Goal: Task Accomplishment & Management: Use online tool/utility

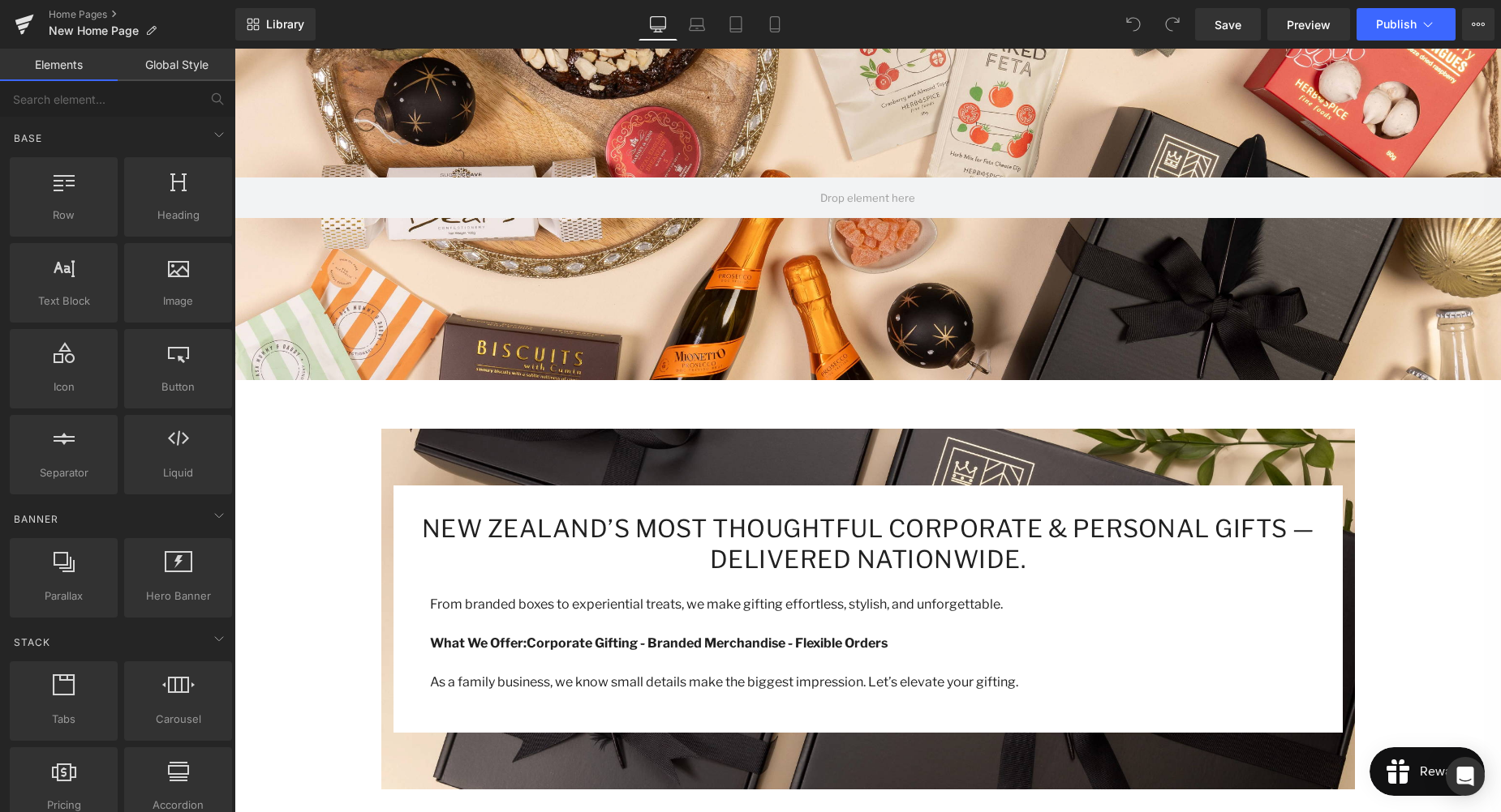
scroll to position [303, 0]
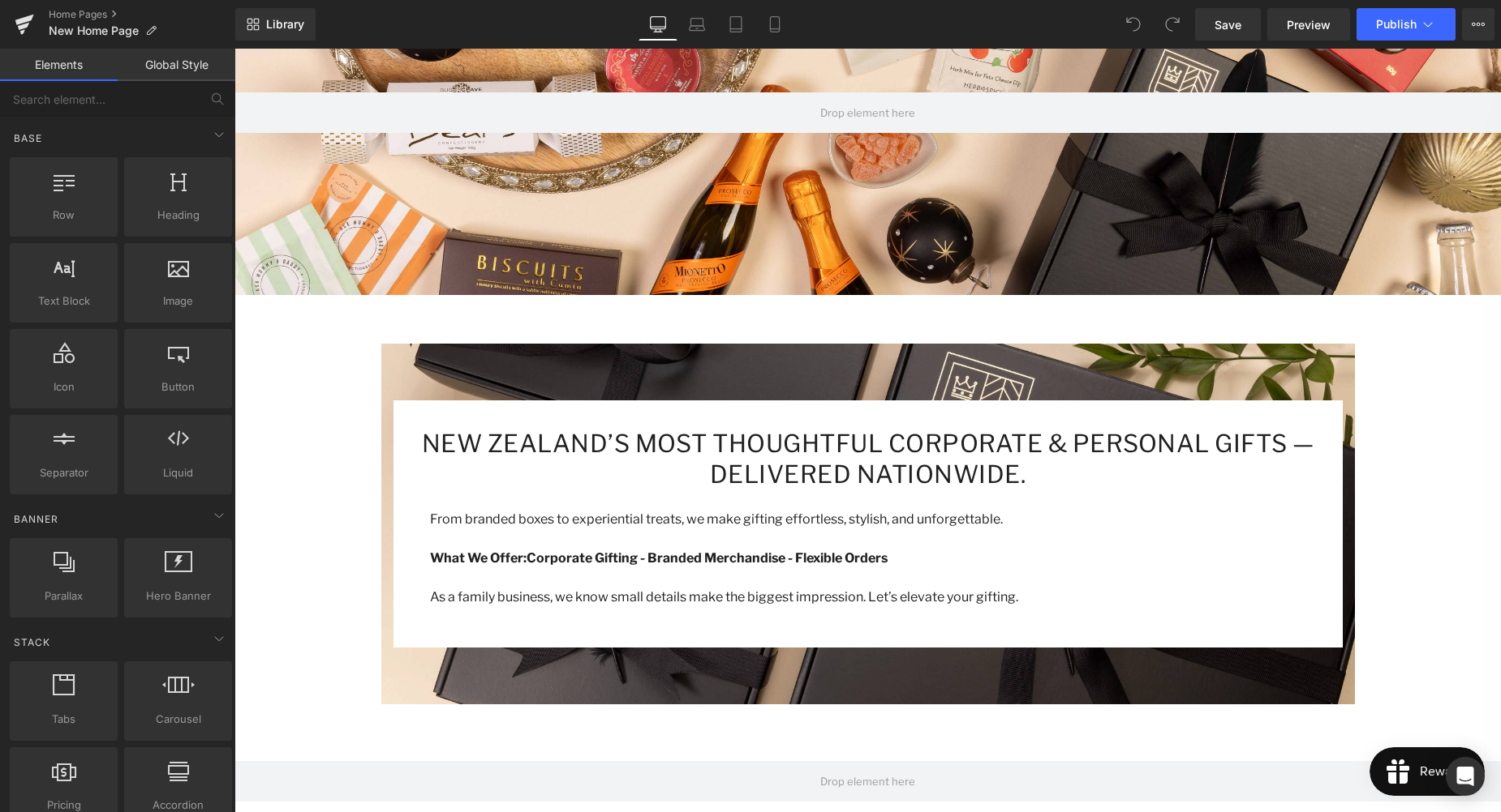
click at [830, 579] on p at bounding box center [879, 577] width 901 height 19
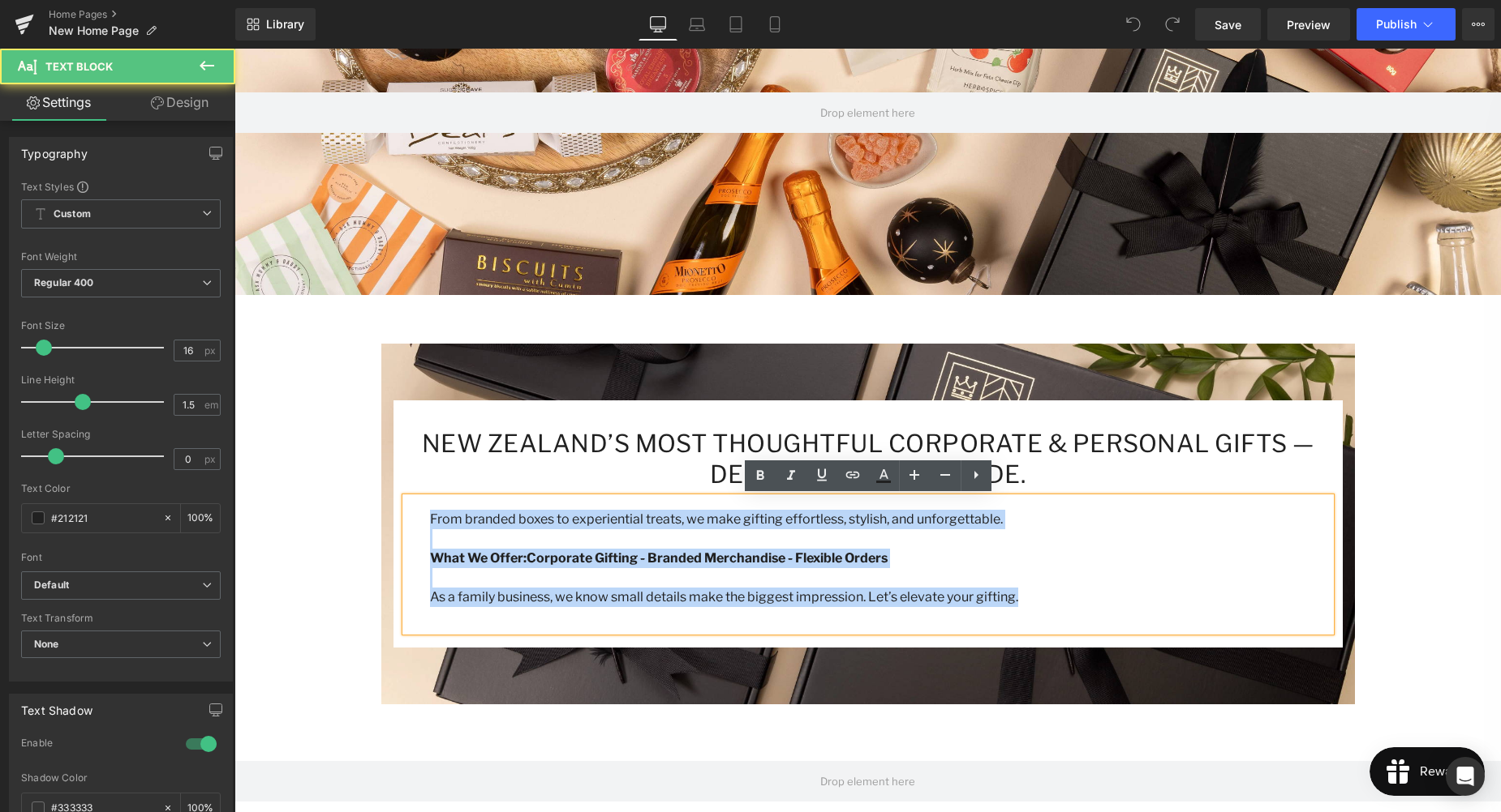
drag, startPoint x: 944, startPoint y: 591, endPoint x: 429, endPoint y: 511, distance: 521.2
click at [429, 511] on div "From branded boxes to experiential treats, we make gifting effortless, stylish,…" at bounding box center [868, 565] width 924 height 134
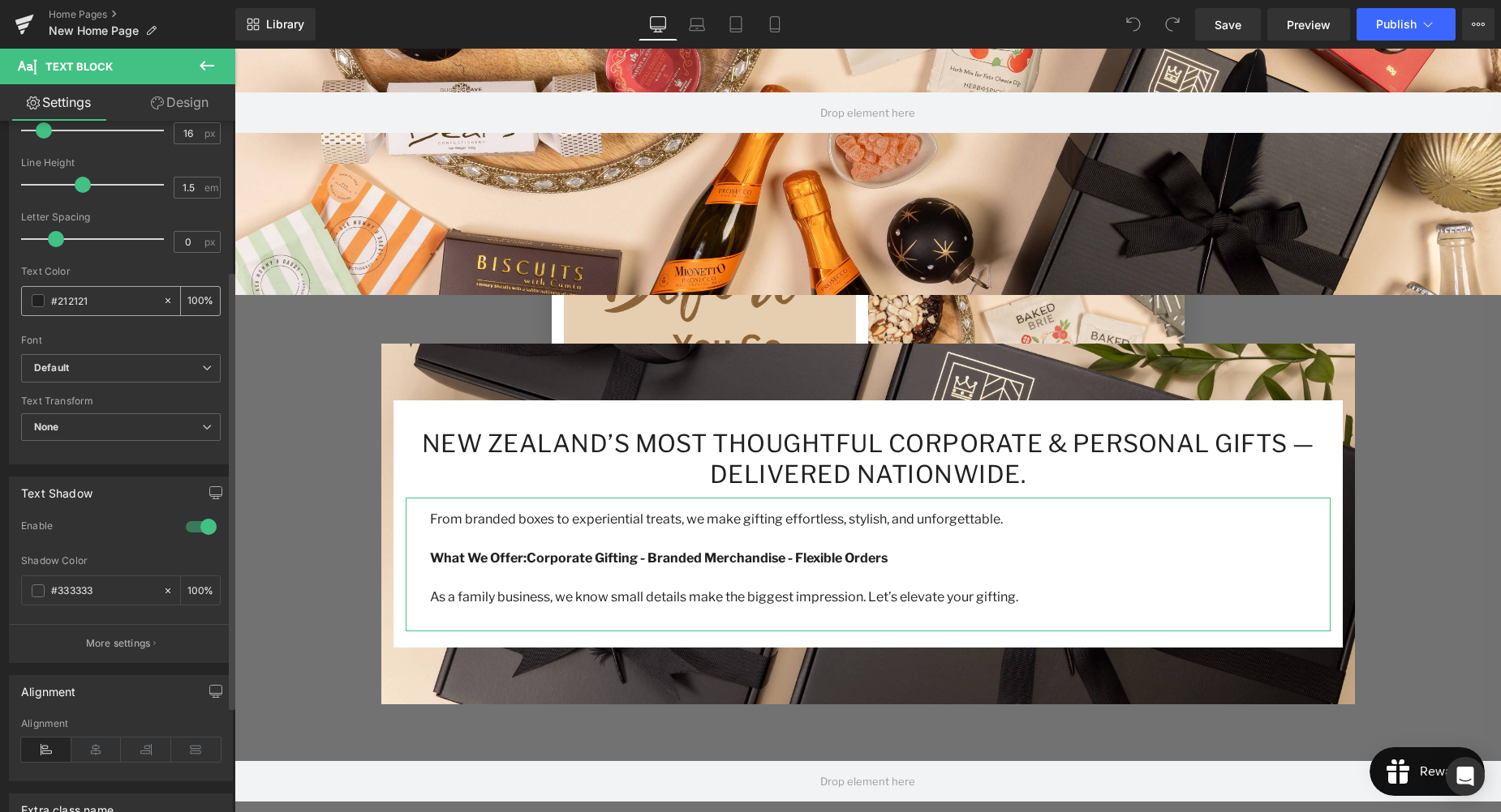
scroll to position [320, 0]
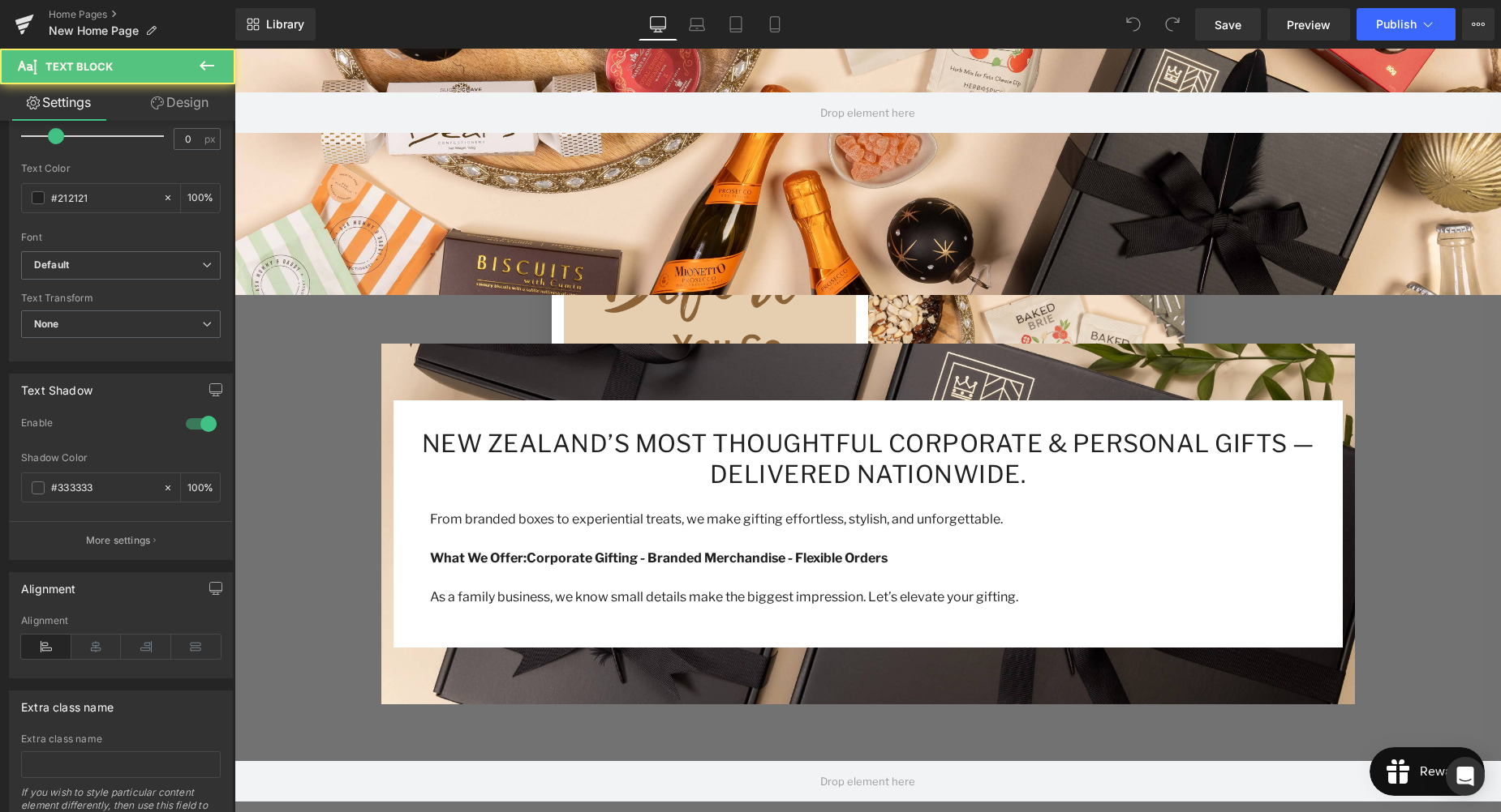
click at [772, 573] on p at bounding box center [879, 577] width 901 height 19
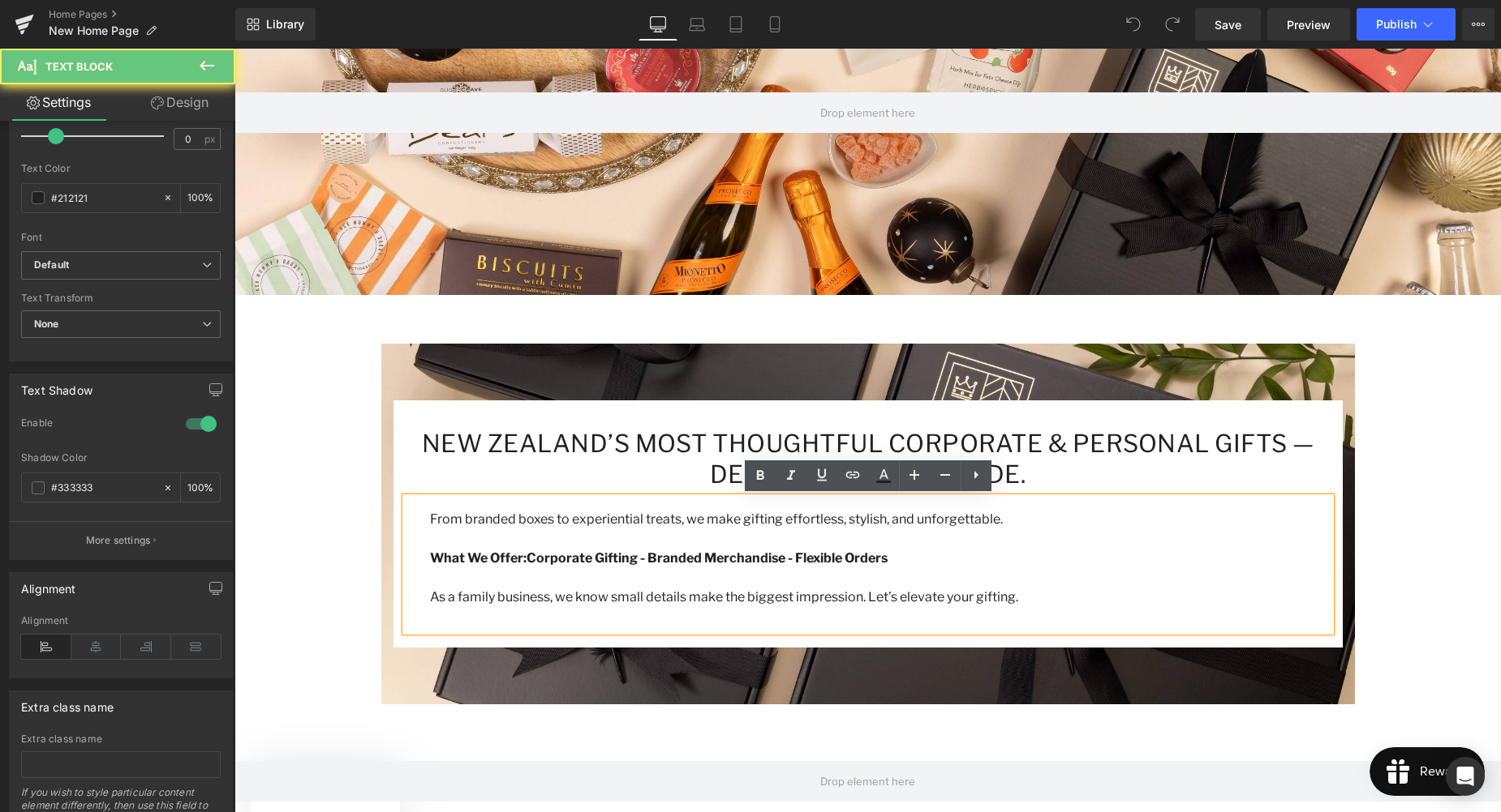
click at [1019, 588] on p "As a family business, we know small details make the biggest impression. Let’s …" at bounding box center [879, 597] width 901 height 19
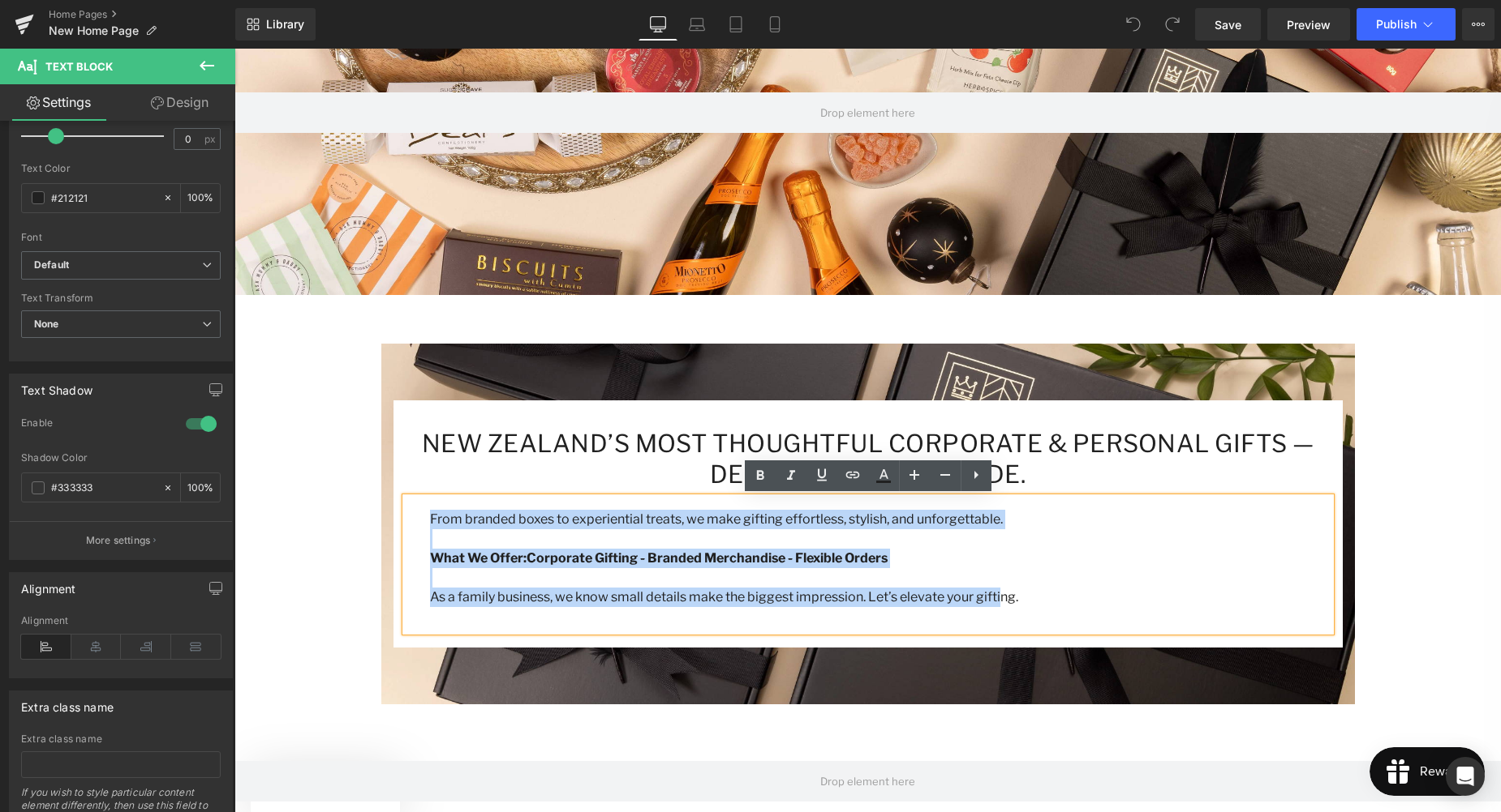
drag, startPoint x: 891, startPoint y: 586, endPoint x: 429, endPoint y: 522, distance: 466.4
click at [429, 521] on div "From branded boxes to experiential treats, we make gifting effortless, stylish,…" at bounding box center [868, 565] width 924 height 134
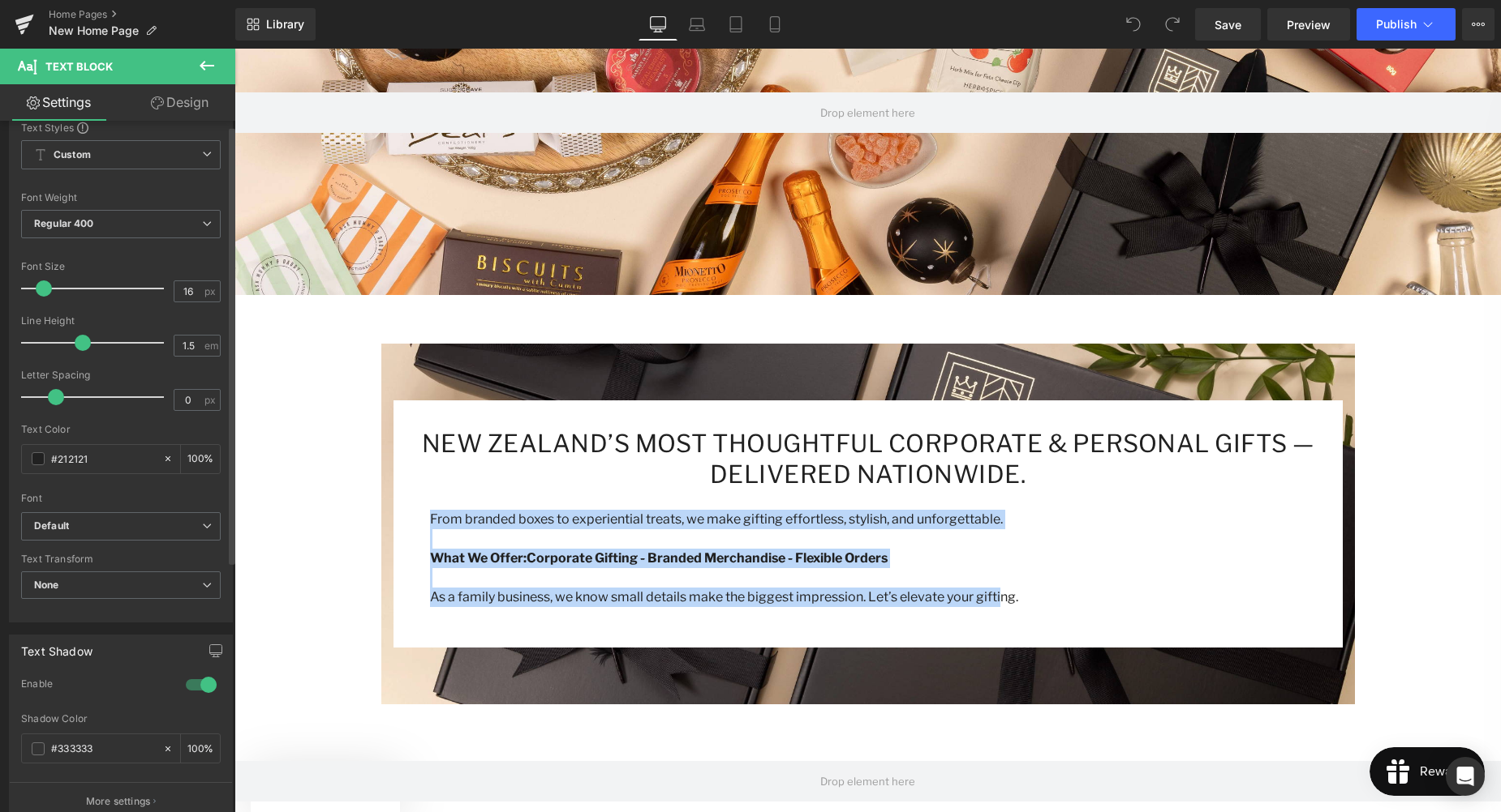
scroll to position [0, 0]
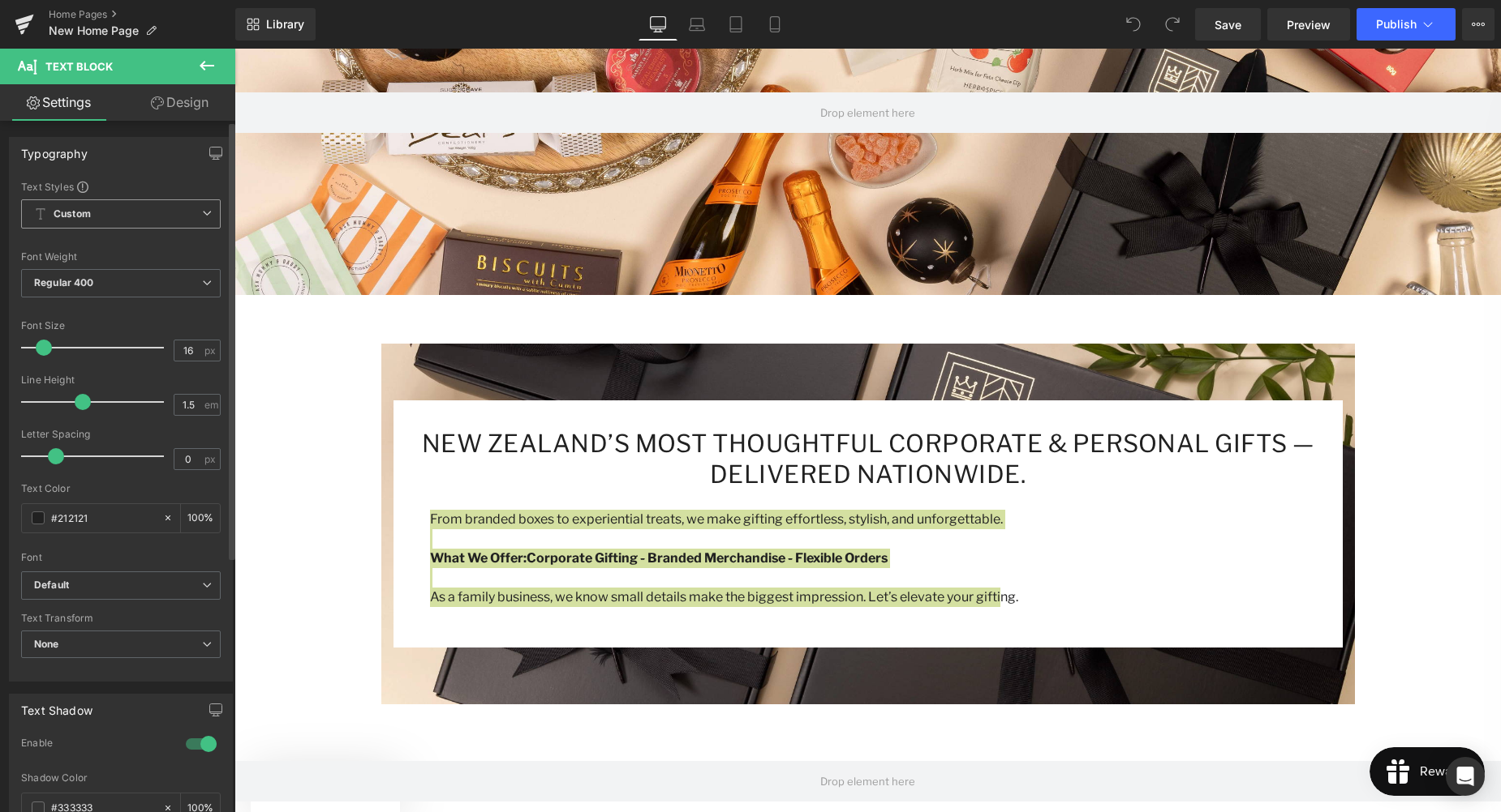
click at [119, 215] on span "Custom Setup Global Style" at bounding box center [120, 214] width 199 height 29
click at [119, 215] on span "Custom Setup Global Style" at bounding box center [118, 214] width 193 height 29
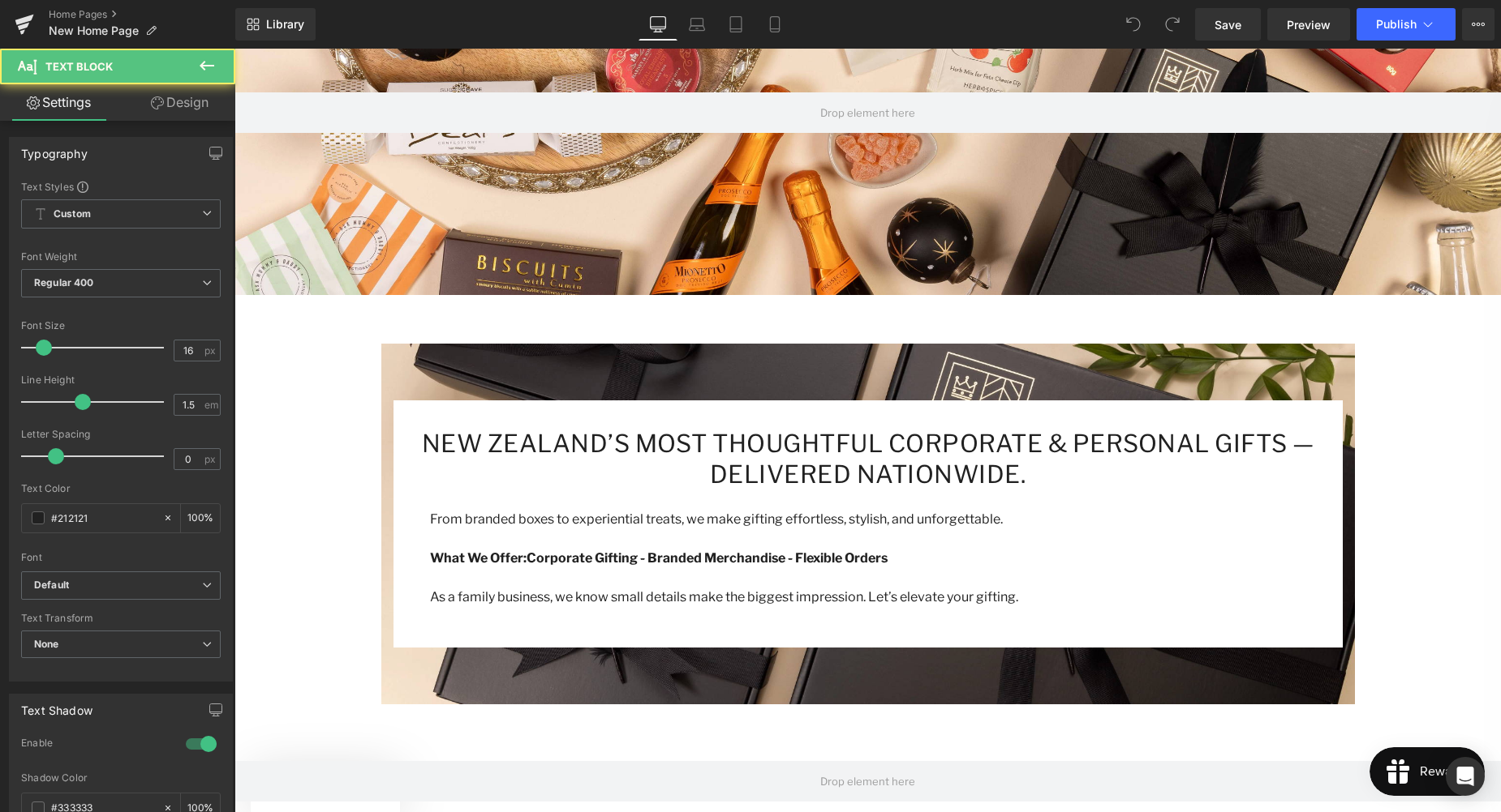
click at [1072, 595] on p "As a family business, we know small details make the biggest impression. Let’s …" at bounding box center [879, 597] width 901 height 19
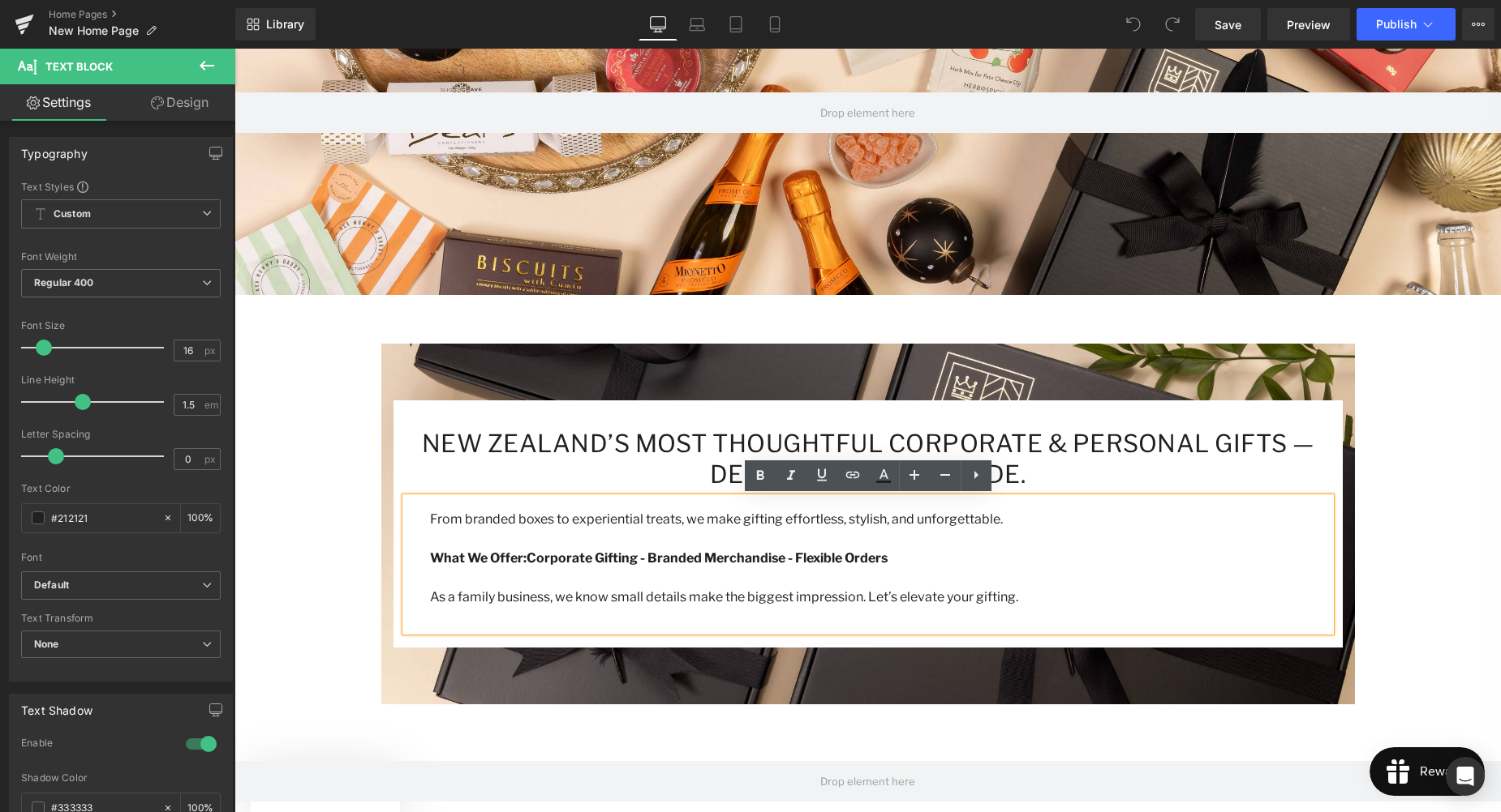
click at [777, 584] on p at bounding box center [879, 577] width 901 height 19
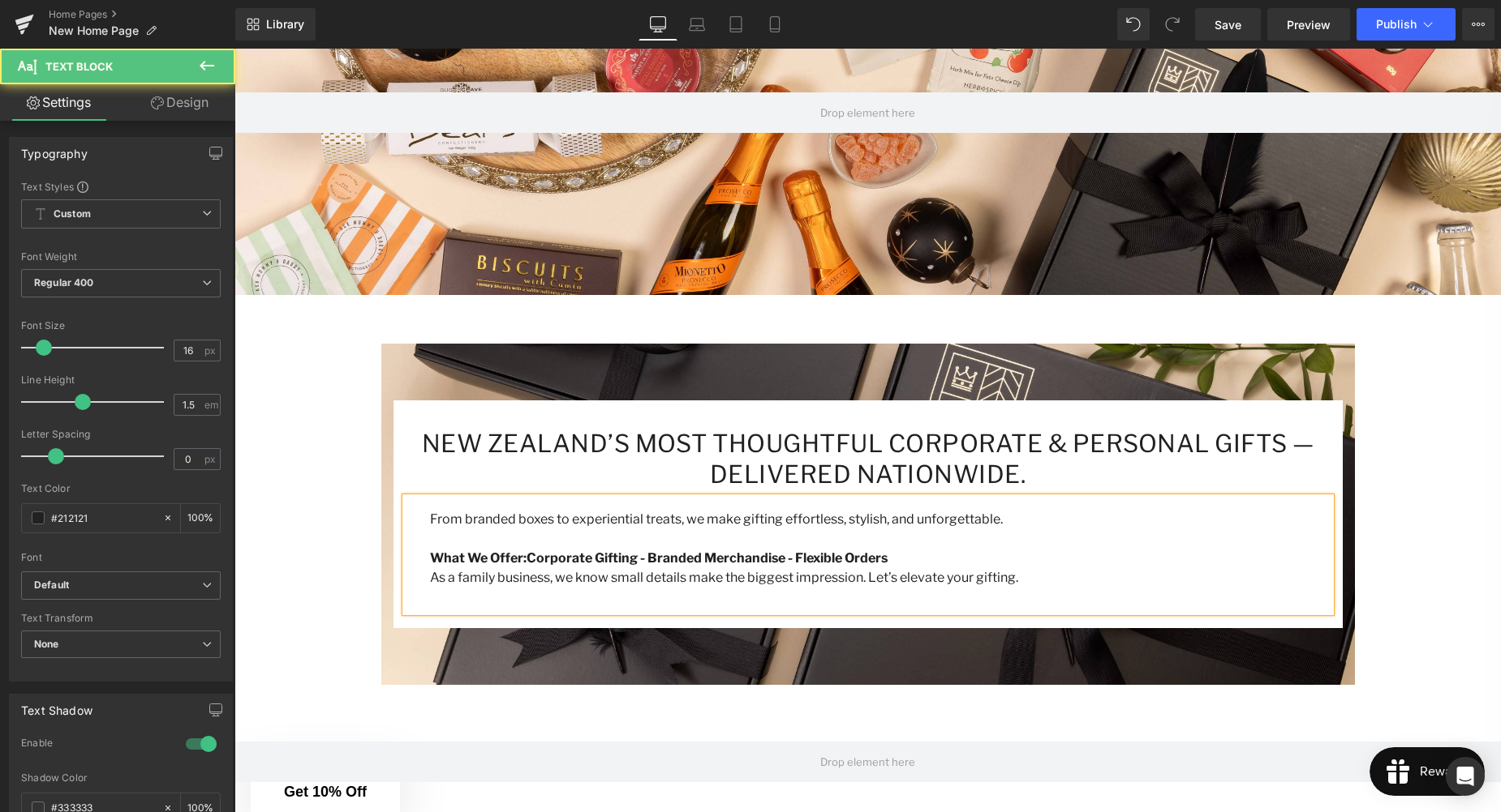
click at [657, 544] on p at bounding box center [879, 539] width 901 height 19
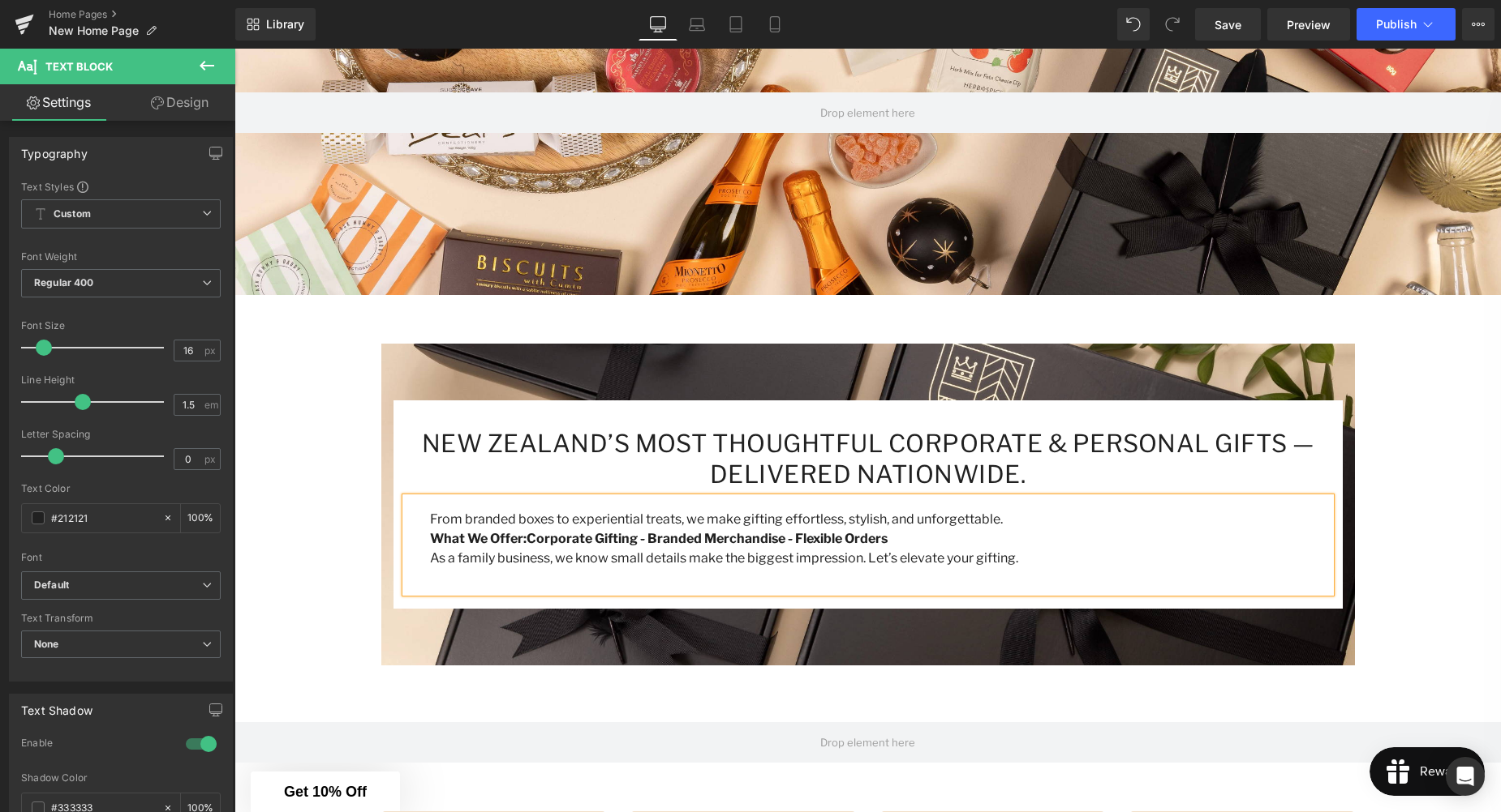
click at [721, 573] on div "From branded boxes to experiential treats, we make gifting effortless, stylish,…" at bounding box center [868, 545] width 924 height 95
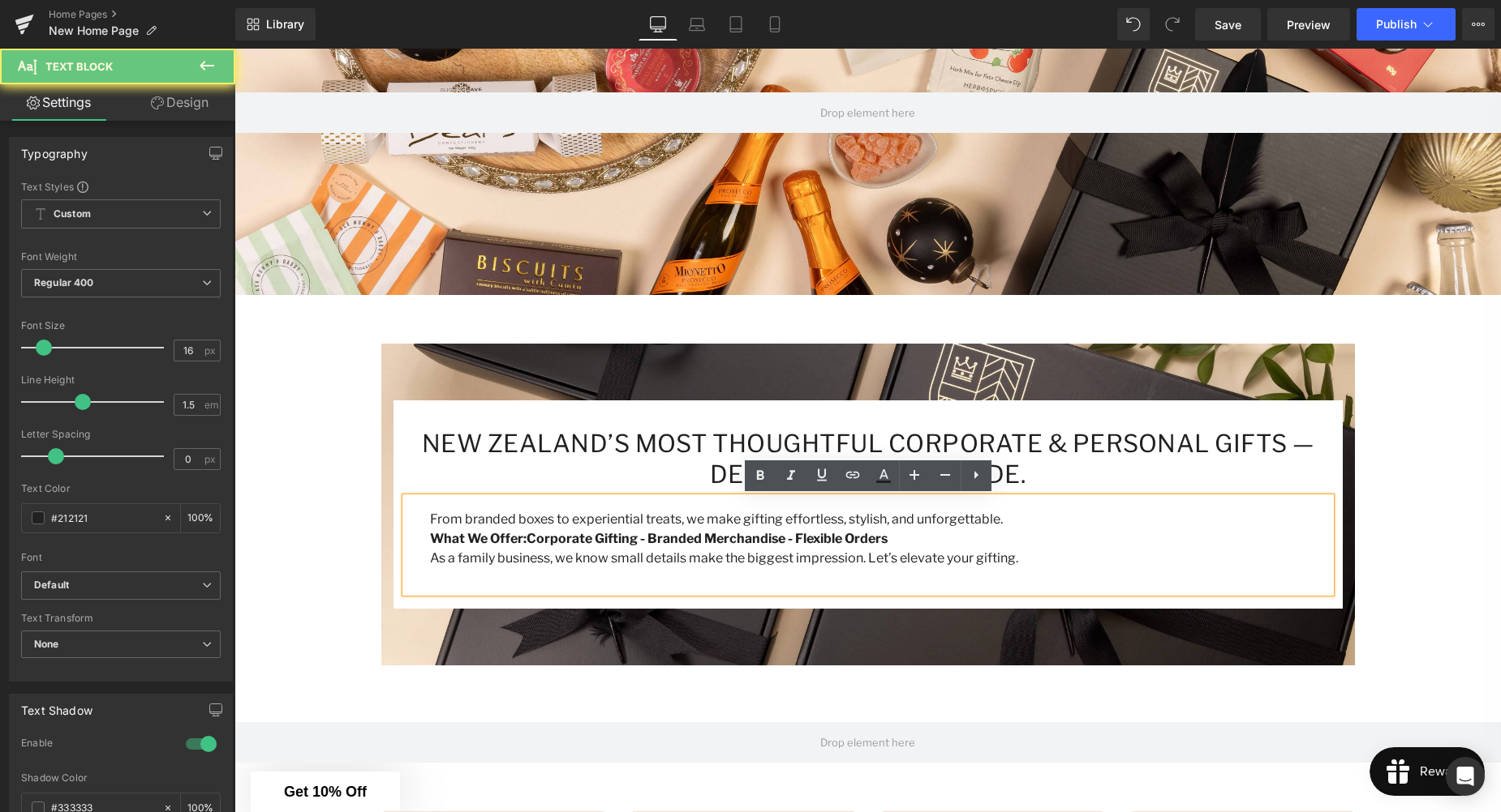
drag, startPoint x: 693, startPoint y: 582, endPoint x: 637, endPoint y: 578, distance: 56.1
click at [692, 582] on div "From branded boxes to experiential treats, we make gifting effortless, stylish,…" at bounding box center [868, 545] width 924 height 95
drag, startPoint x: 510, startPoint y: 578, endPoint x: 520, endPoint y: 579, distance: 10.0
click at [510, 578] on div "From branded boxes to experiential treats, we make gifting effortless, stylish,…" at bounding box center [868, 545] width 924 height 95
drag, startPoint x: 884, startPoint y: 595, endPoint x: 956, endPoint y: 571, distance: 75.9
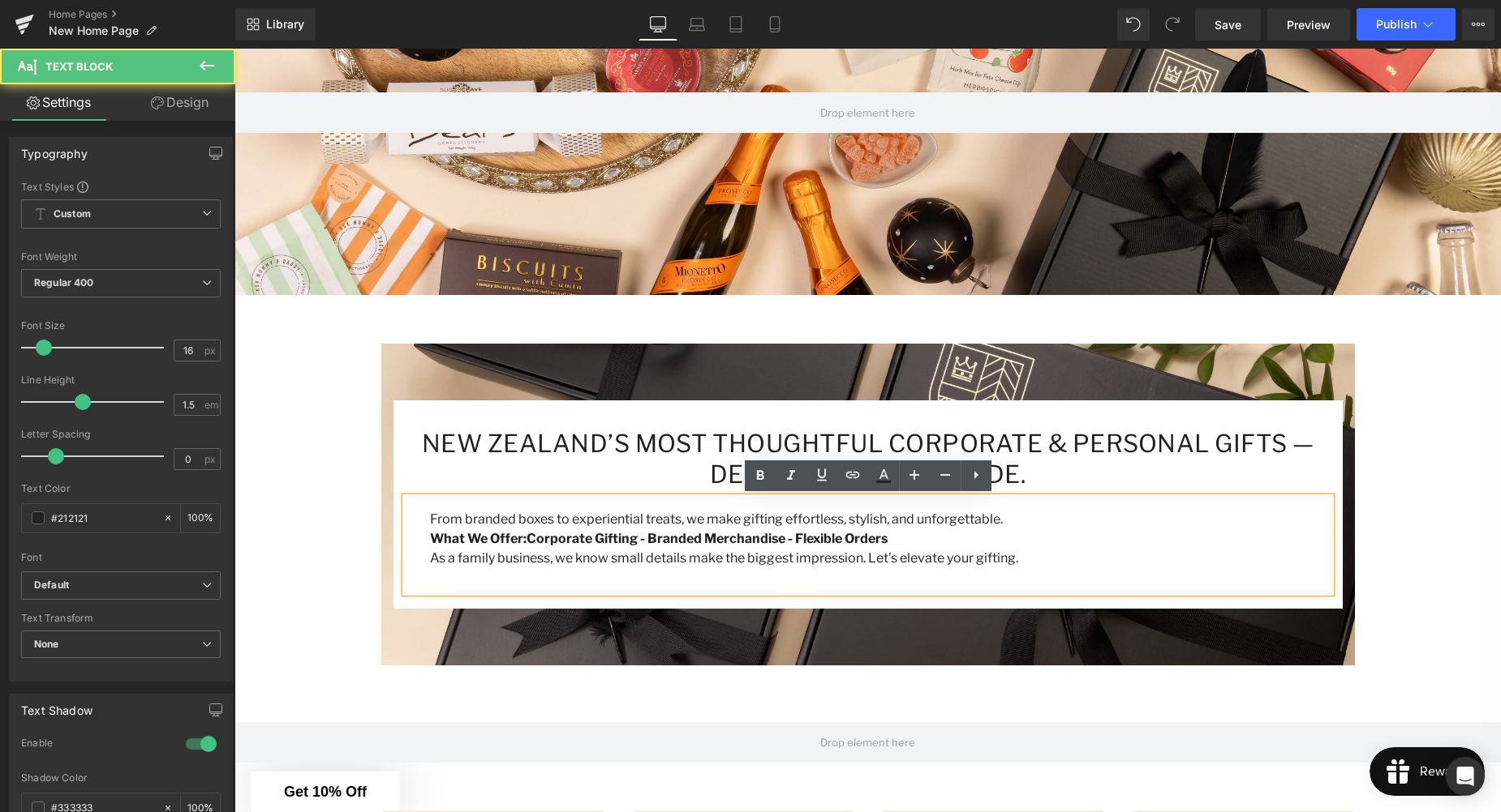
click at [886, 572] on div "From branded boxes to experiential treats, we make gifting effortless, stylish,…" at bounding box center [868, 545] width 924 height 95
drag, startPoint x: 1012, startPoint y: 566, endPoint x: 1025, endPoint y: 563, distance: 13.3
click at [1014, 565] on p "As a family business, we know small details make the biggest impression. Let’s …" at bounding box center [879, 558] width 901 height 19
drag, startPoint x: 1047, startPoint y: 563, endPoint x: 1046, endPoint y: 601, distance: 38.0
click at [1047, 564] on p "As a family business, we know small details make the biggest impression. Let’s …" at bounding box center [879, 558] width 901 height 19
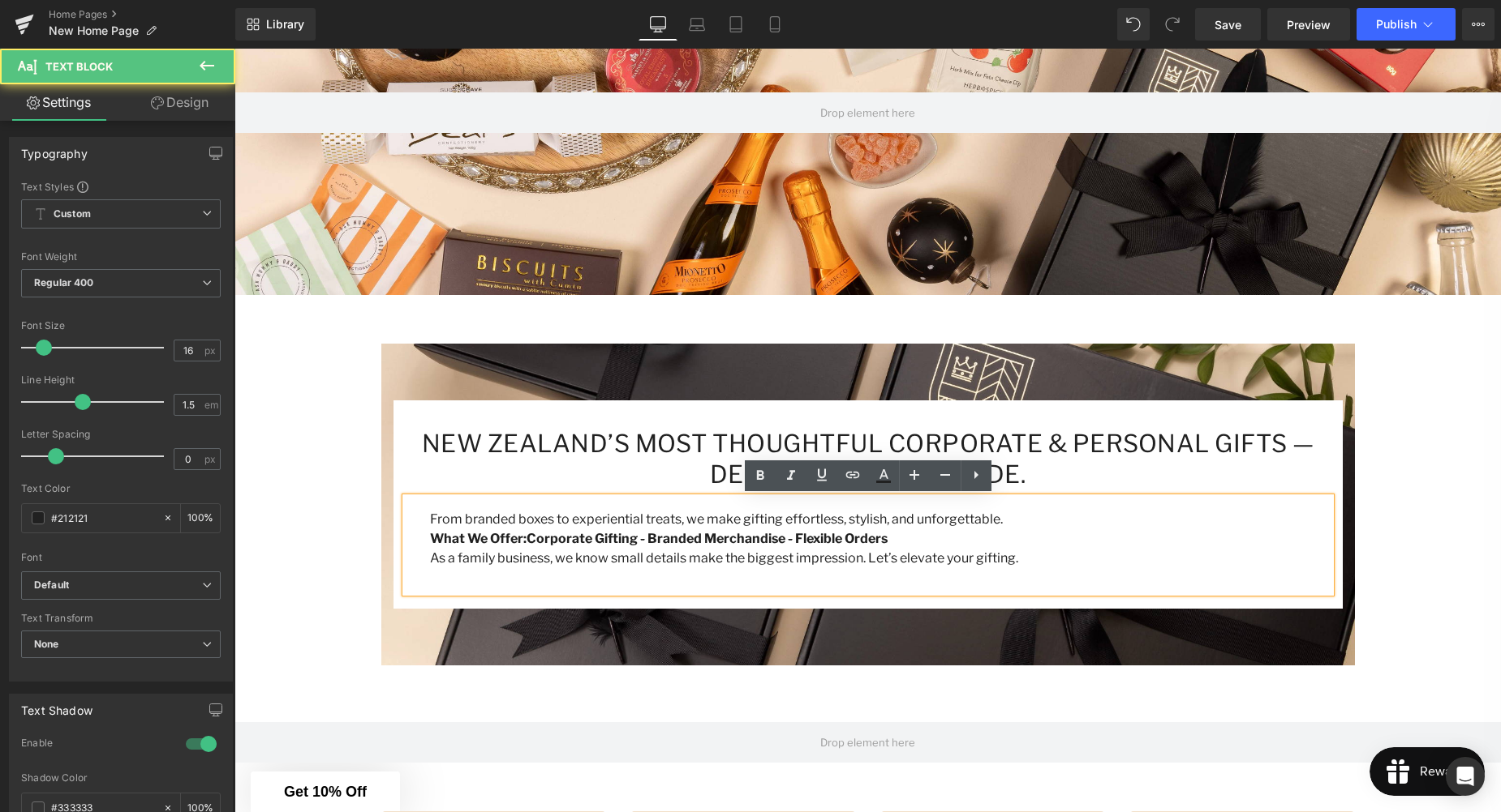
click at [1031, 652] on div at bounding box center [868, 505] width 973 height 322
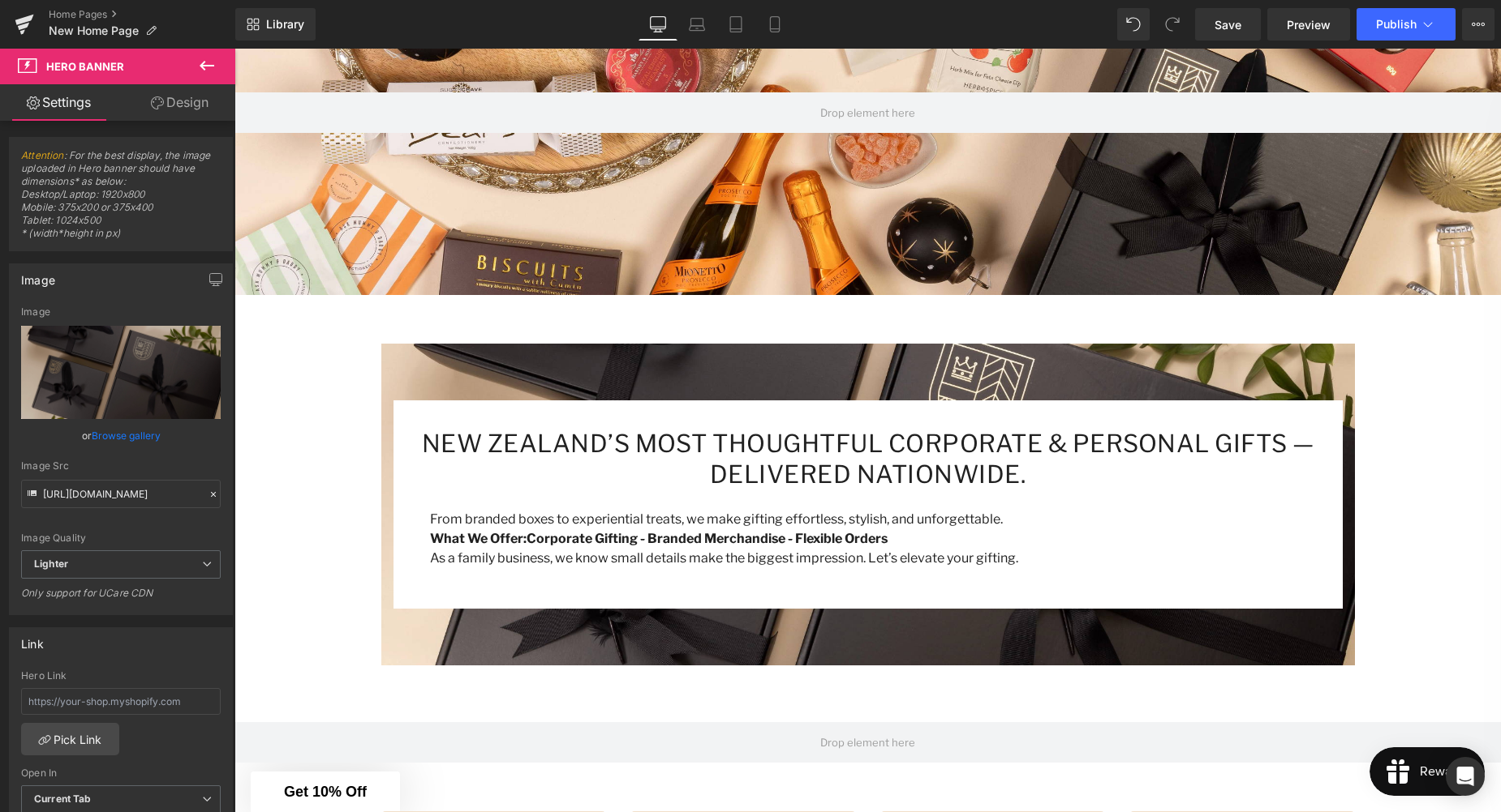
click at [971, 640] on div at bounding box center [868, 505] width 973 height 322
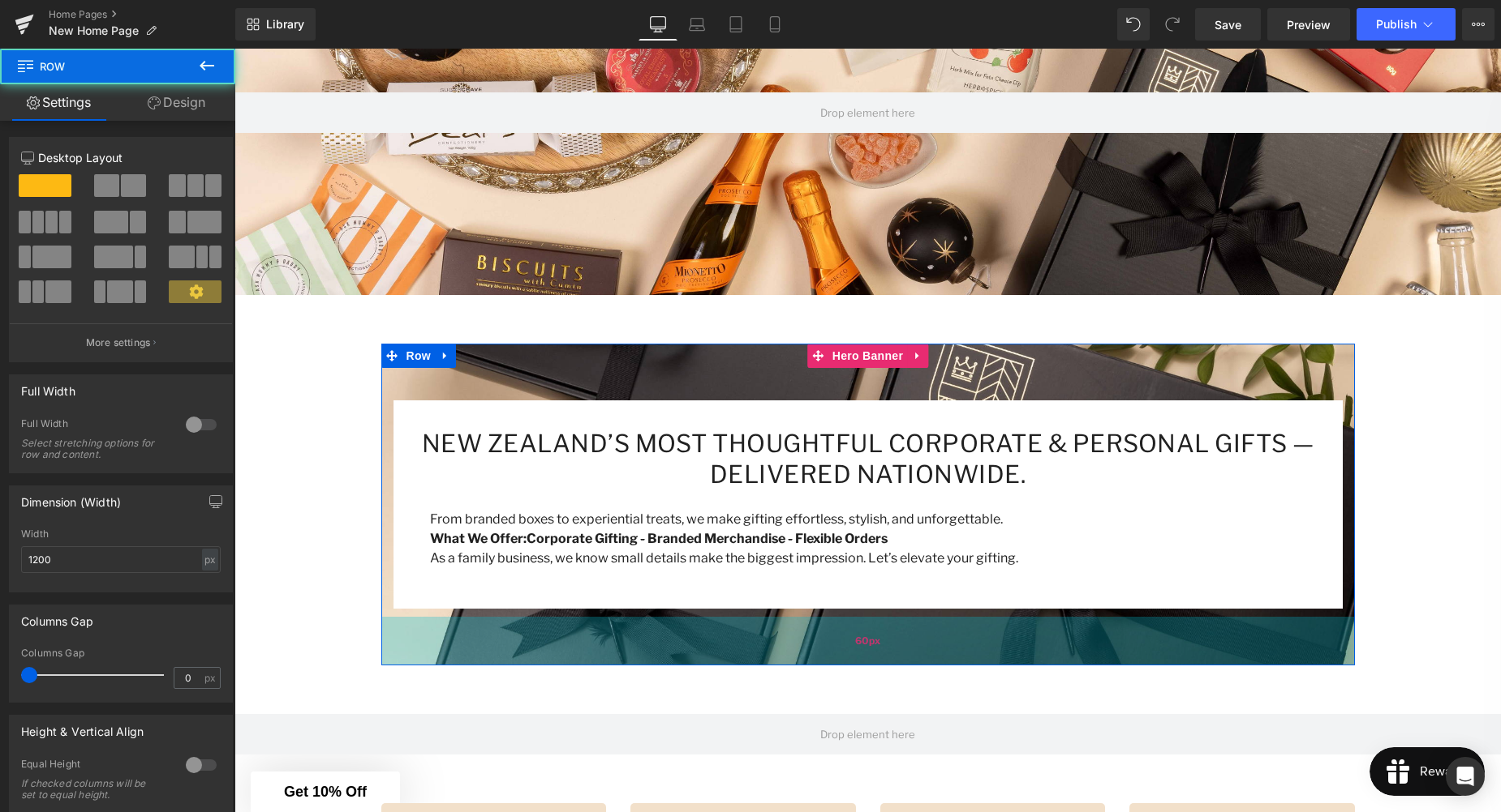
drag, startPoint x: 899, startPoint y: 672, endPoint x: 888, endPoint y: 656, distance: 19.4
click at [900, 640] on div "New Zealand’s Most Thoughtful Corporate & Personal Gifts — Delivered Nationwide…" at bounding box center [868, 505] width 973 height 322
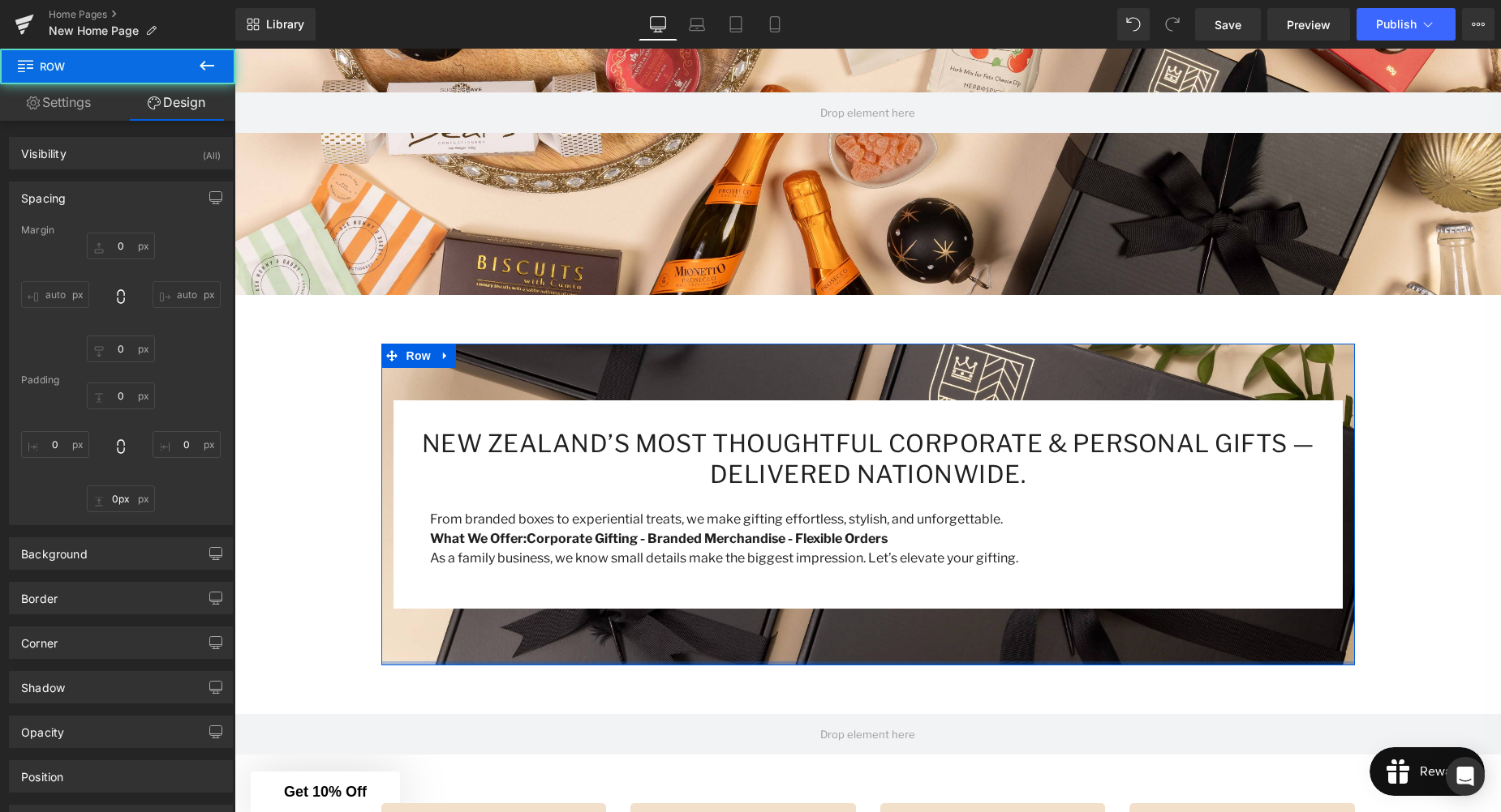
type input "60"
type input "0"
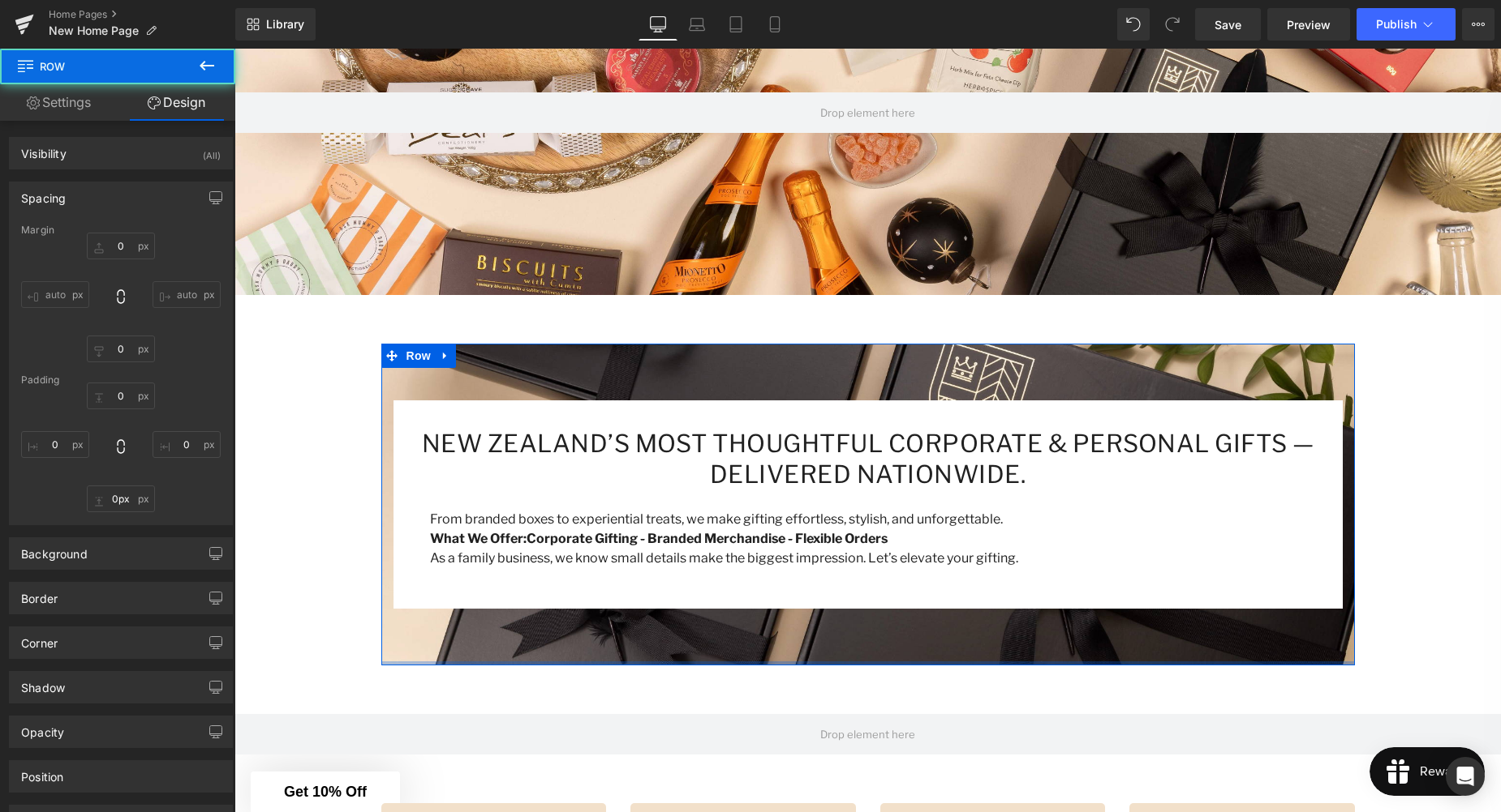
type input "0"
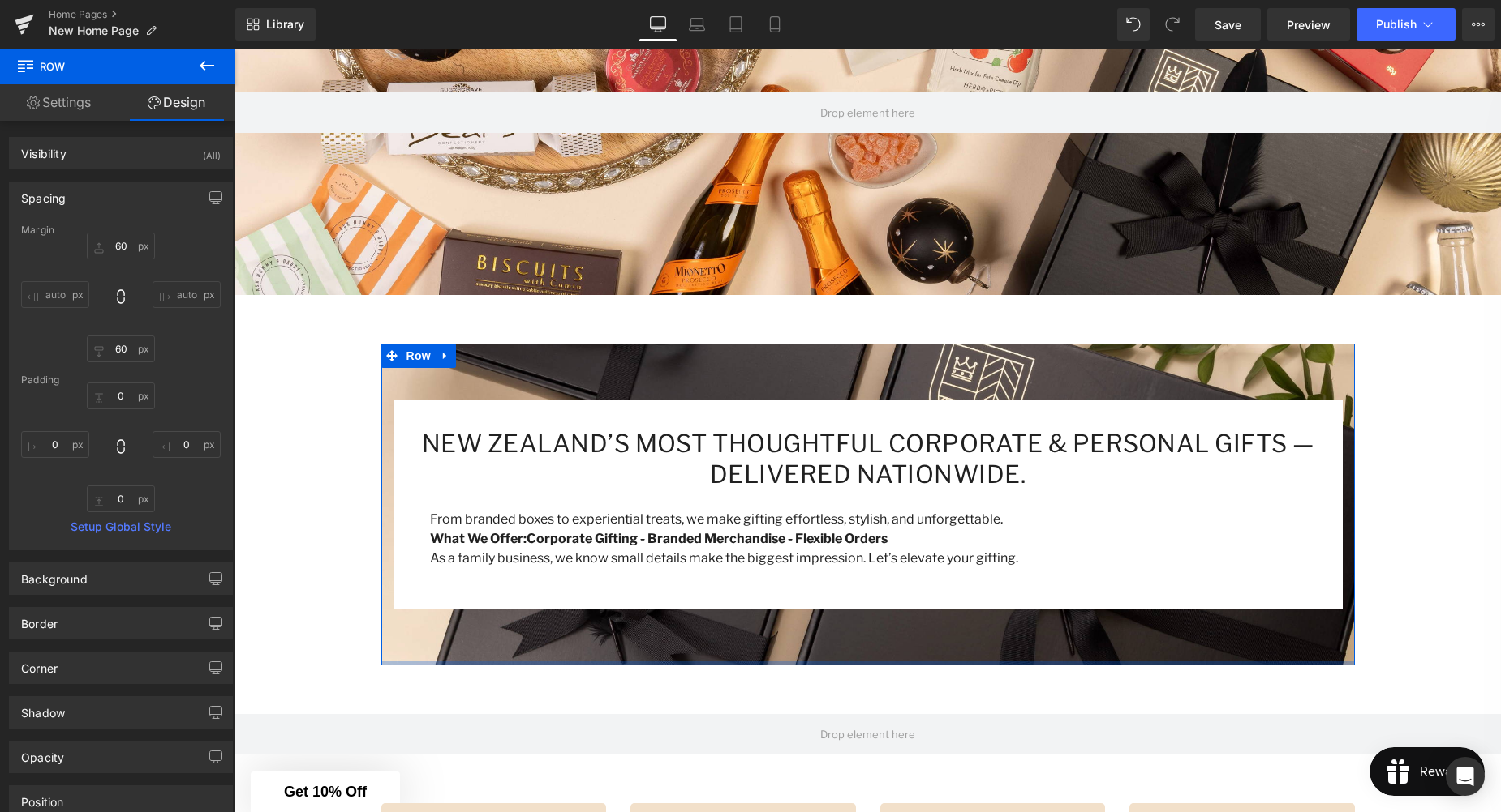
drag, startPoint x: 889, startPoint y: 647, endPoint x: 888, endPoint y: 638, distance: 9.1
click at [889, 638] on div "New Zealand’s Most Thoughtful Corporate & Personal Gifts — Delivered Nationwide…" at bounding box center [868, 505] width 973 height 322
click at [870, 367] on div "New Zealand’s Most Thoughtful Corporate & Personal Gifts — Delivered Nationwide…" at bounding box center [868, 505] width 973 height 322
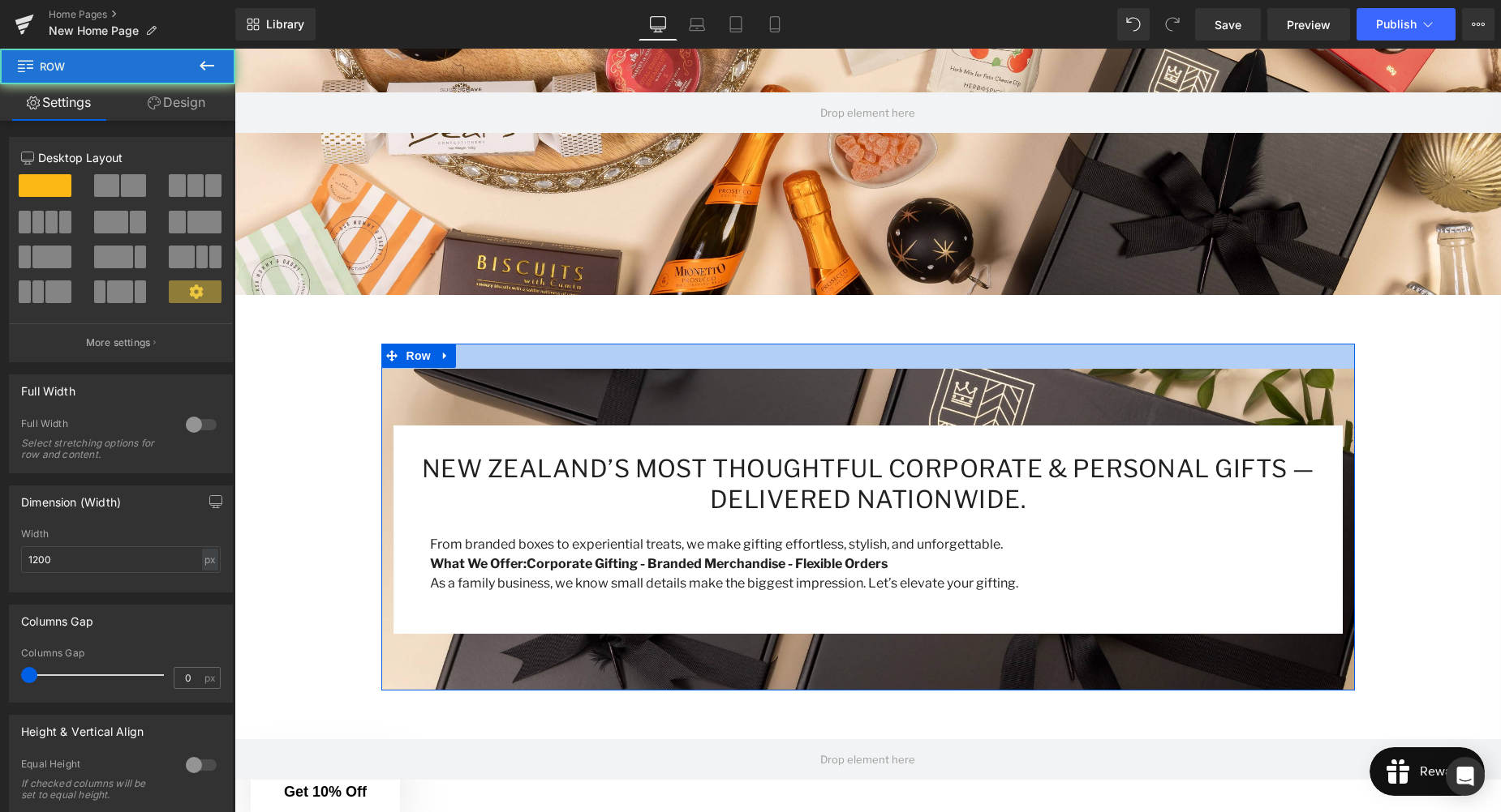
drag, startPoint x: 971, startPoint y: 358, endPoint x: 971, endPoint y: 381, distance: 23.0
click at [971, 370] on div "New Zealand’s Most Thoughtful Corporate & Personal Gifts — Delivered Nationwide…" at bounding box center [868, 517] width 973 height 347
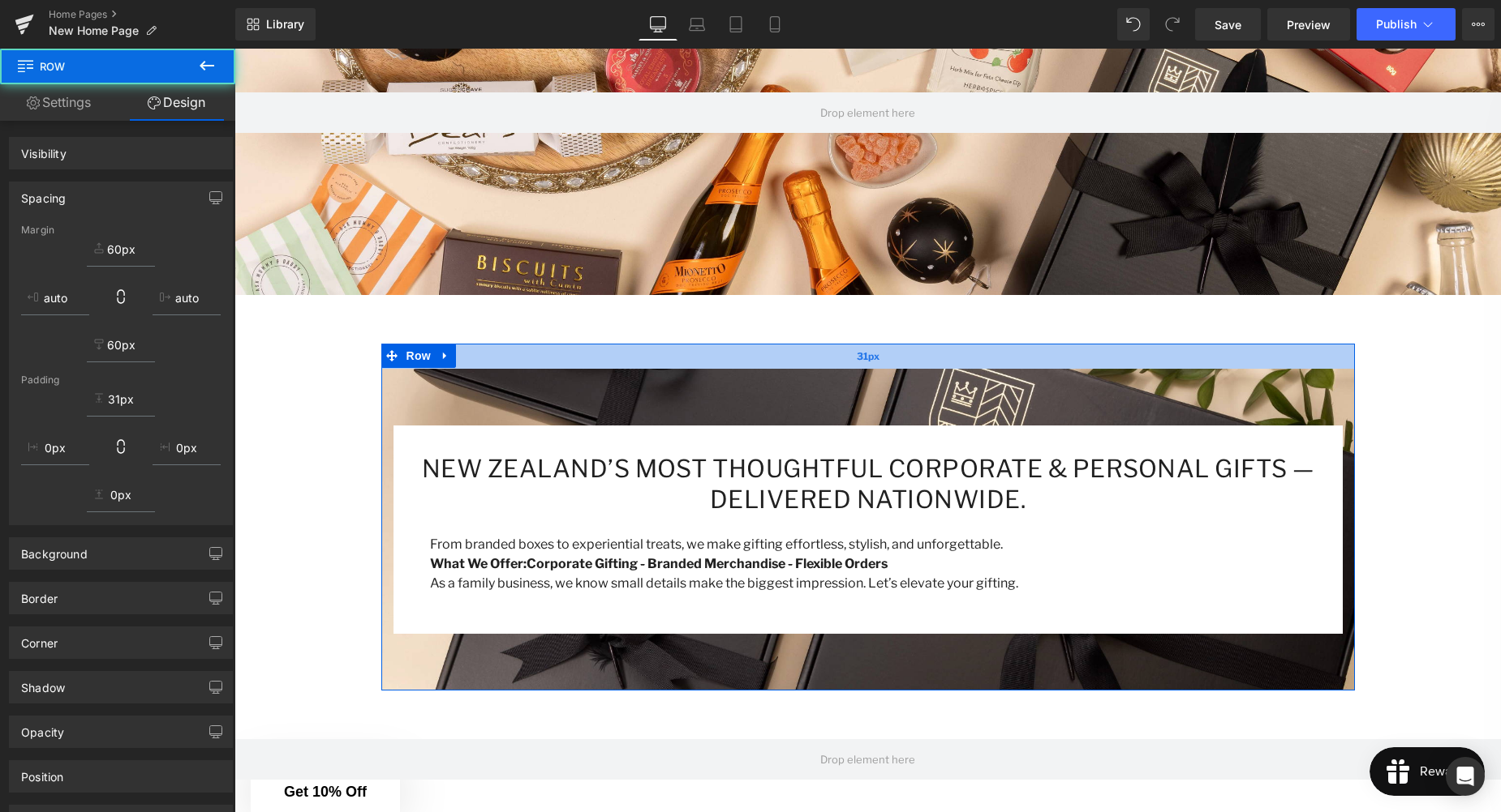
drag, startPoint x: 969, startPoint y: 366, endPoint x: 969, endPoint y: 356, distance: 10.0
click at [969, 356] on div "31px" at bounding box center [868, 356] width 973 height 25
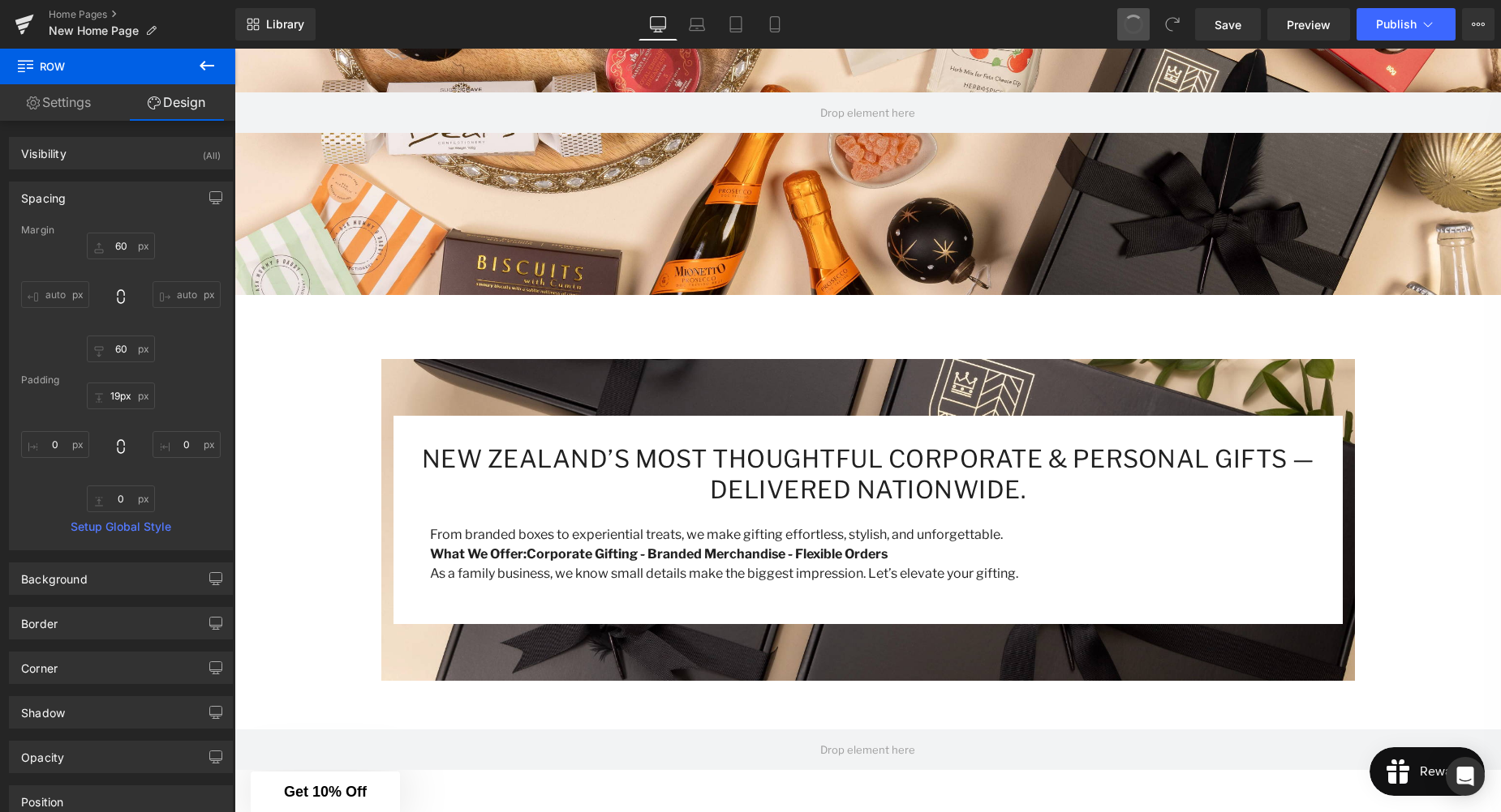
type input "60"
type input "31"
type input "0"
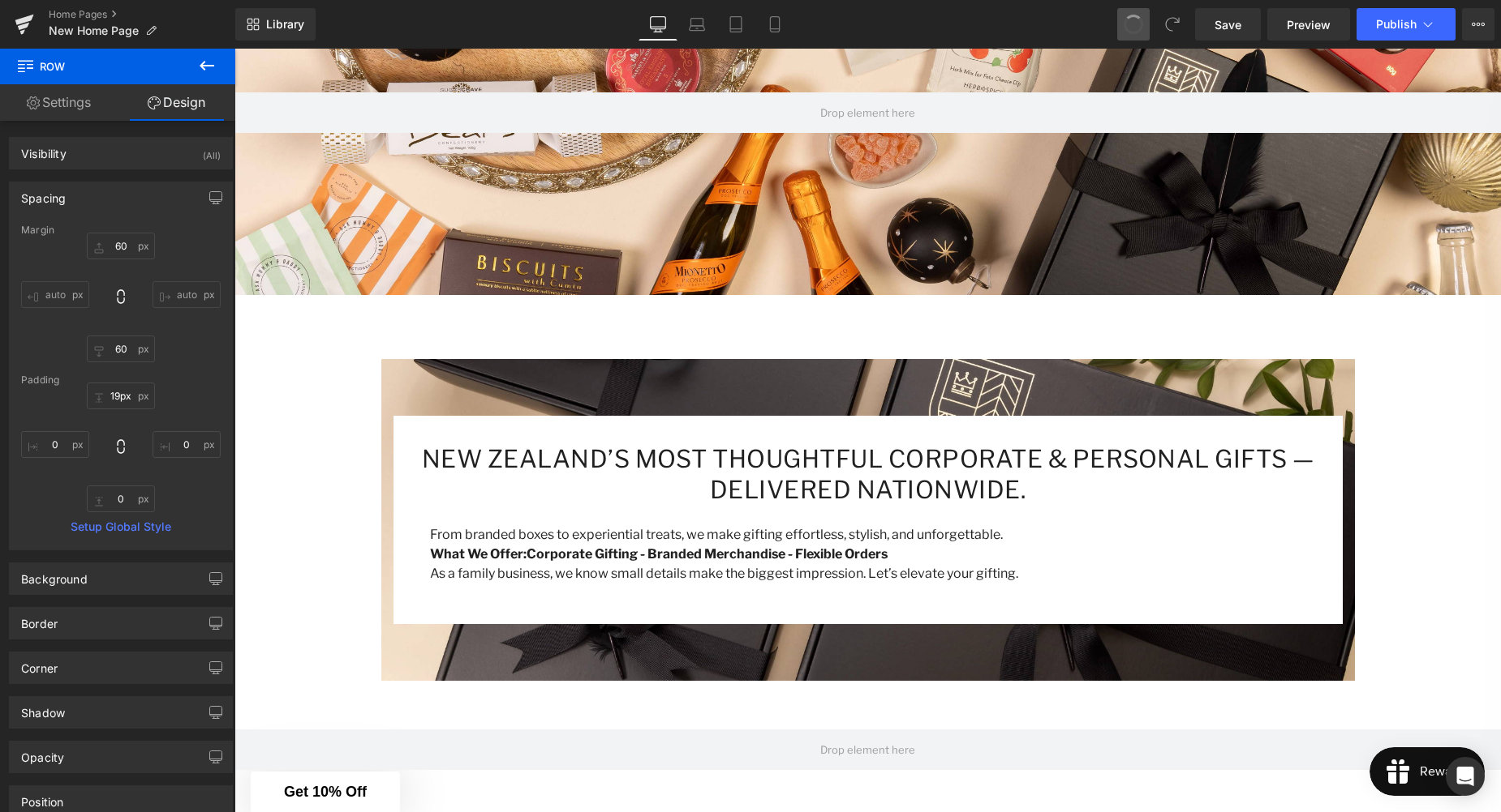
type input "0"
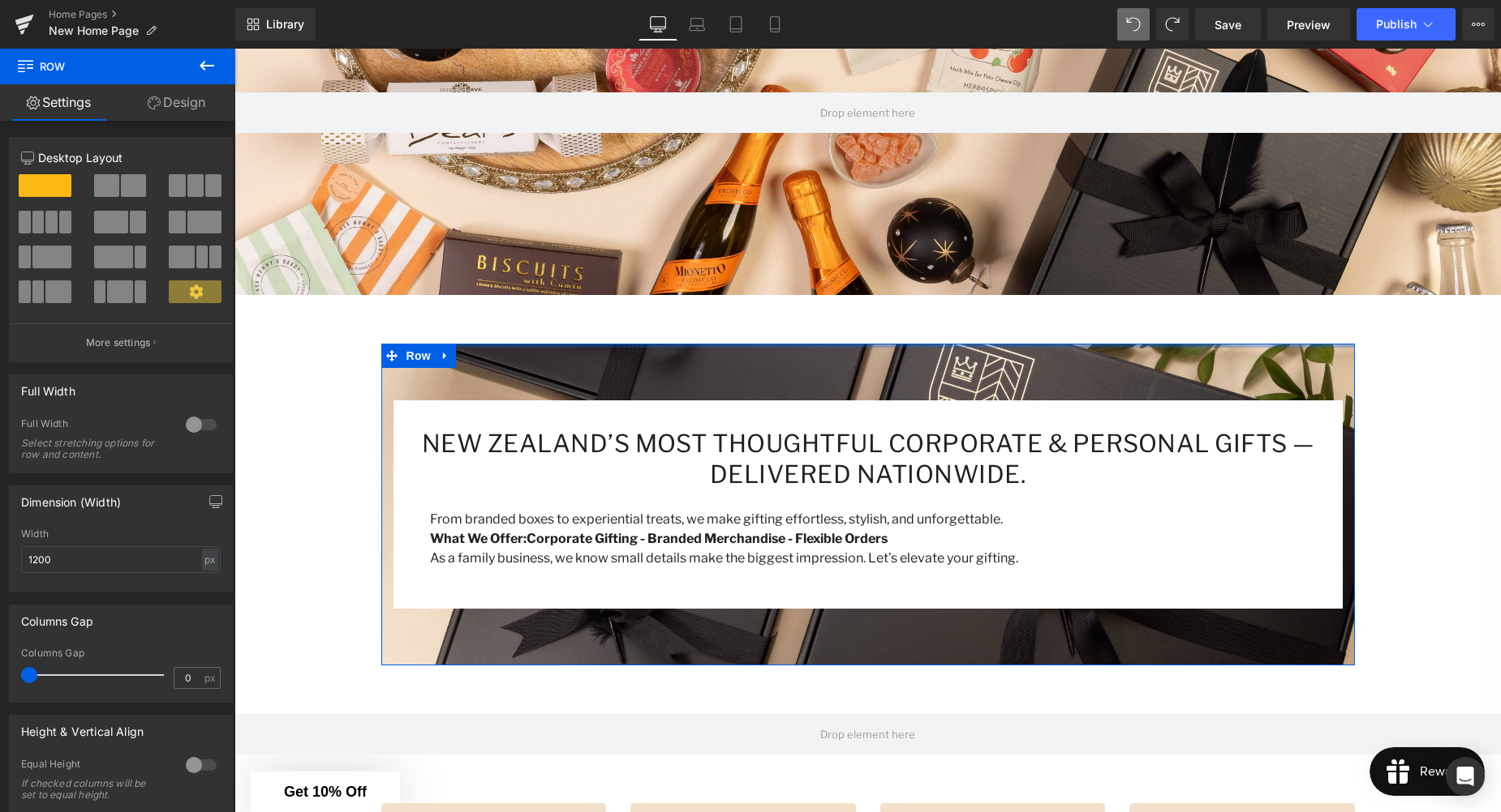
drag, startPoint x: 789, startPoint y: 344, endPoint x: 792, endPoint y: 301, distance: 43.1
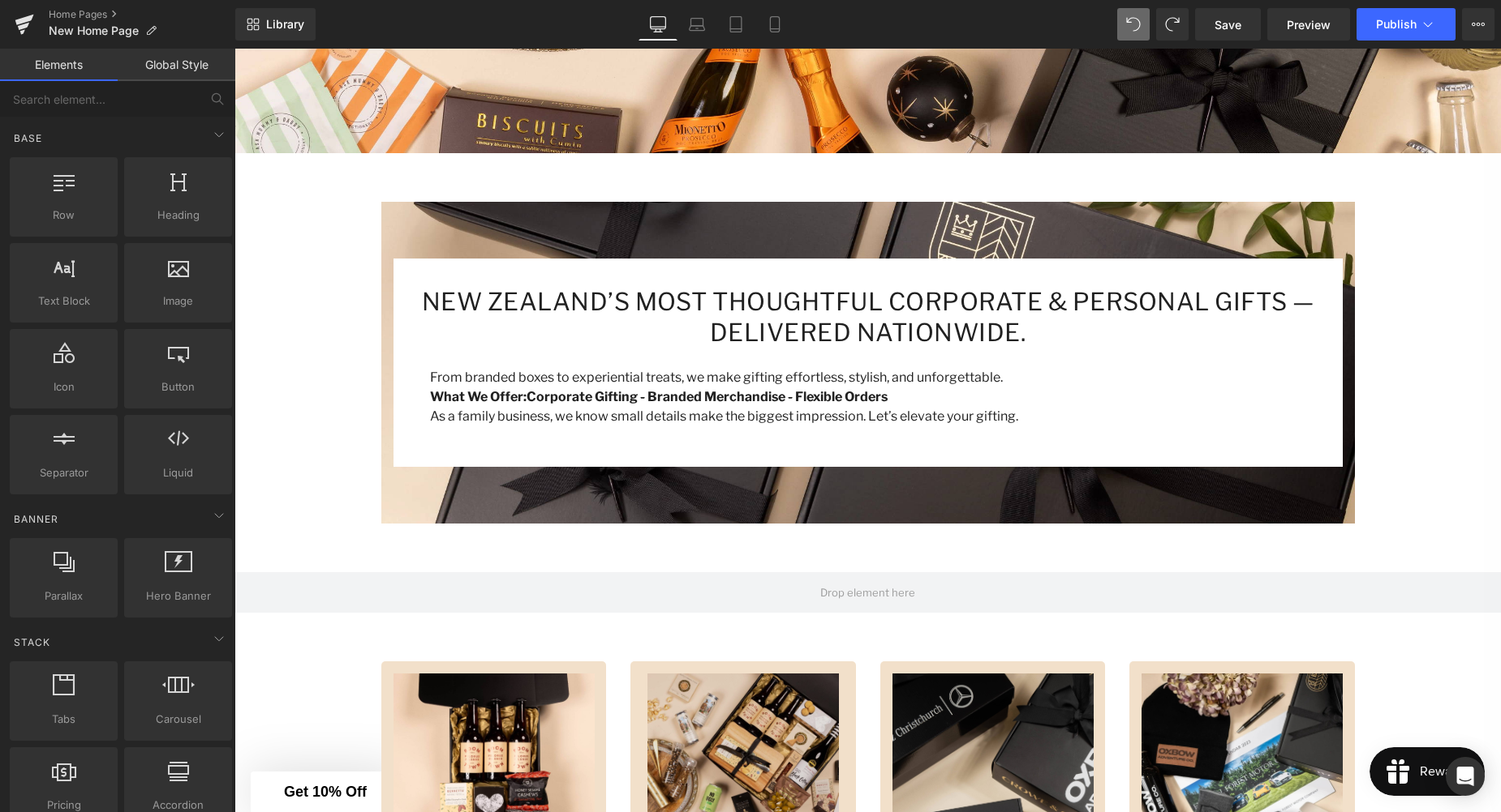
scroll to position [506, 0]
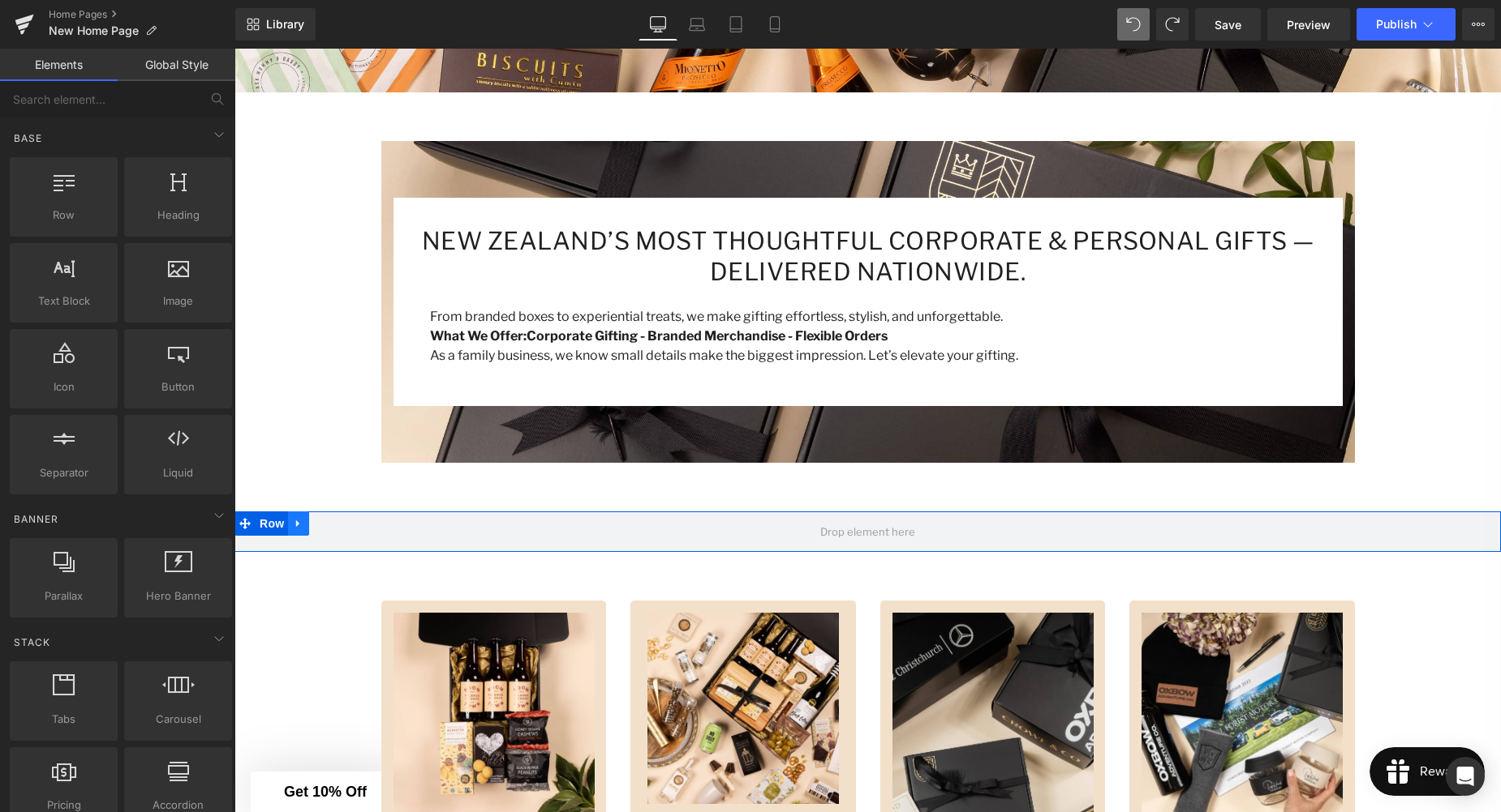
click at [298, 522] on icon at bounding box center [298, 524] width 4 height 7
click at [340, 524] on icon at bounding box center [341, 524] width 11 height 12
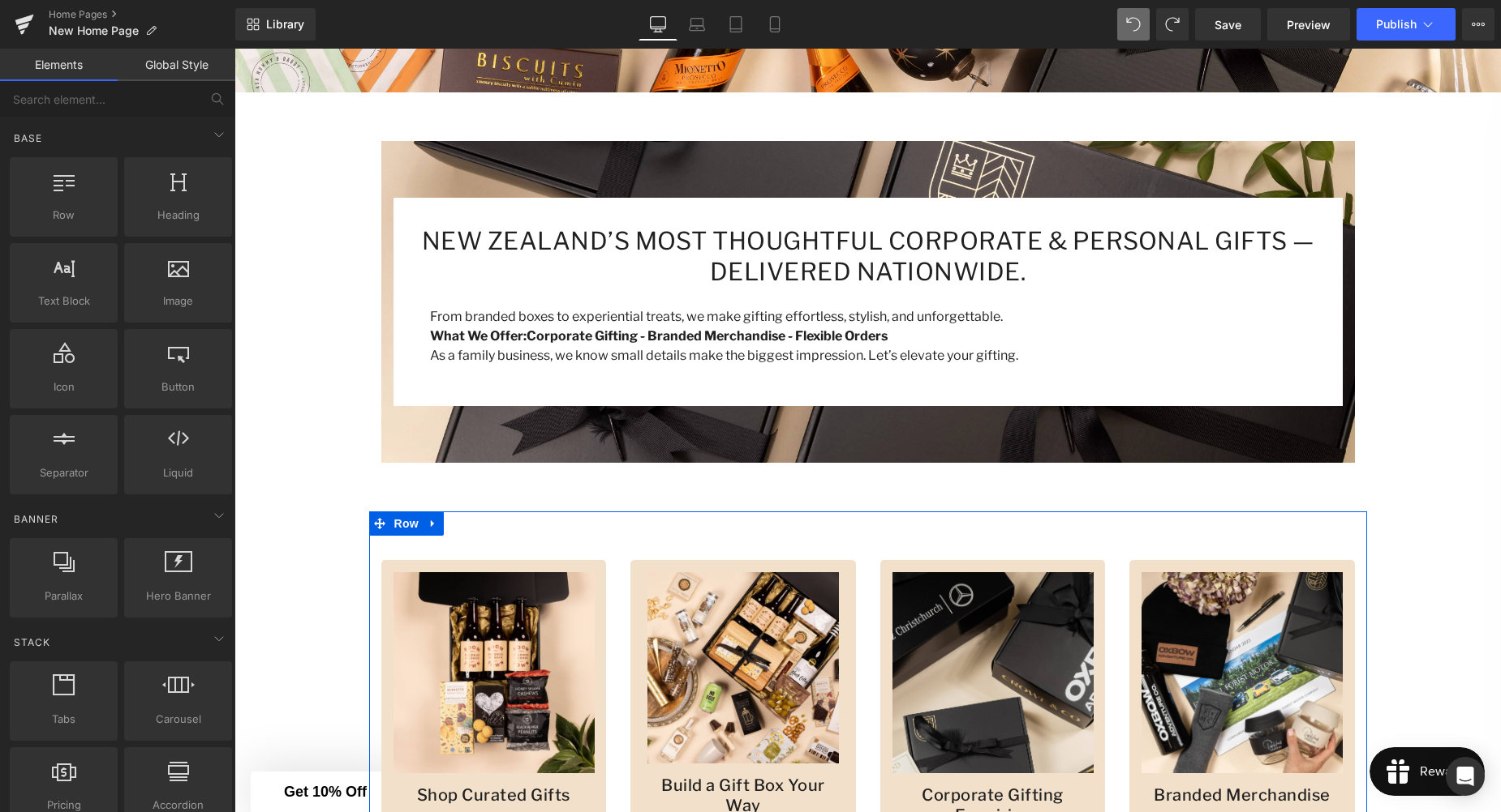
click at [764, 539] on div "Image Shop Curated Gifts Heading view more Button Row Image Build a Gift Box Yo…" at bounding box center [868, 712] width 998 height 400
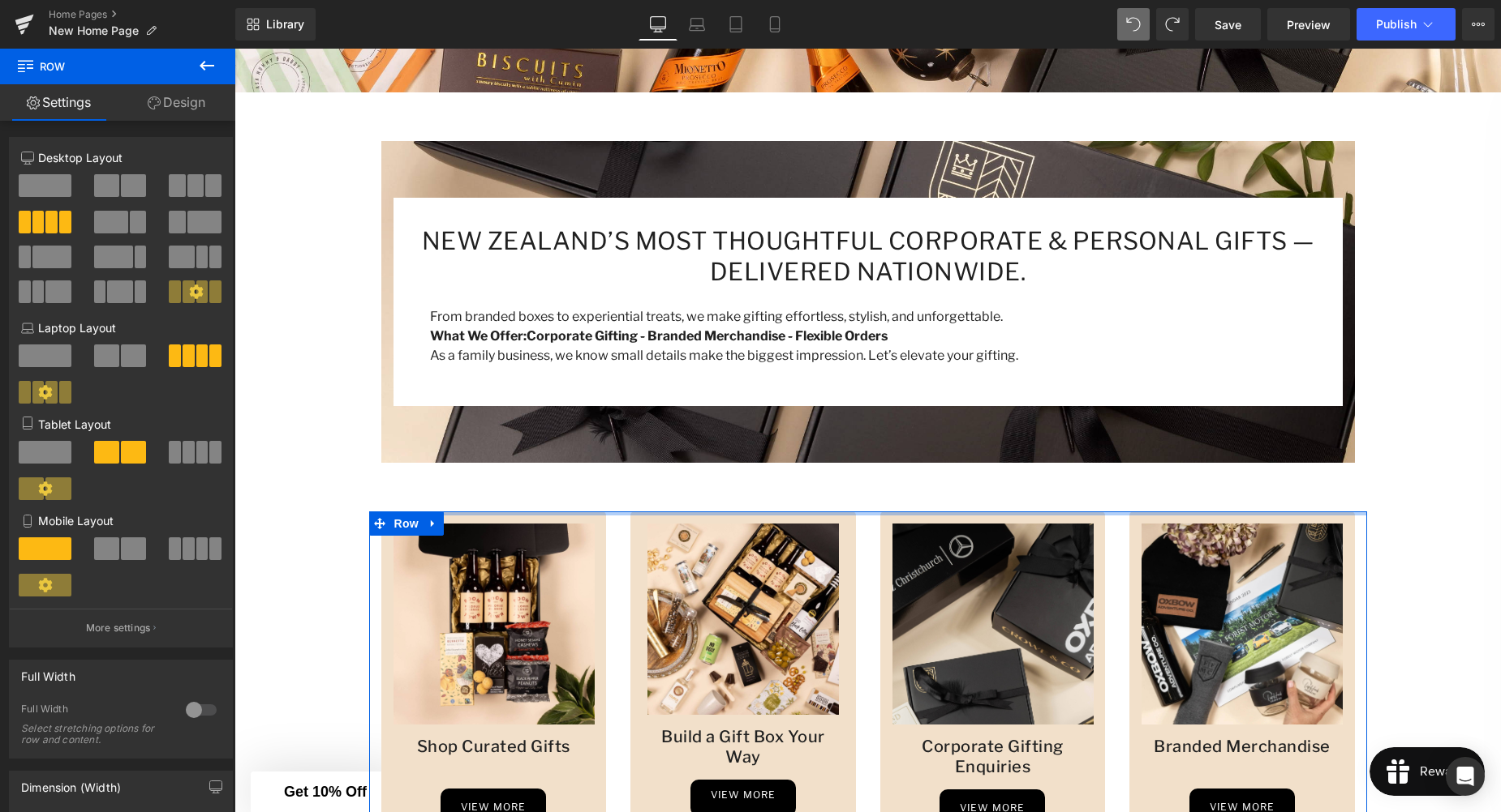
drag, startPoint x: 814, startPoint y: 484, endPoint x: 818, endPoint y: 450, distance: 34.2
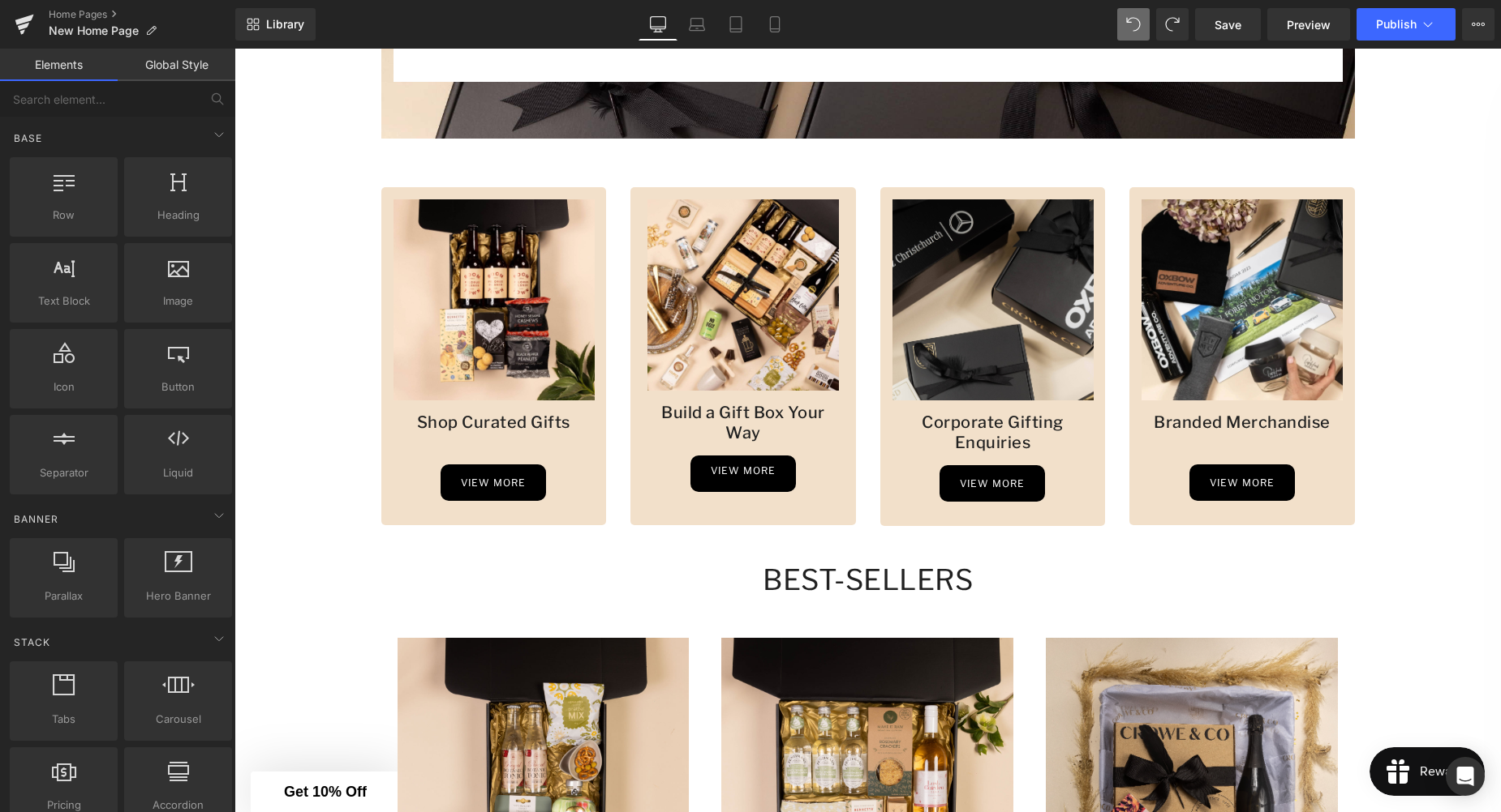
scroll to position [846, 0]
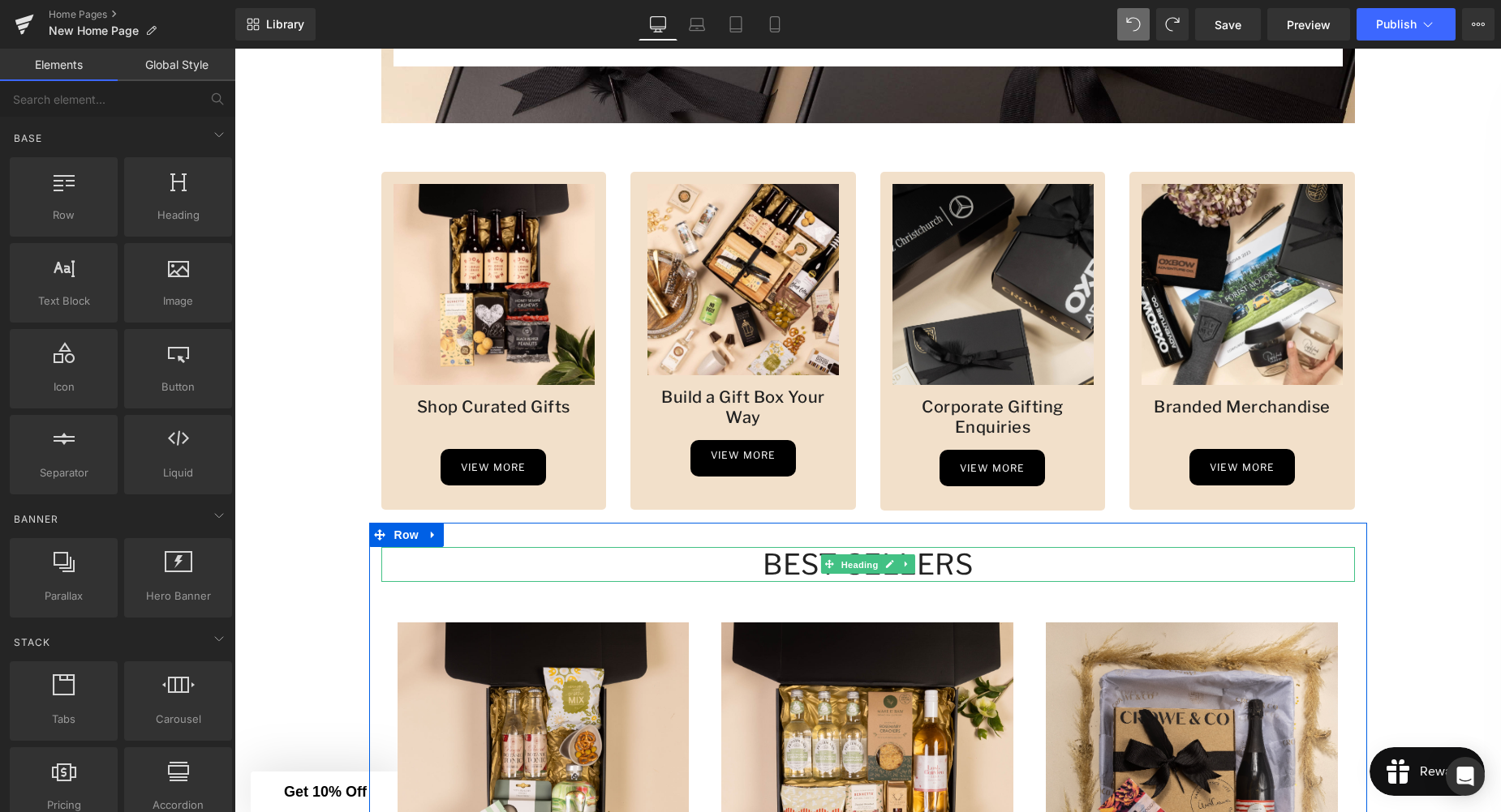
drag, startPoint x: 838, startPoint y: 563, endPoint x: 788, endPoint y: 565, distance: 50.0
click at [838, 563] on span "Heading" at bounding box center [859, 564] width 44 height 19
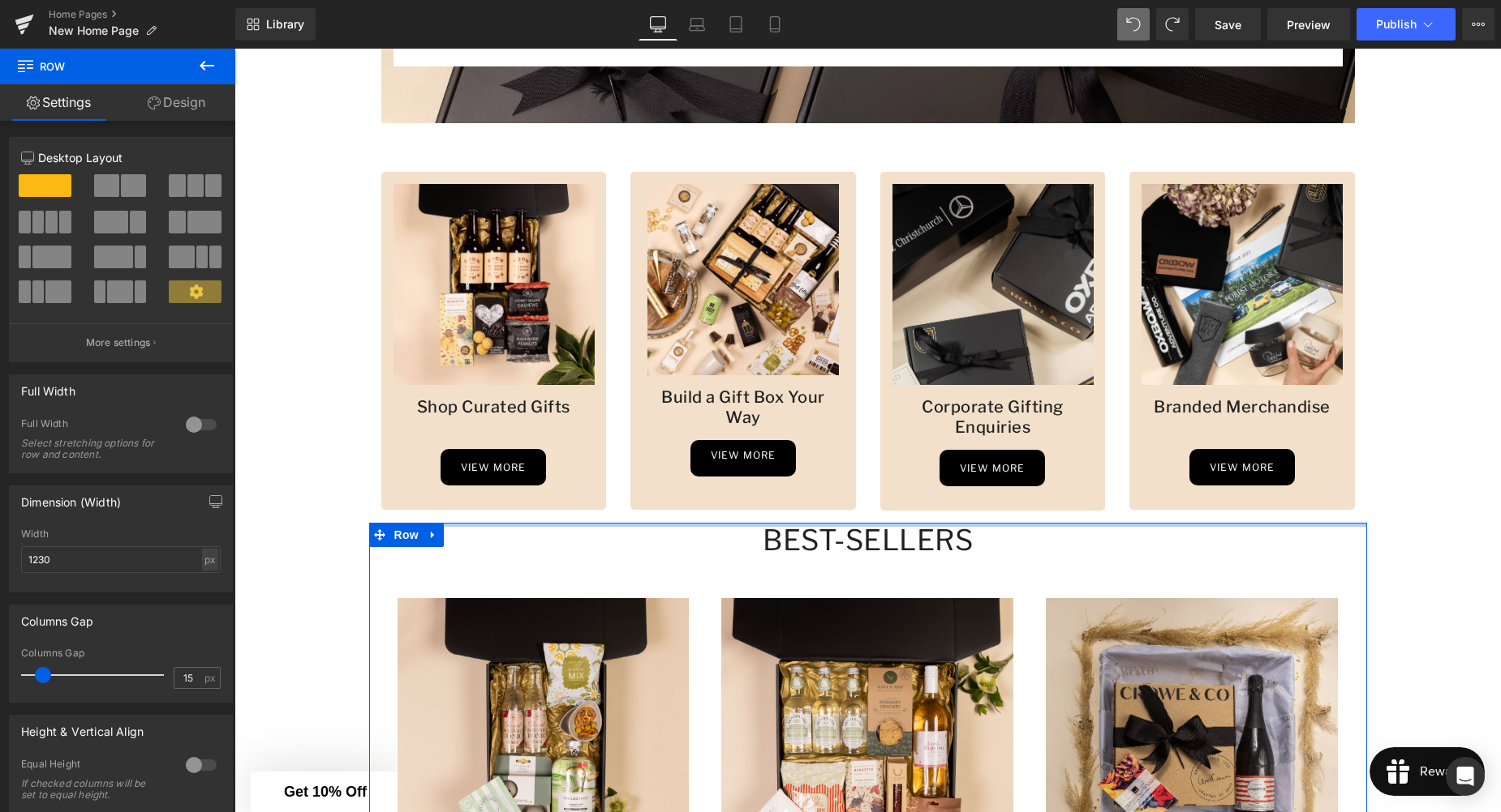
drag, startPoint x: 1007, startPoint y: 547, endPoint x: 902, endPoint y: 582, distance: 110.7
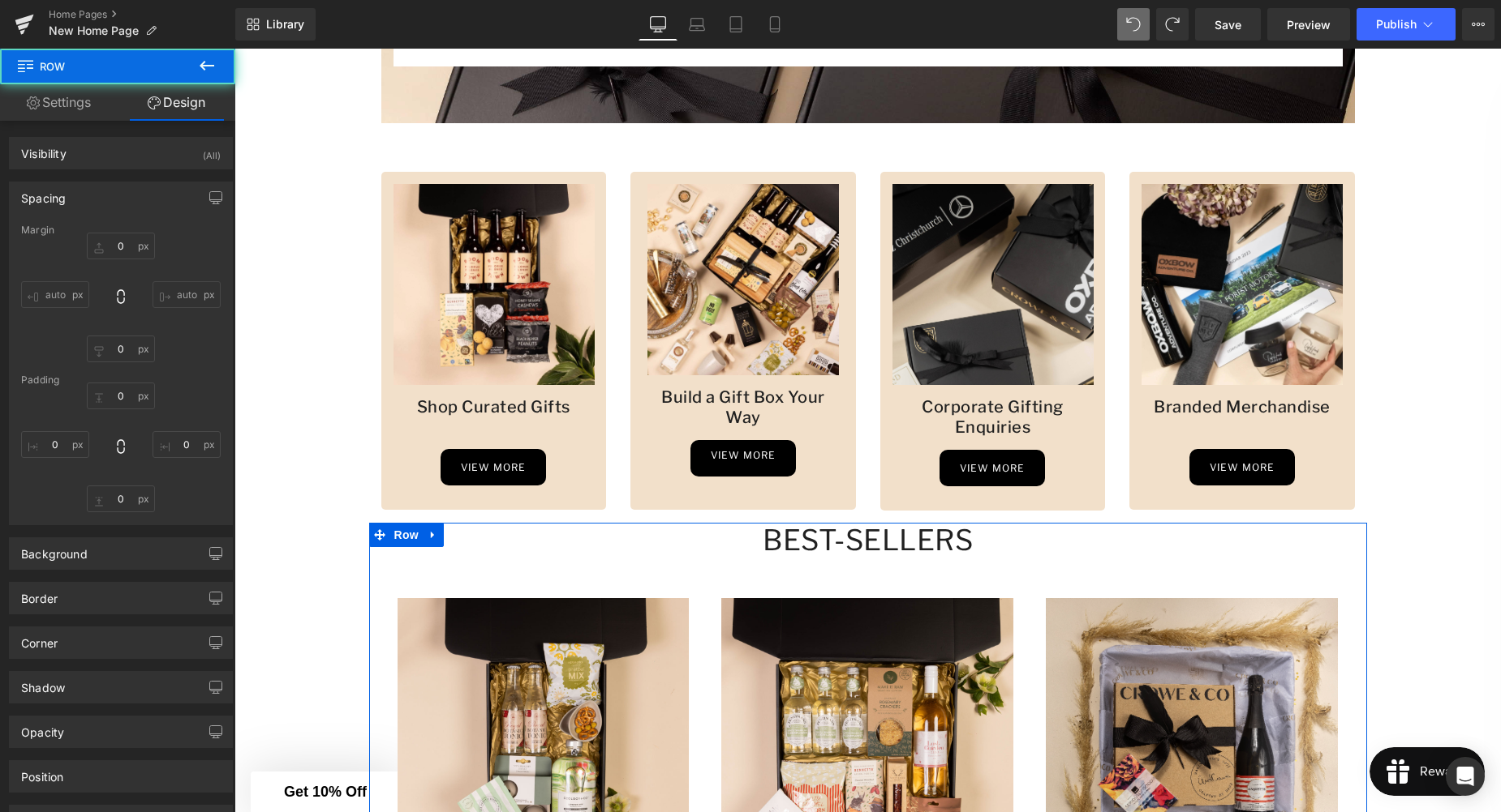
type input "0"
type input "60"
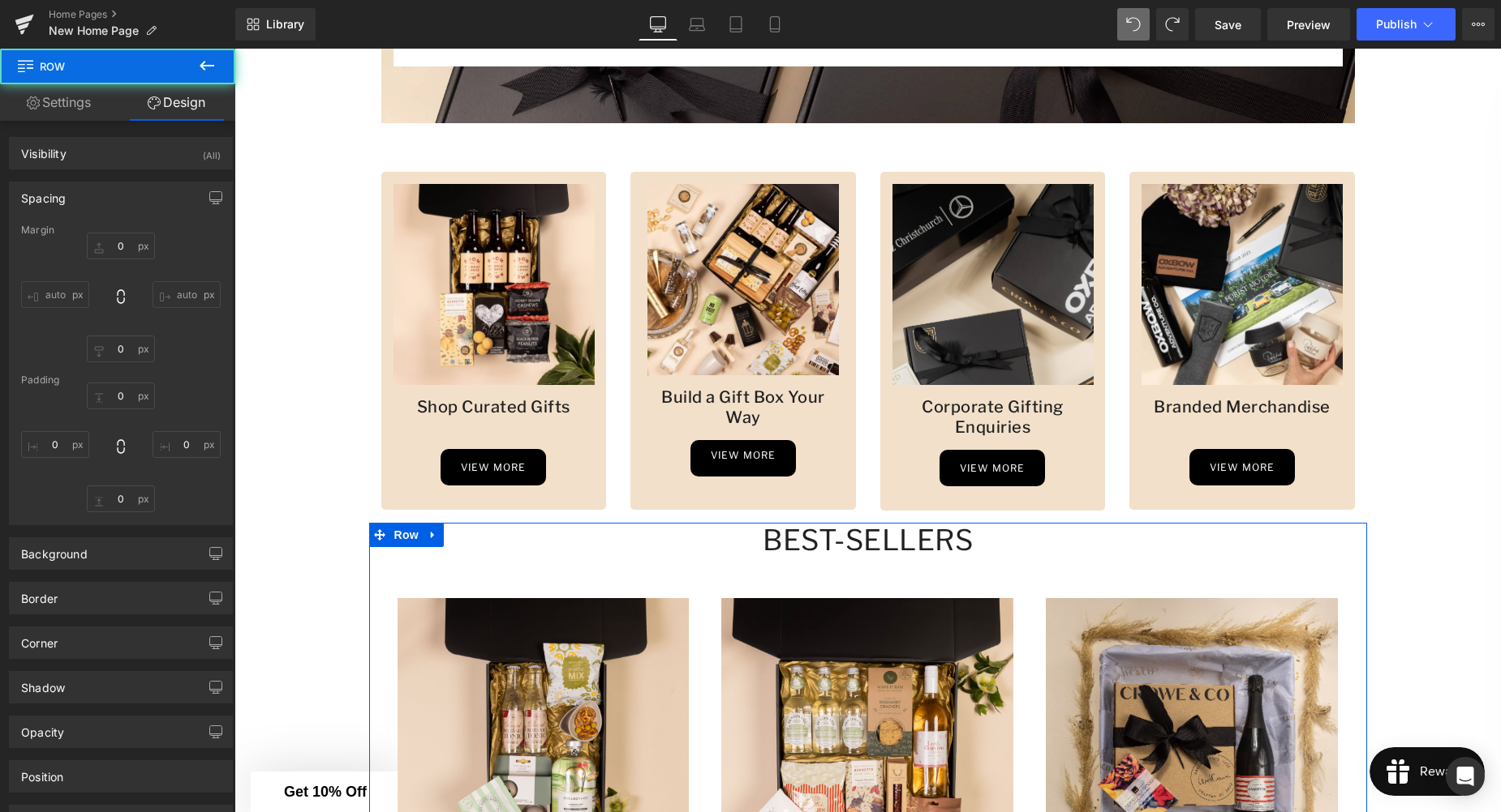
type input "0"
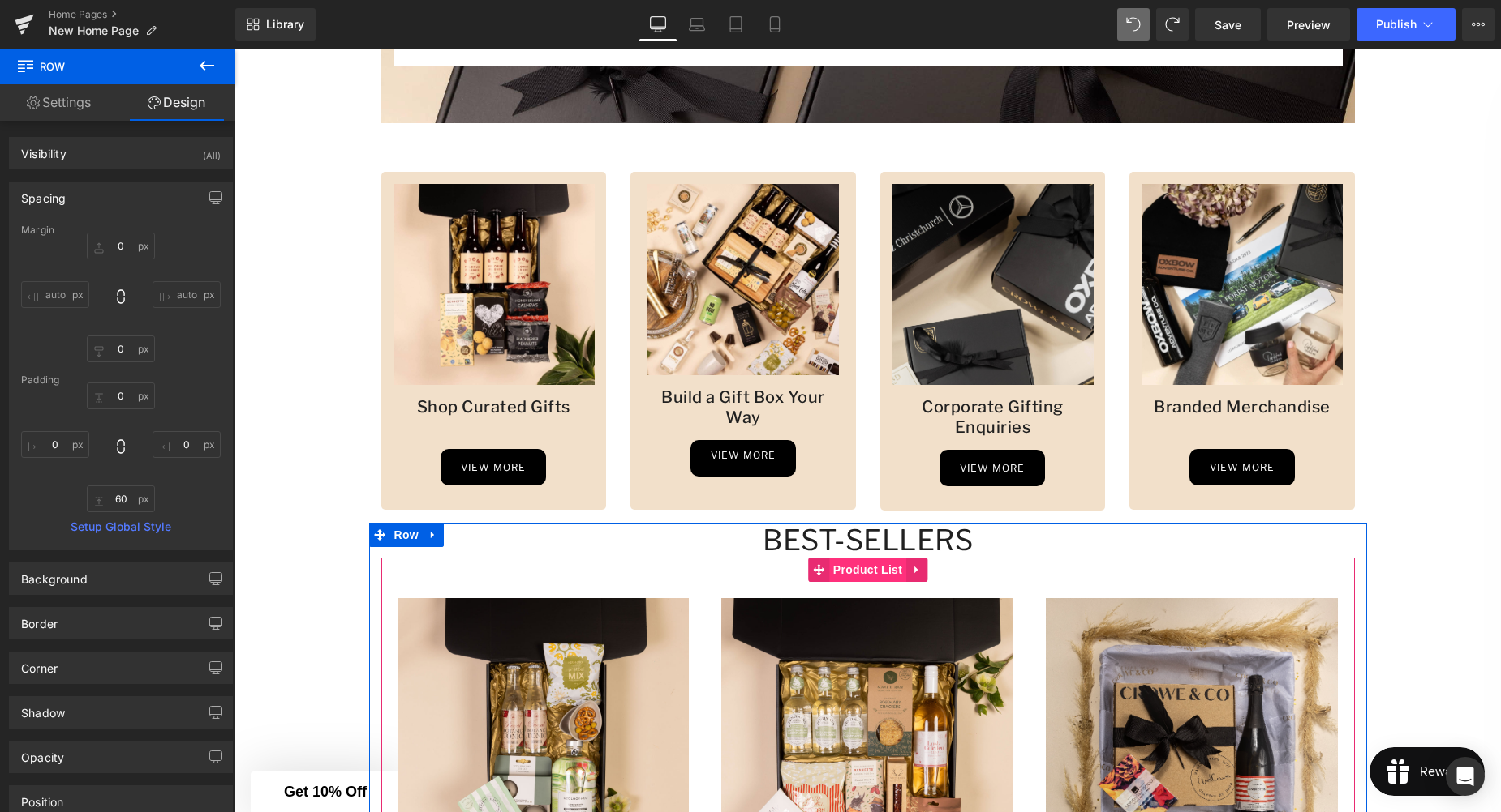
click at [860, 582] on span "Product List" at bounding box center [868, 570] width 77 height 25
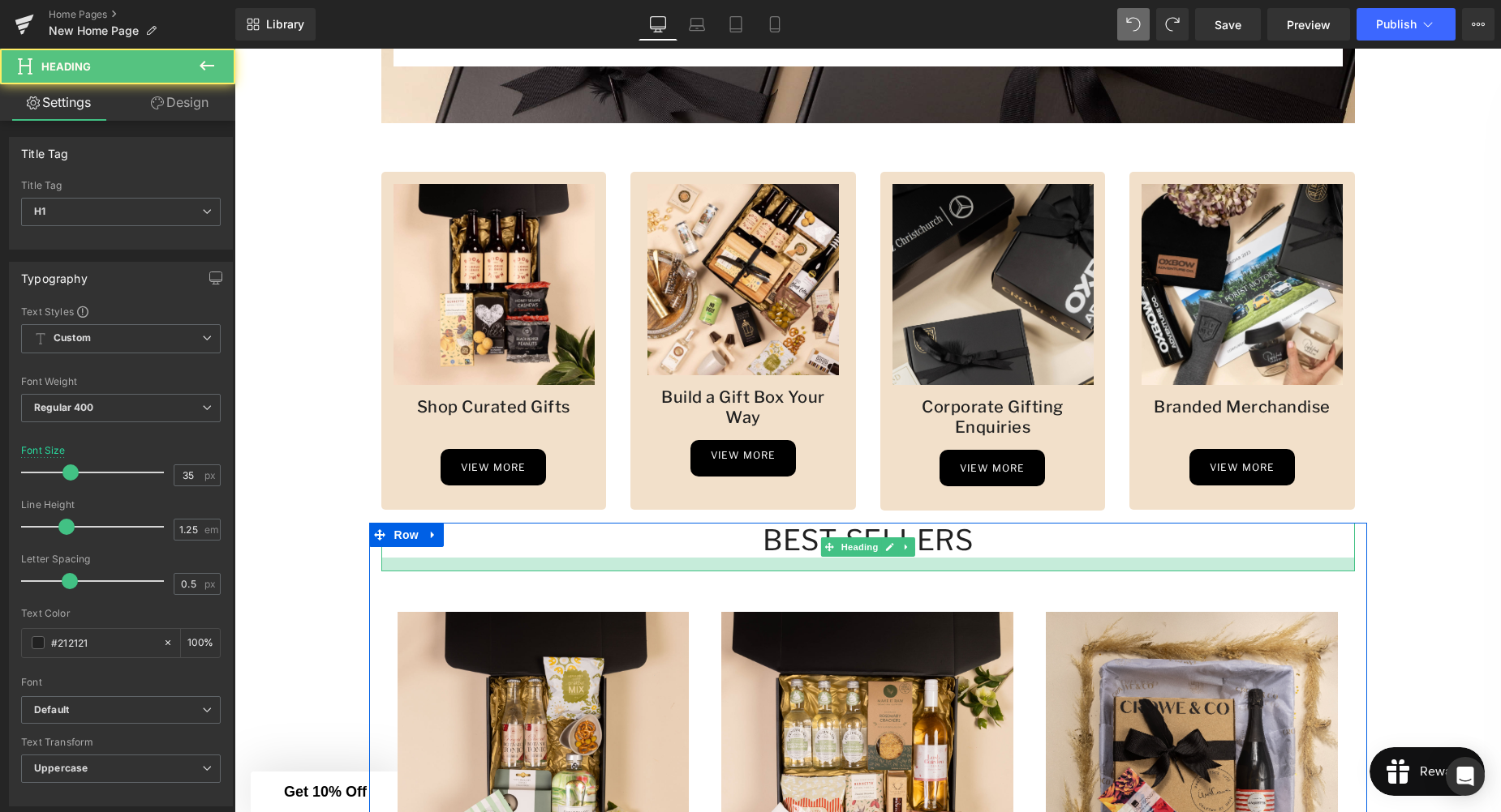
drag, startPoint x: 968, startPoint y: 555, endPoint x: 971, endPoint y: 563, distance: 8.5
click at [969, 564] on div at bounding box center [868, 564] width 973 height 14
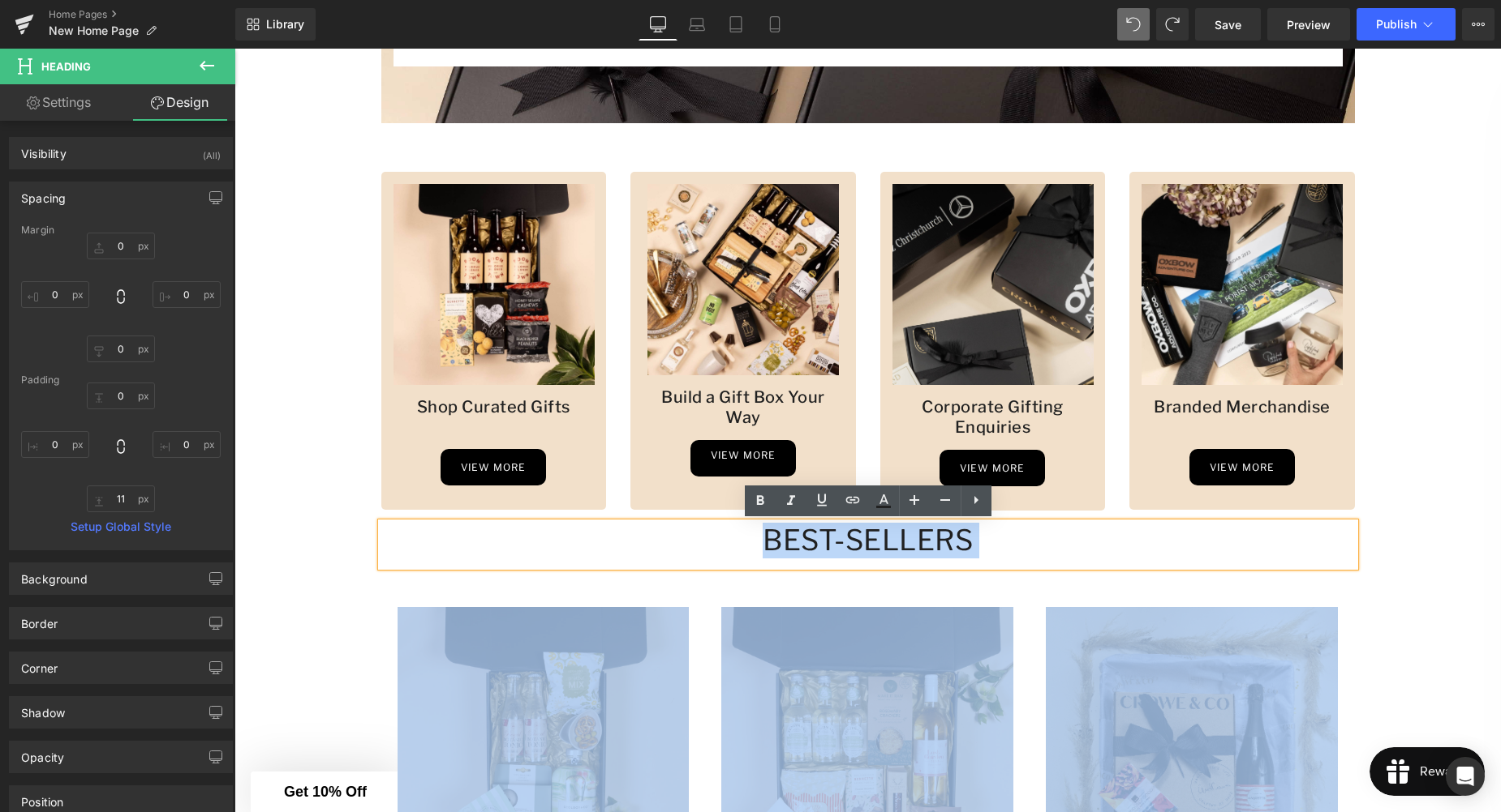
drag, startPoint x: 976, startPoint y: 572, endPoint x: 993, endPoint y: 554, distance: 24.8
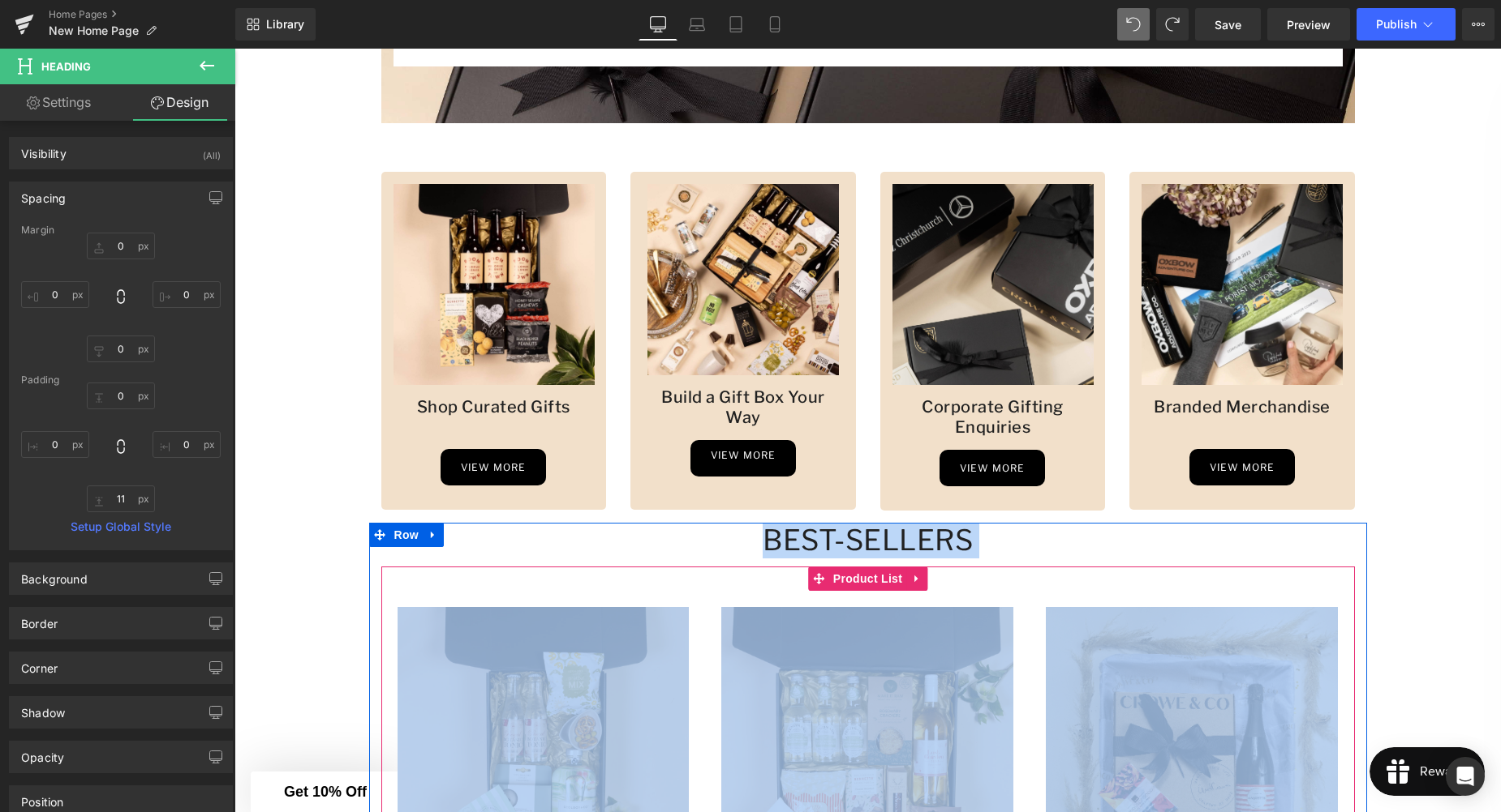
drag, startPoint x: 1086, startPoint y: 595, endPoint x: 1034, endPoint y: 584, distance: 53.2
click at [1086, 595] on div "Sale Off (P) Image 23cm Fruitcake + Bubbles + Choc (P) Title" at bounding box center [1191, 806] width 324 height 429
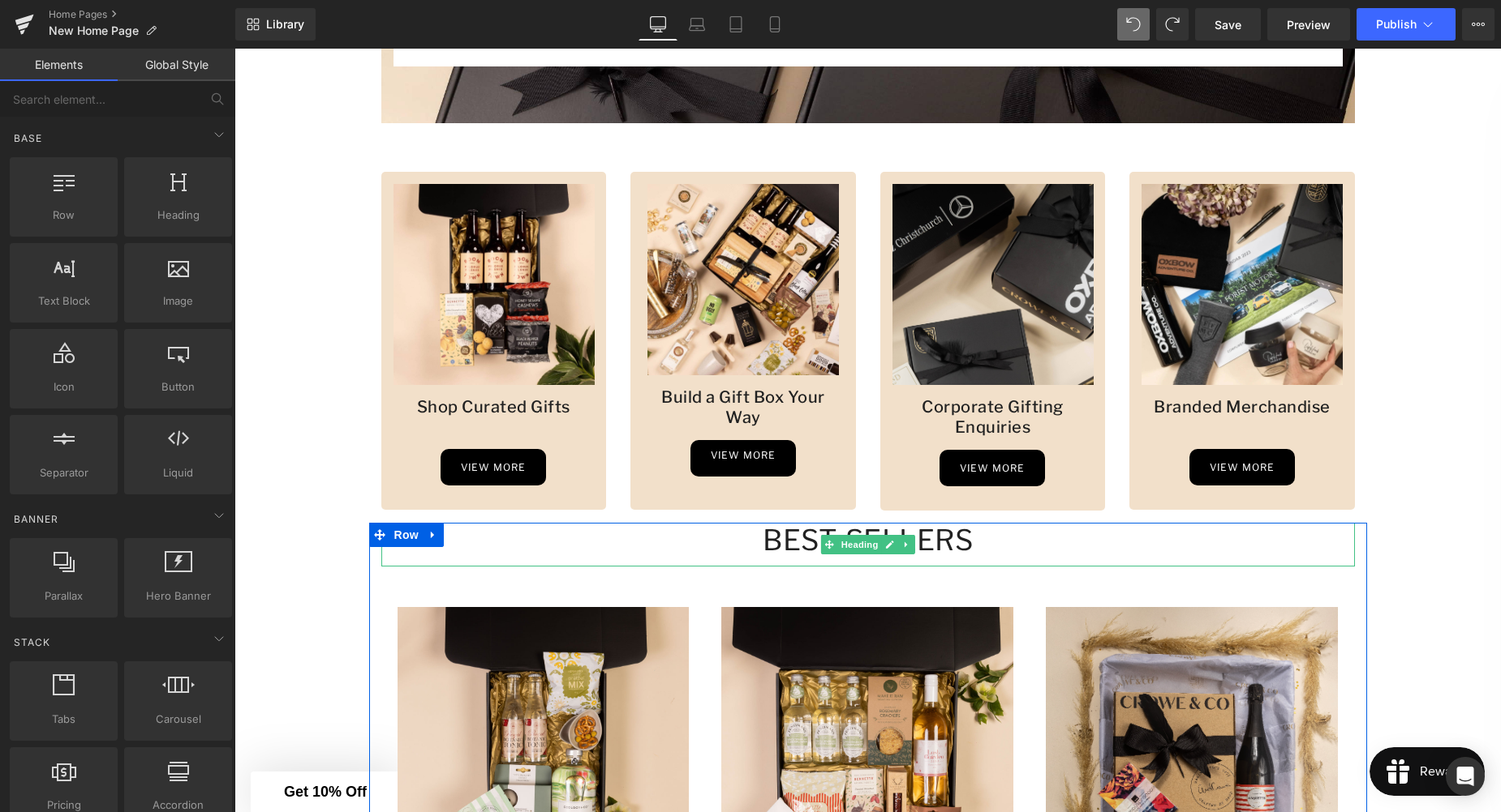
click at [976, 539] on h1 "Best-sellers" at bounding box center [868, 540] width 973 height 36
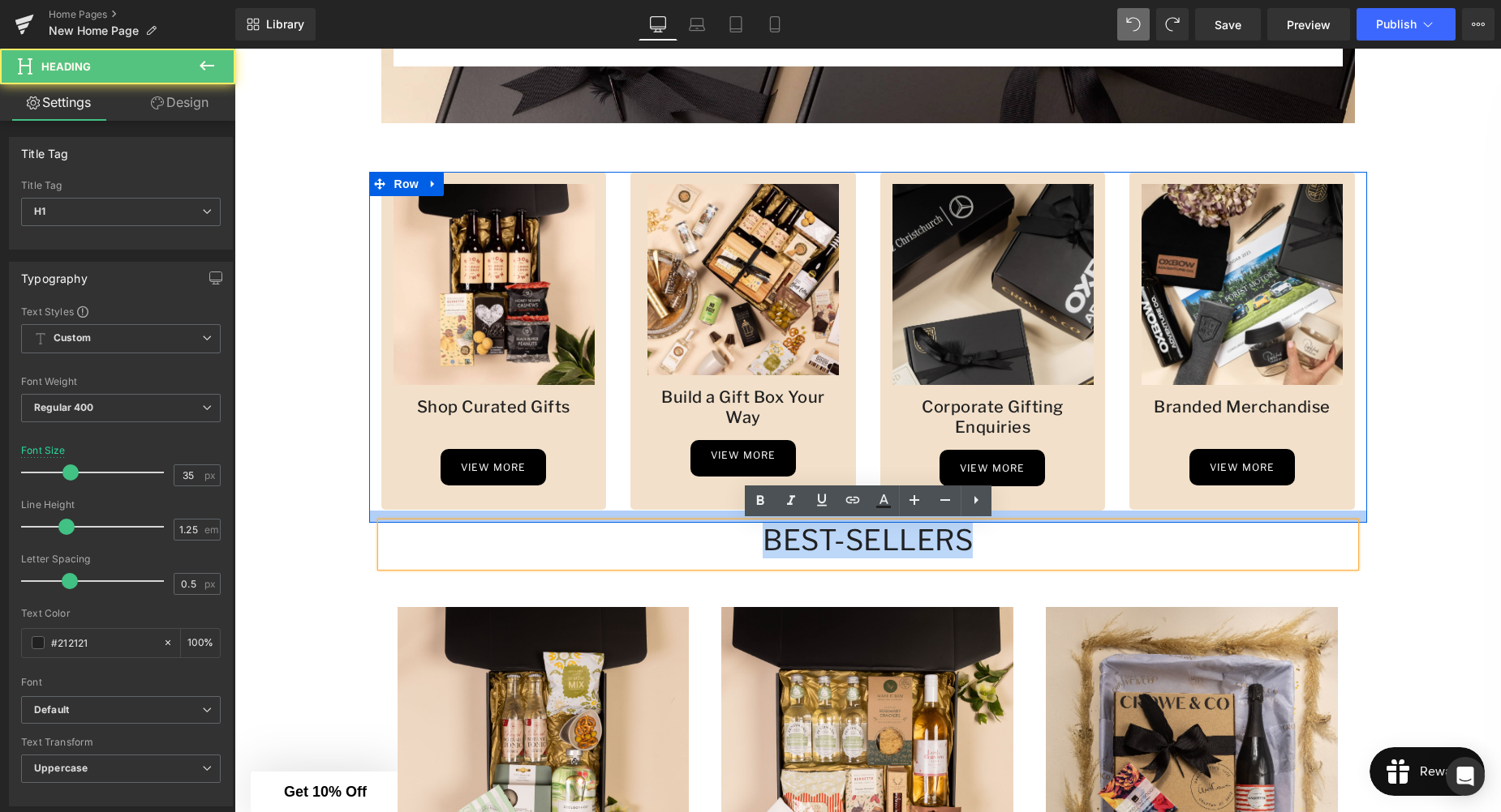
drag, startPoint x: 1003, startPoint y: 519, endPoint x: 1006, endPoint y: 511, distance: 8.5
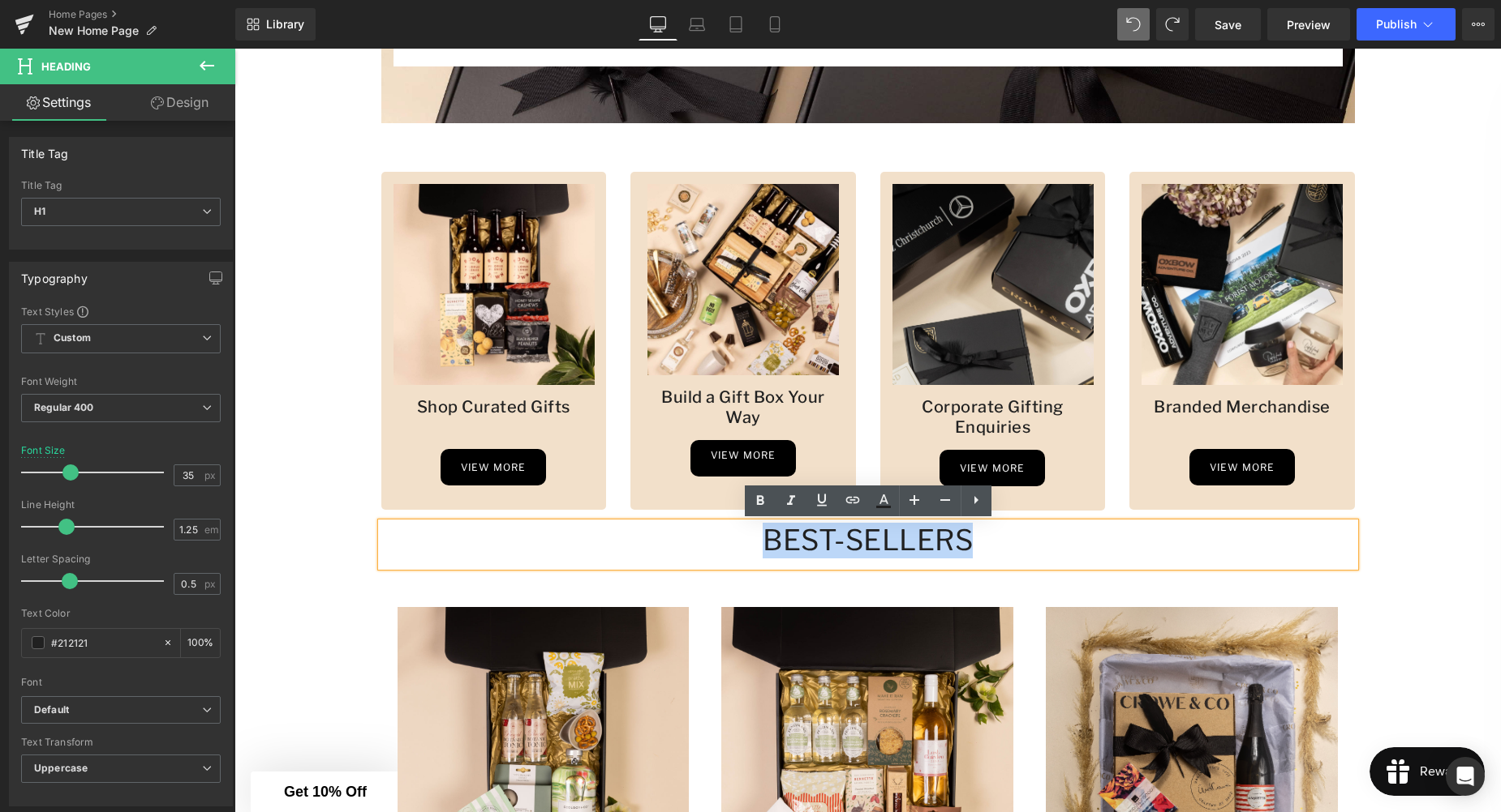
click at [759, 550] on h1 "Best-sellers" at bounding box center [868, 540] width 973 height 36
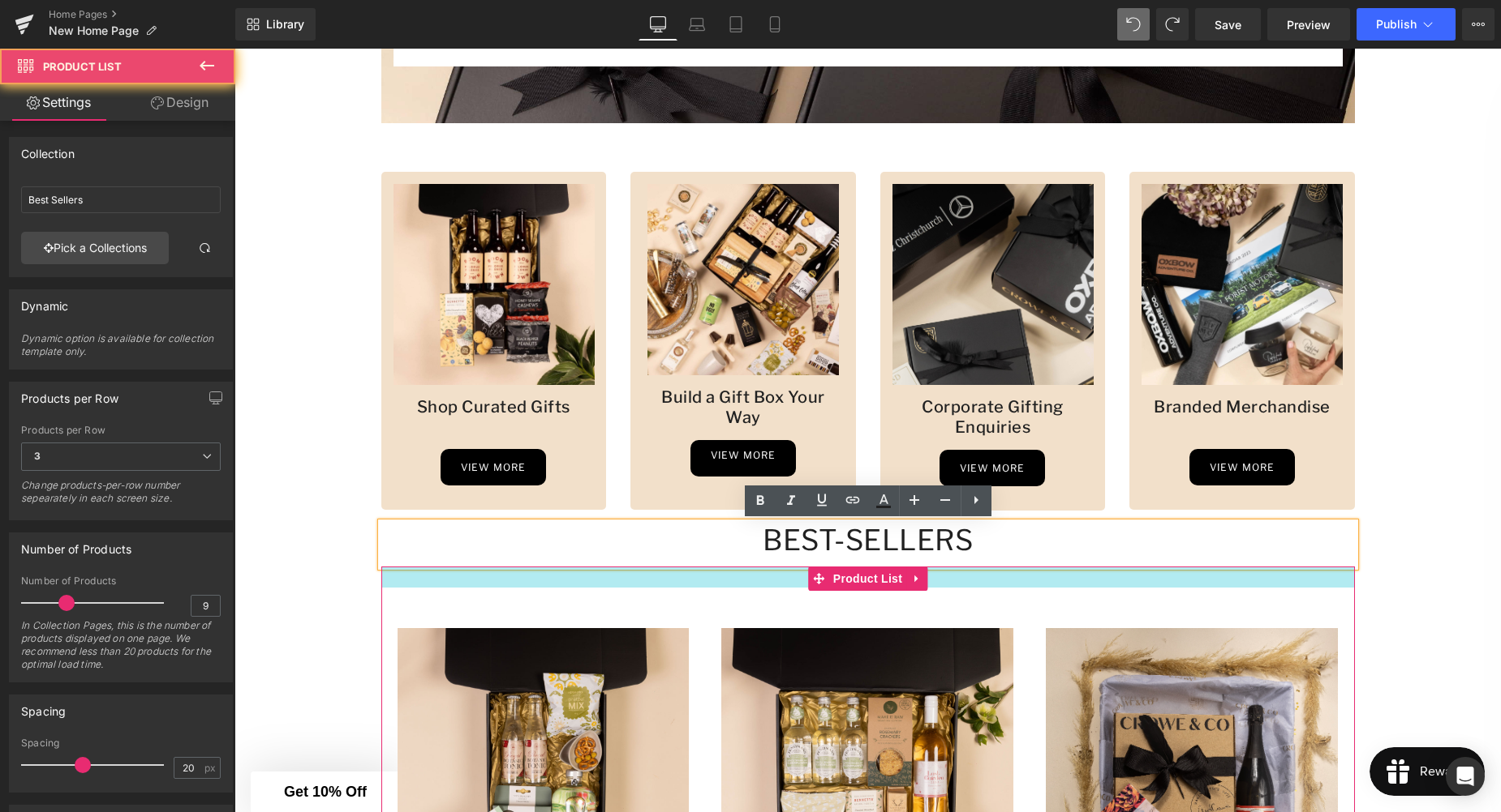
drag, startPoint x: 775, startPoint y: 588, endPoint x: 767, endPoint y: 573, distance: 17.0
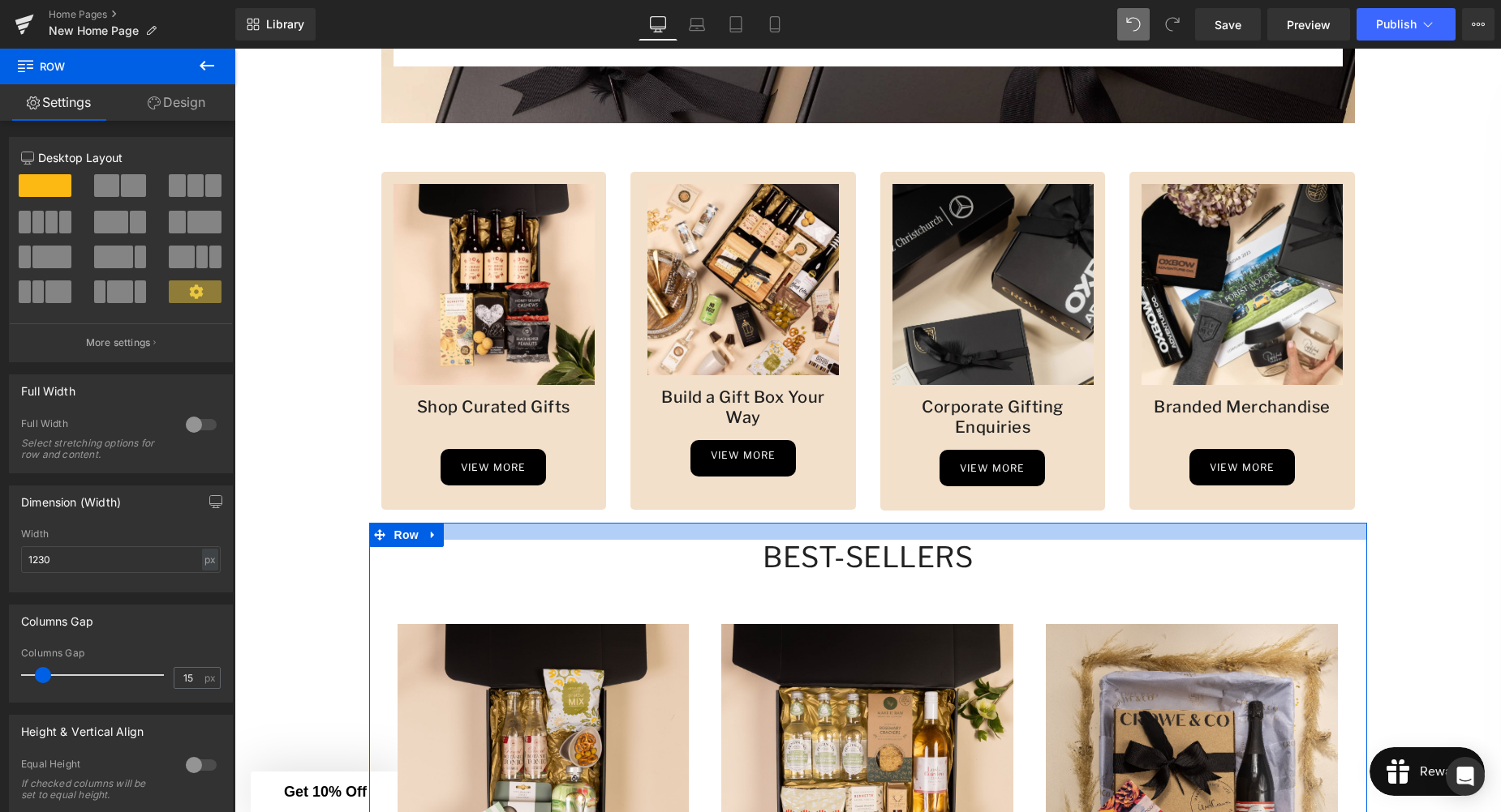
drag, startPoint x: 722, startPoint y: 522, endPoint x: 720, endPoint y: 539, distance: 17.1
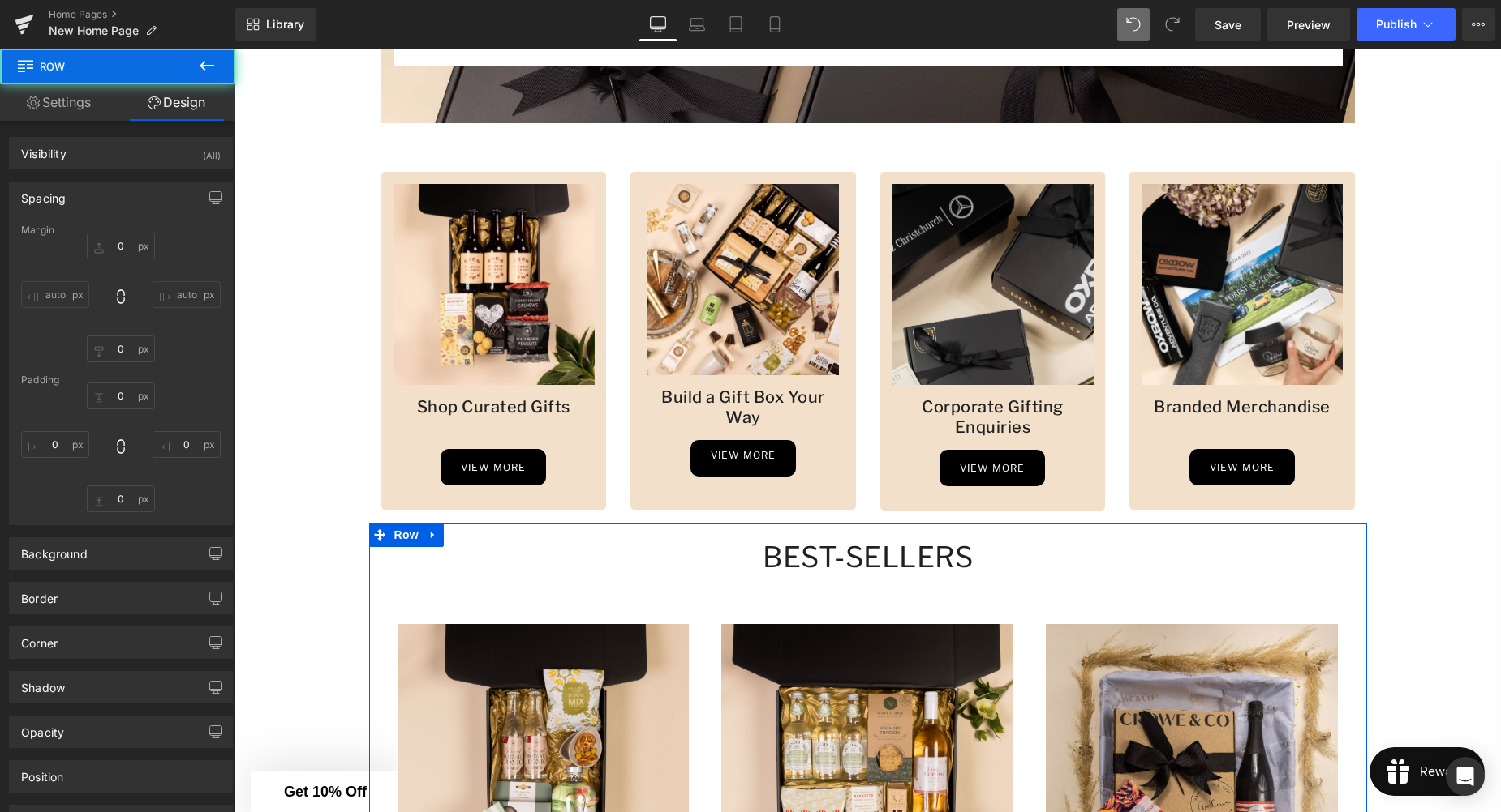
type input "0"
type input "21"
type input "0"
type input "60"
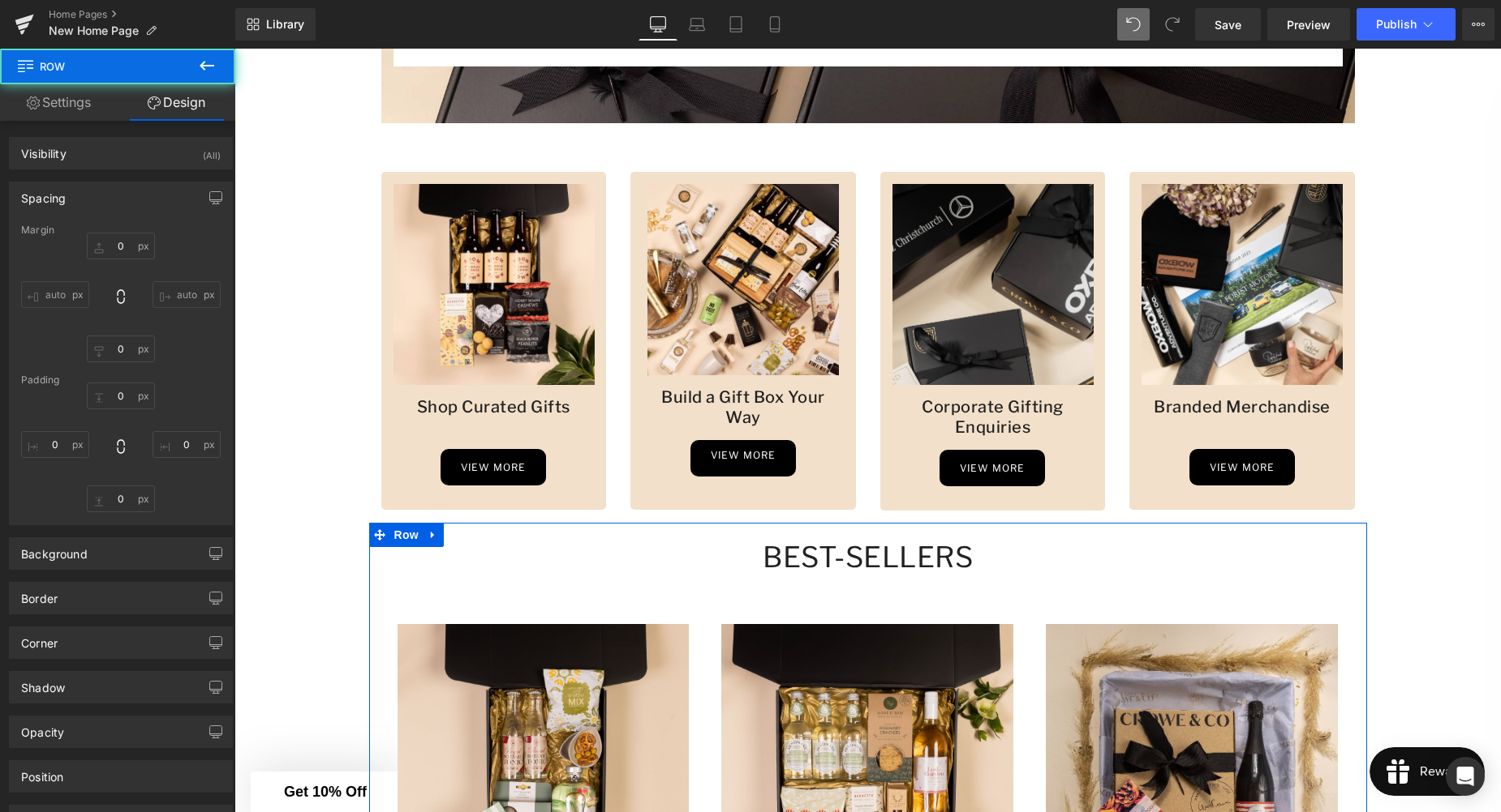
type input "0"
drag, startPoint x: 902, startPoint y: 592, endPoint x: 899, endPoint y: 609, distance: 17.3
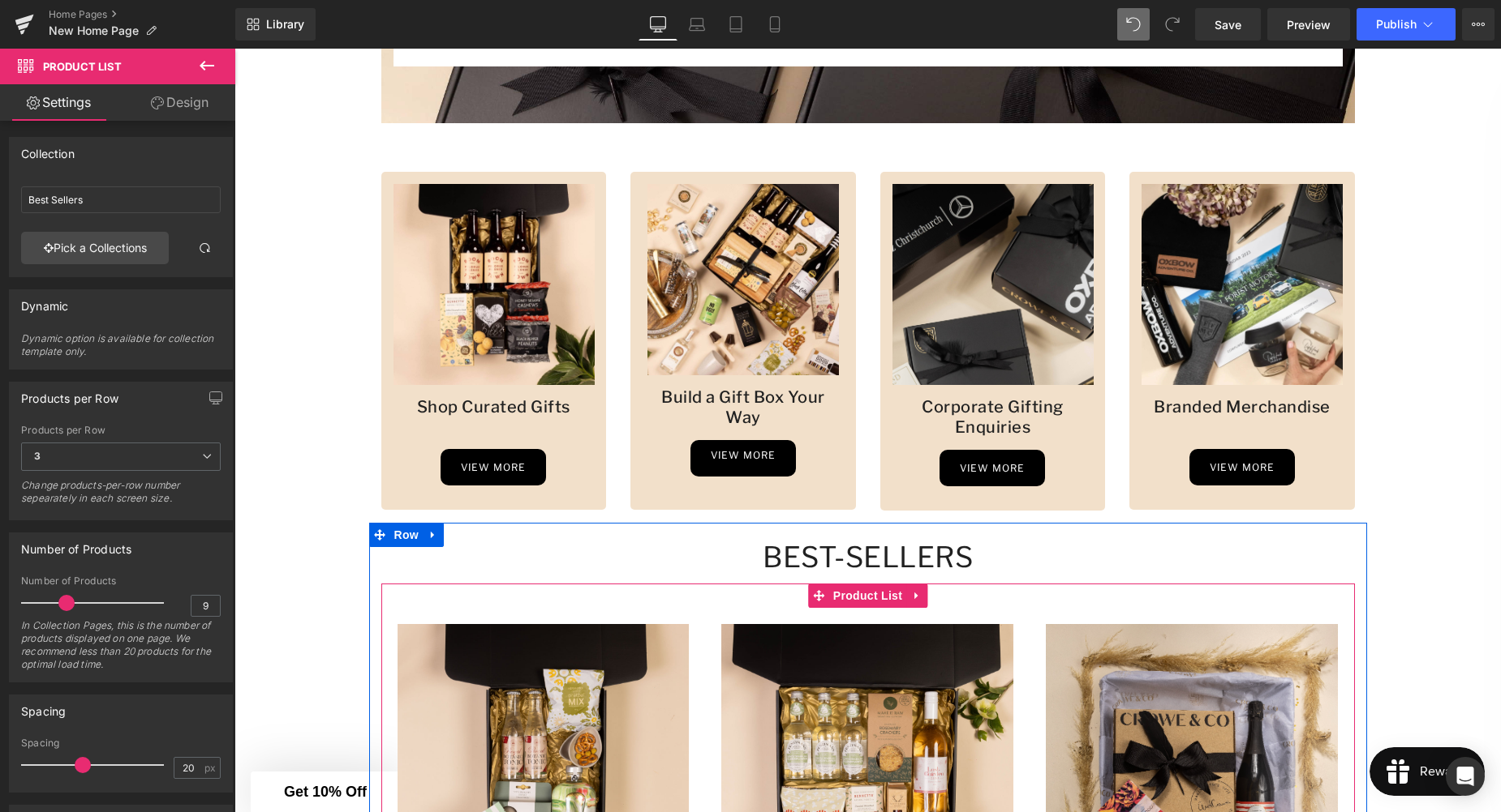
drag, startPoint x: 1004, startPoint y: 551, endPoint x: 1005, endPoint y: 616, distance: 65.0
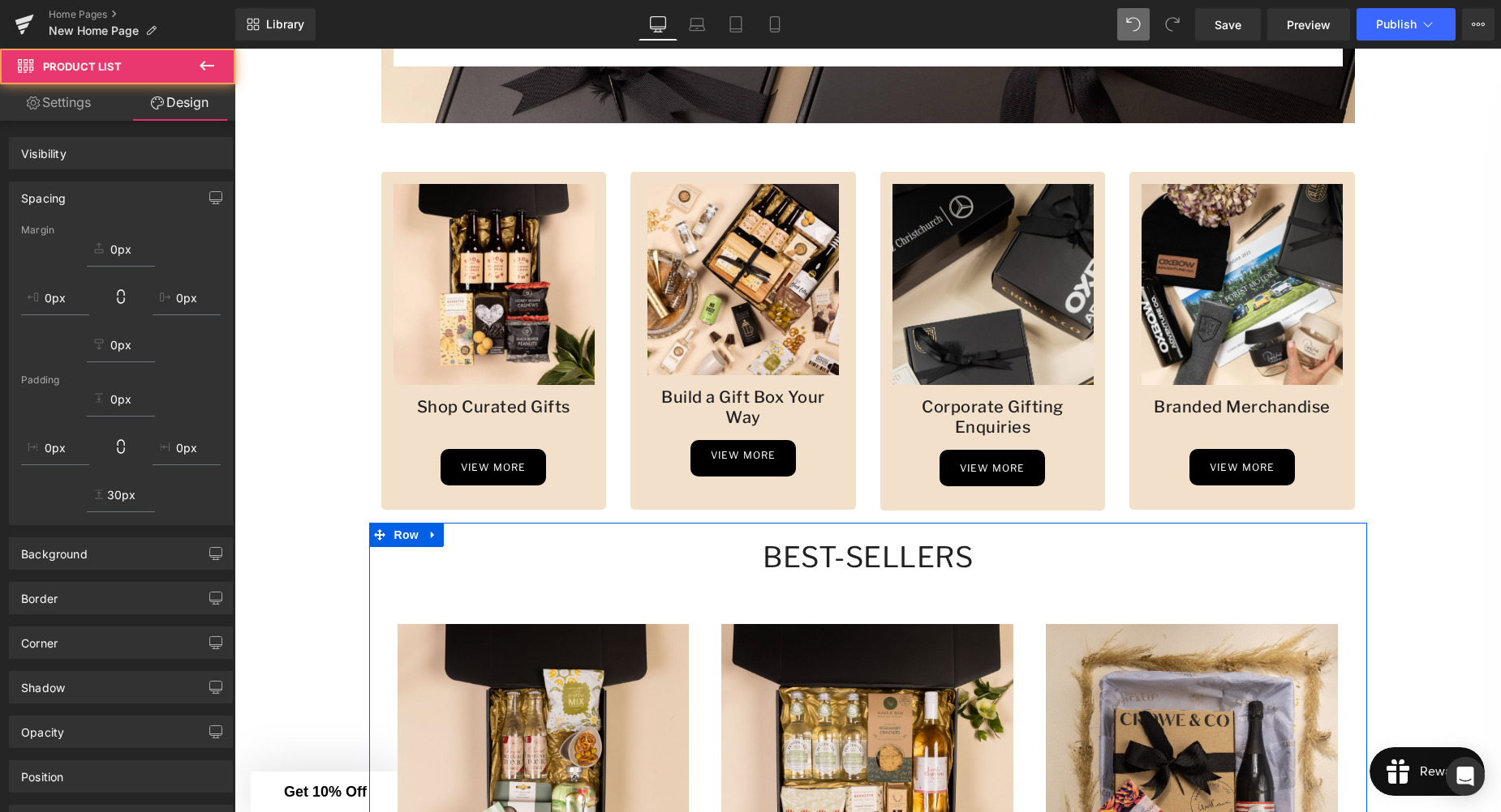
click at [662, 561] on h1 "Best-sellers" at bounding box center [868, 558] width 973 height 36
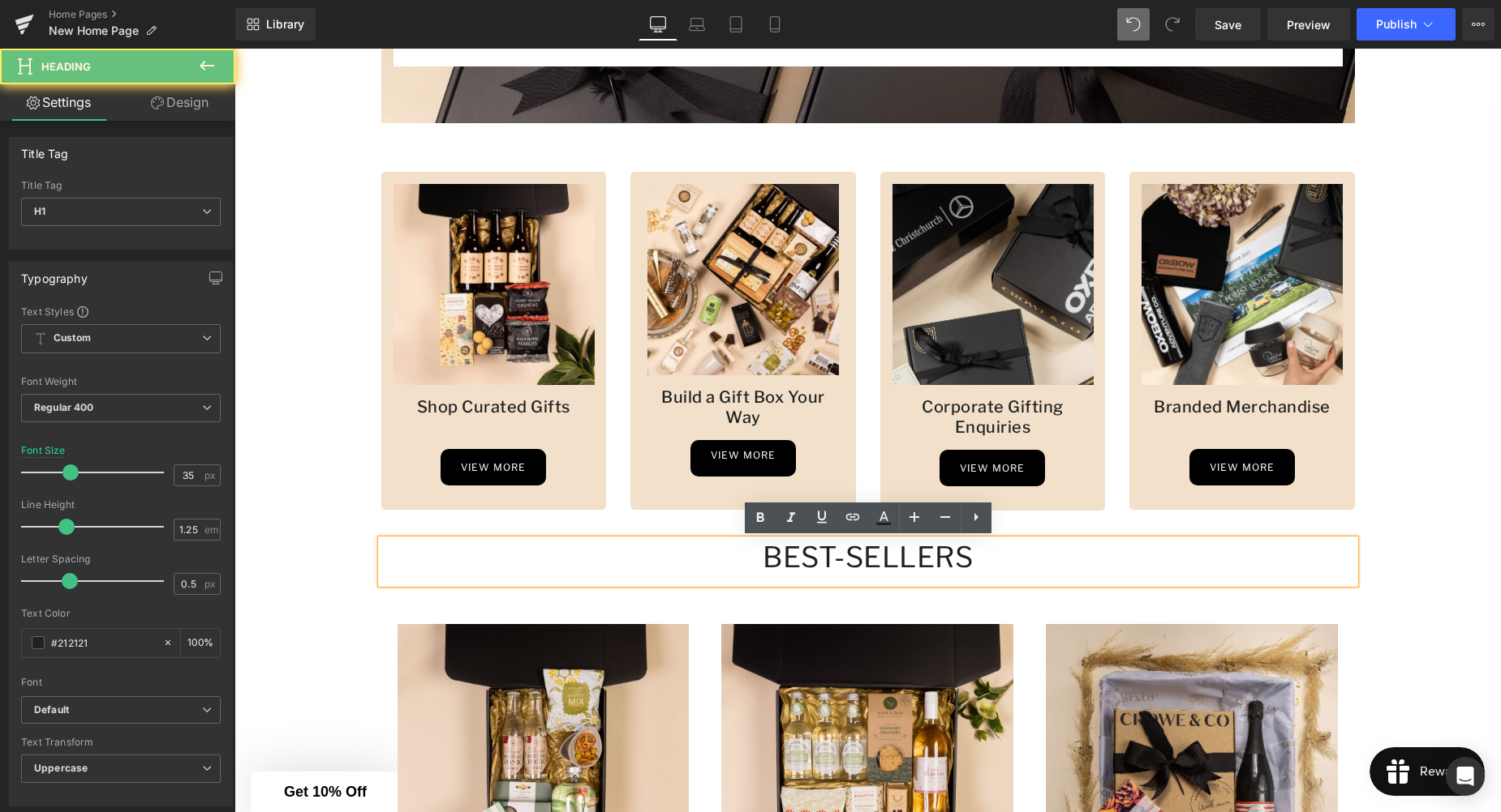
click at [875, 563] on h1 "Best-sellers" at bounding box center [868, 558] width 973 height 36
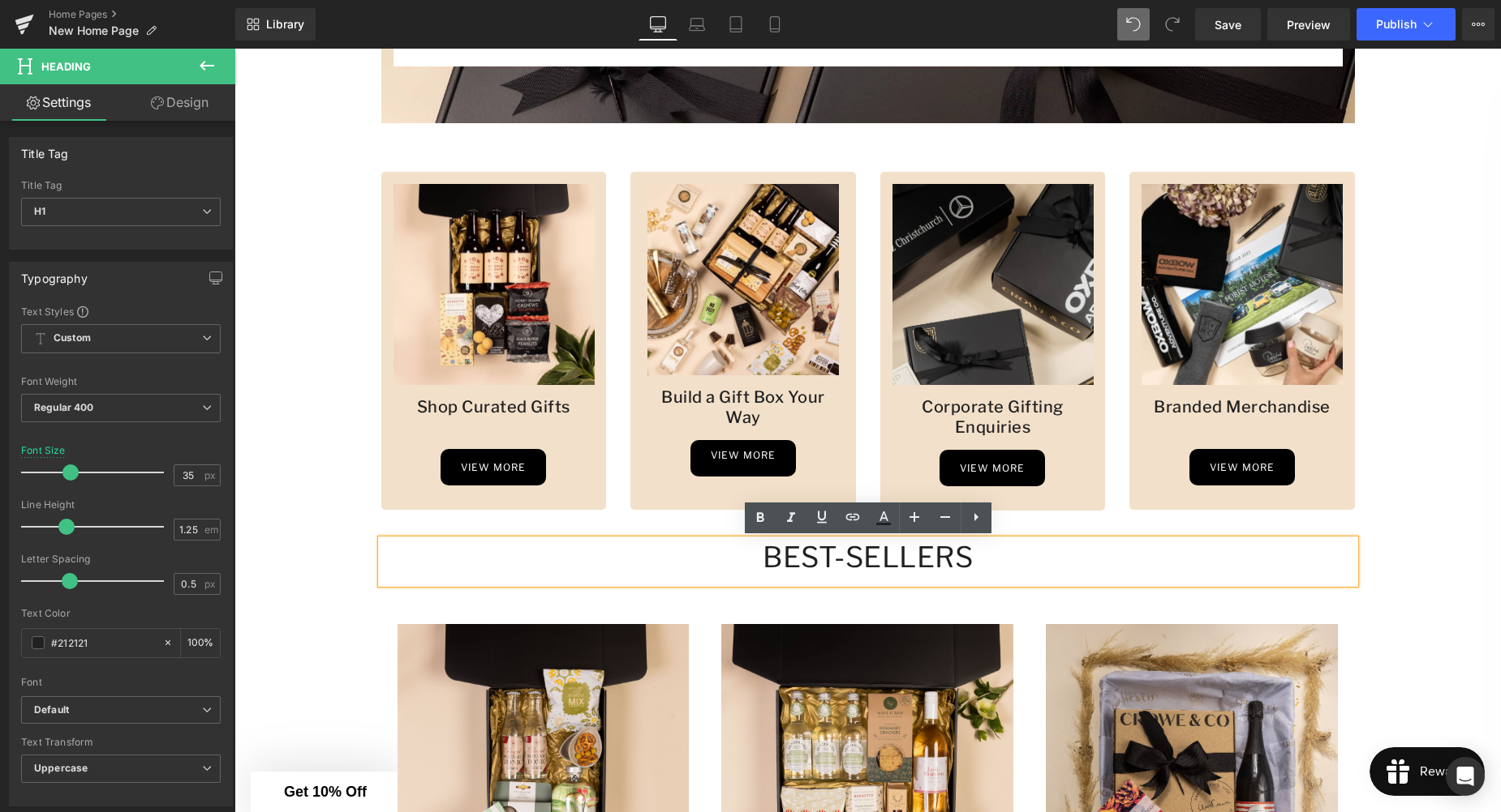
click at [726, 573] on h1 "Best-sellers" at bounding box center [868, 558] width 973 height 36
drag, startPoint x: 671, startPoint y: 566, endPoint x: 679, endPoint y: 567, distance: 8.1
click at [671, 566] on h1 "Best-sellers" at bounding box center [868, 558] width 973 height 36
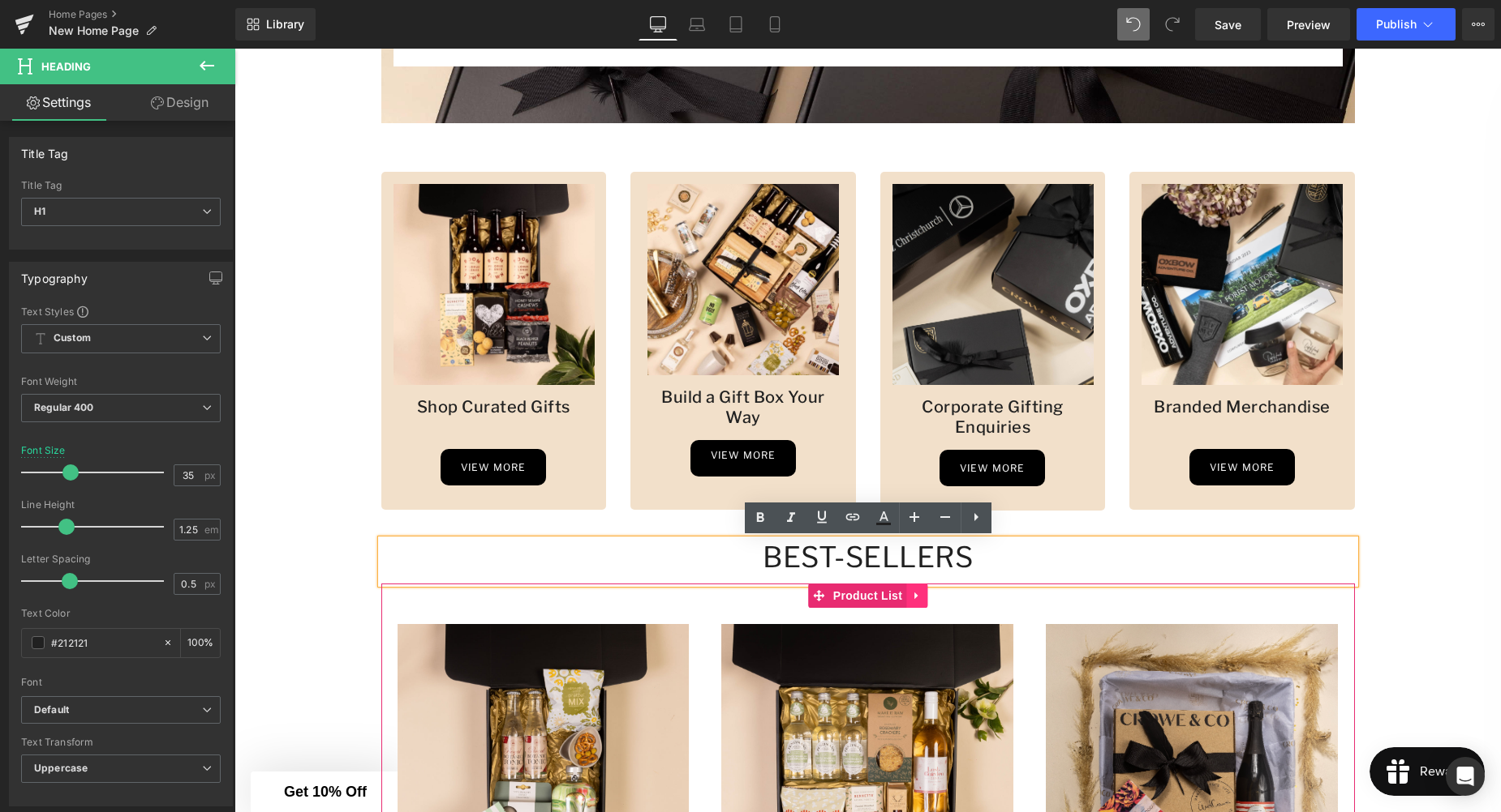
click at [921, 587] on link at bounding box center [916, 595] width 21 height 25
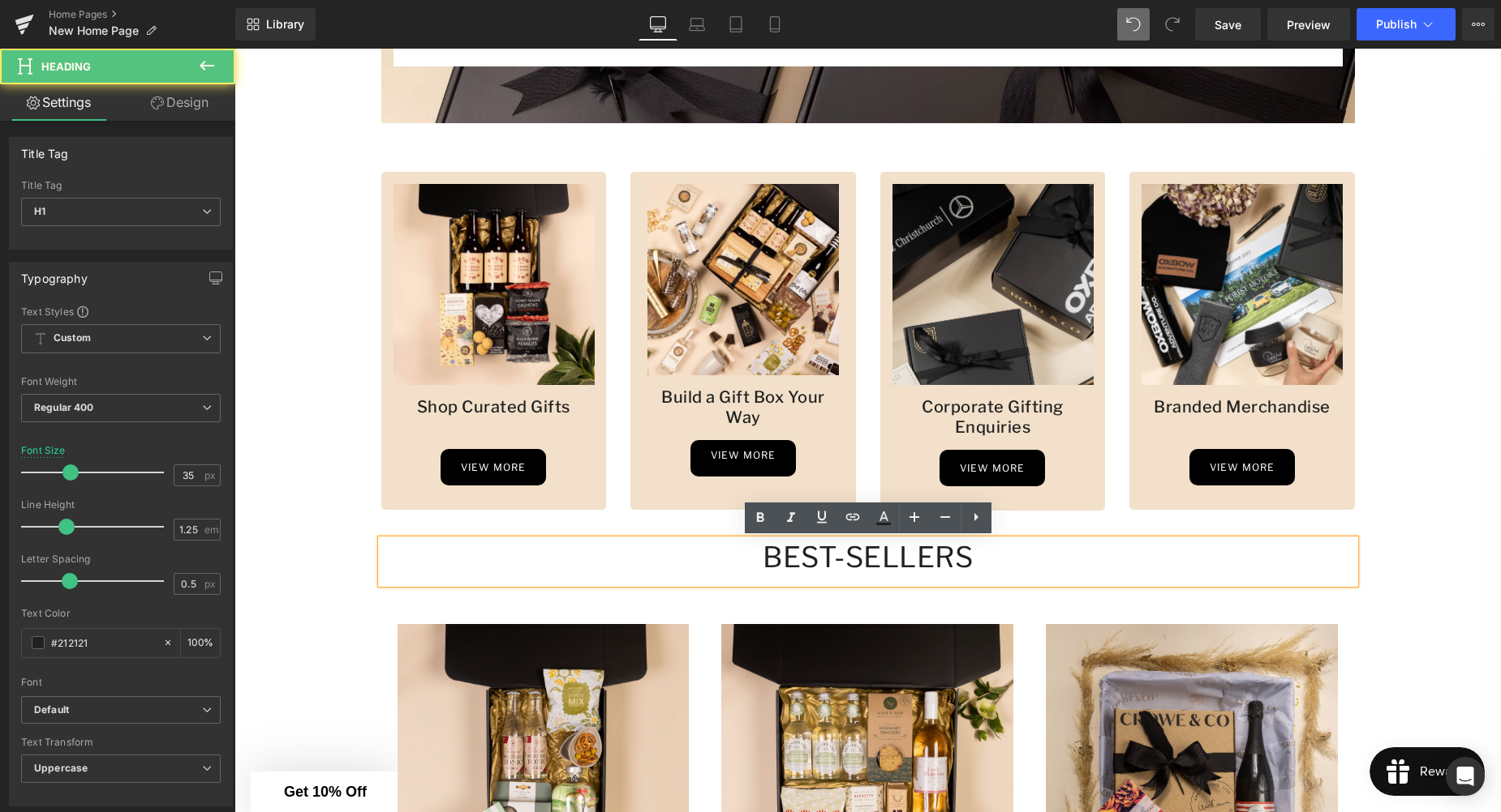
click at [1107, 566] on h1 "Best-sellers" at bounding box center [868, 558] width 973 height 36
drag, startPoint x: 1435, startPoint y: 588, endPoint x: 1420, endPoint y: 592, distance: 15.5
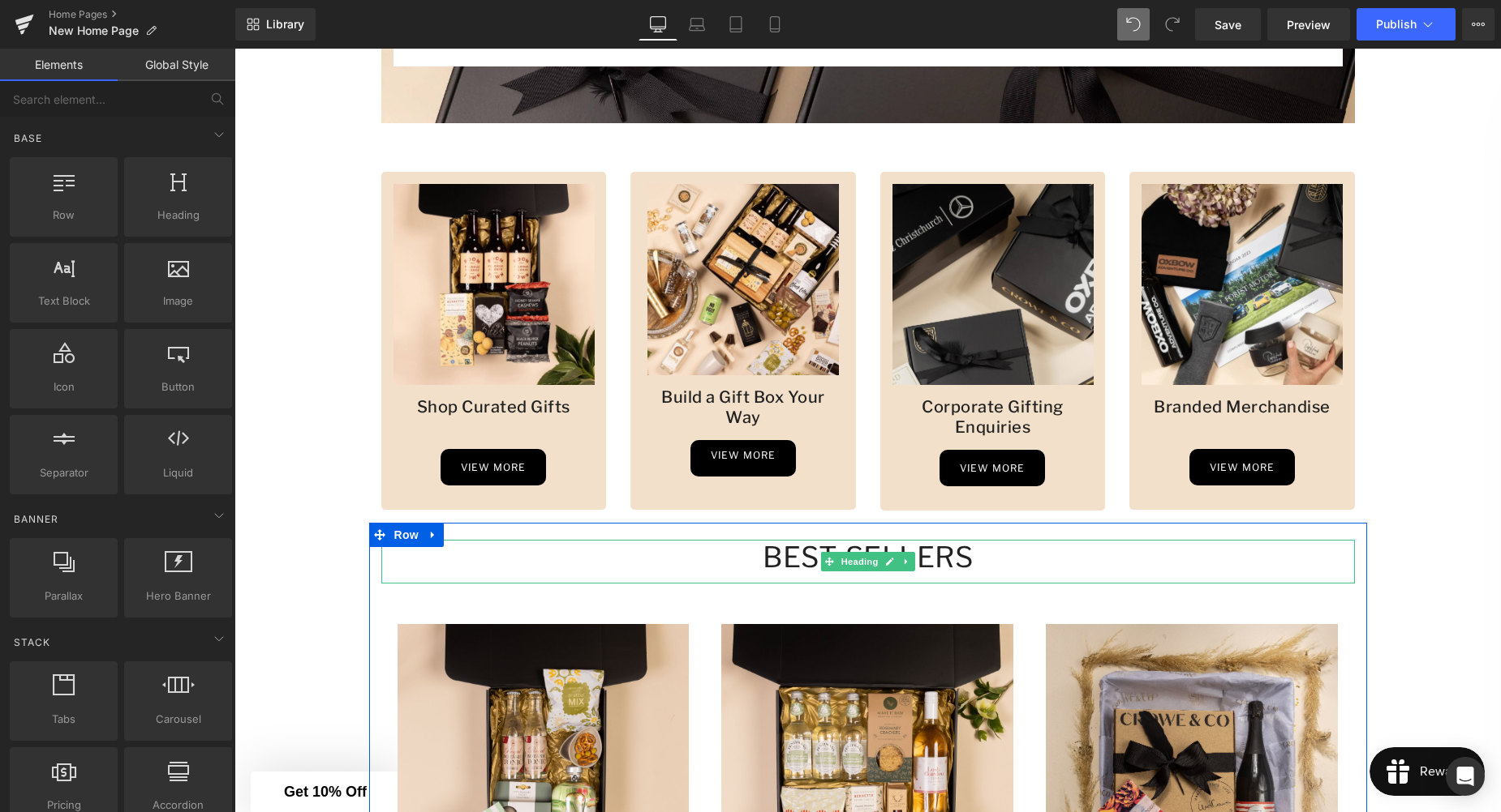
click at [753, 556] on h1 "Best-sellers" at bounding box center [868, 558] width 973 height 36
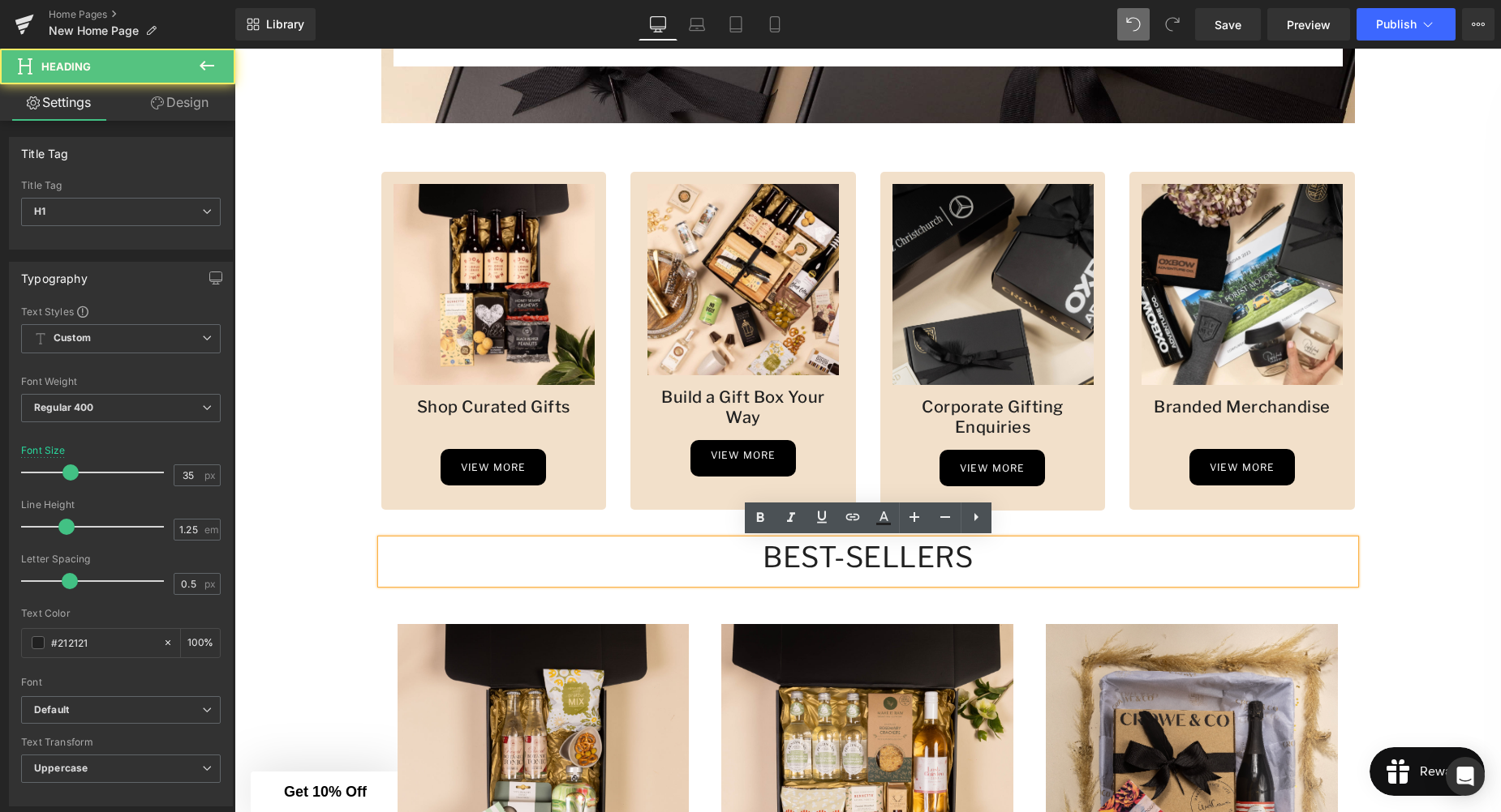
click at [757, 557] on h1 "Best-sellers" at bounding box center [868, 558] width 973 height 36
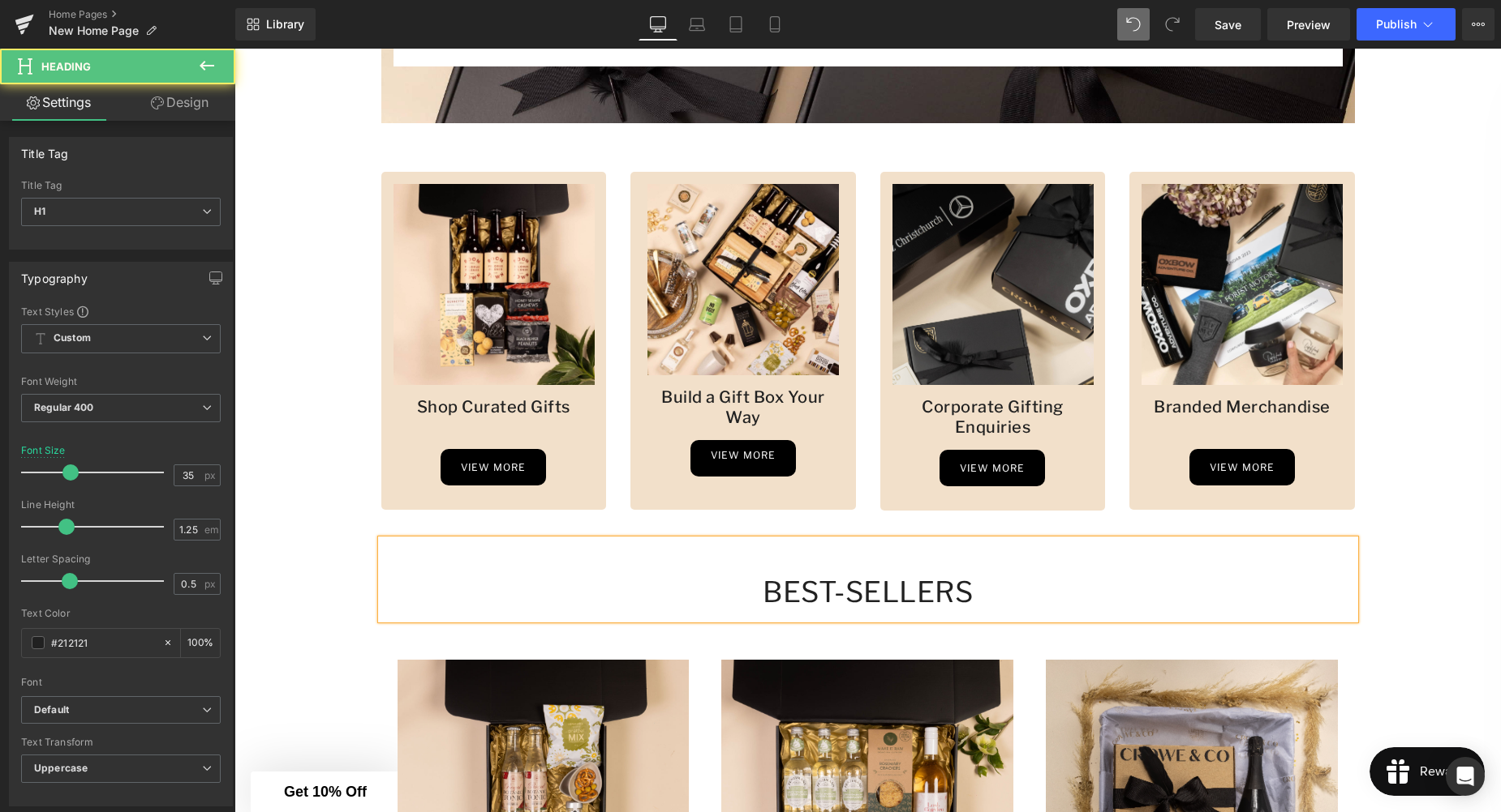
click at [917, 562] on h1 at bounding box center [868, 558] width 973 height 36
click at [1201, 613] on div "Best-sellers" at bounding box center [868, 580] width 973 height 80
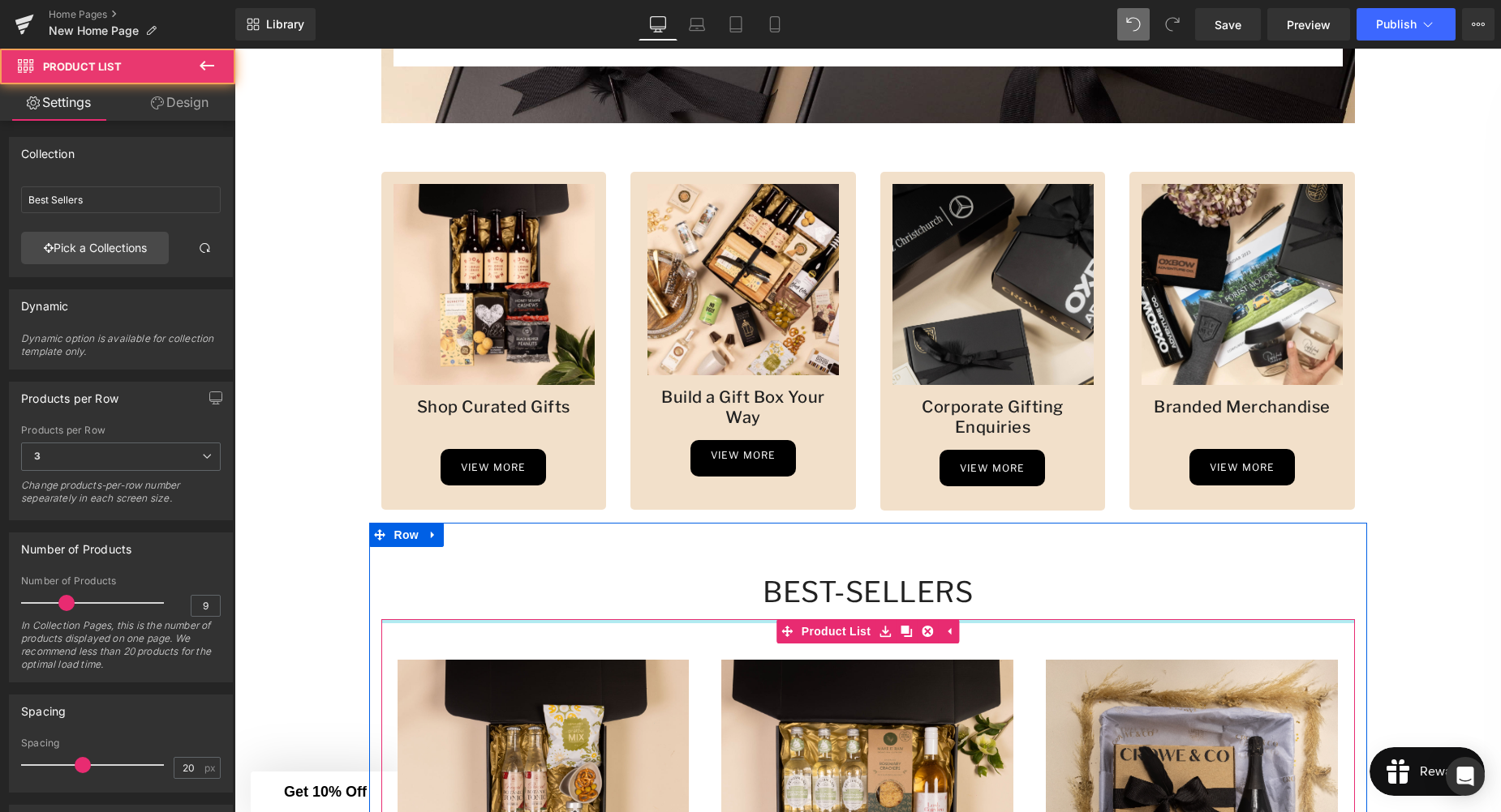
click at [1025, 617] on div "Best-sellers Heading" at bounding box center [868, 580] width 973 height 80
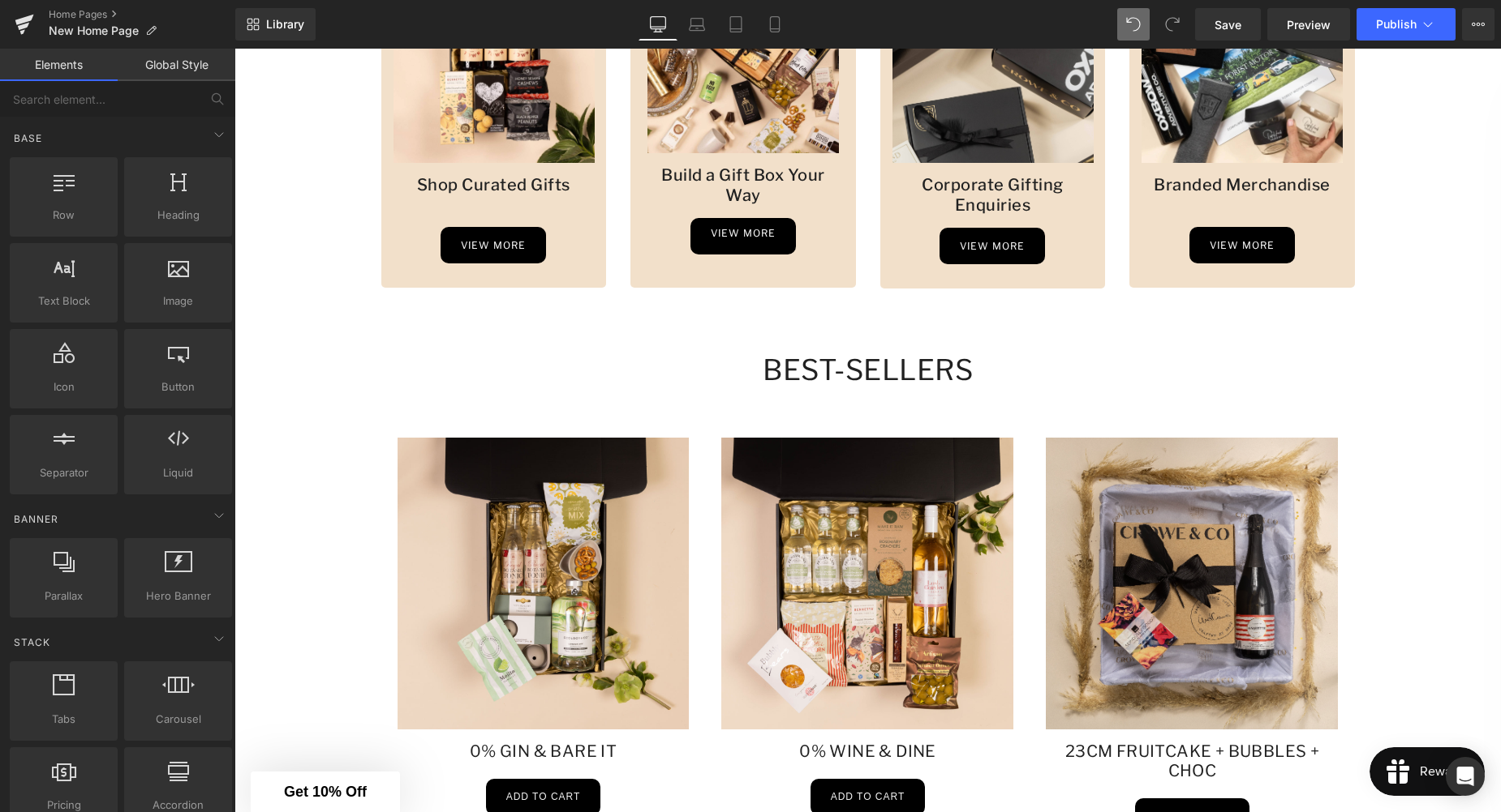
scroll to position [1084, 0]
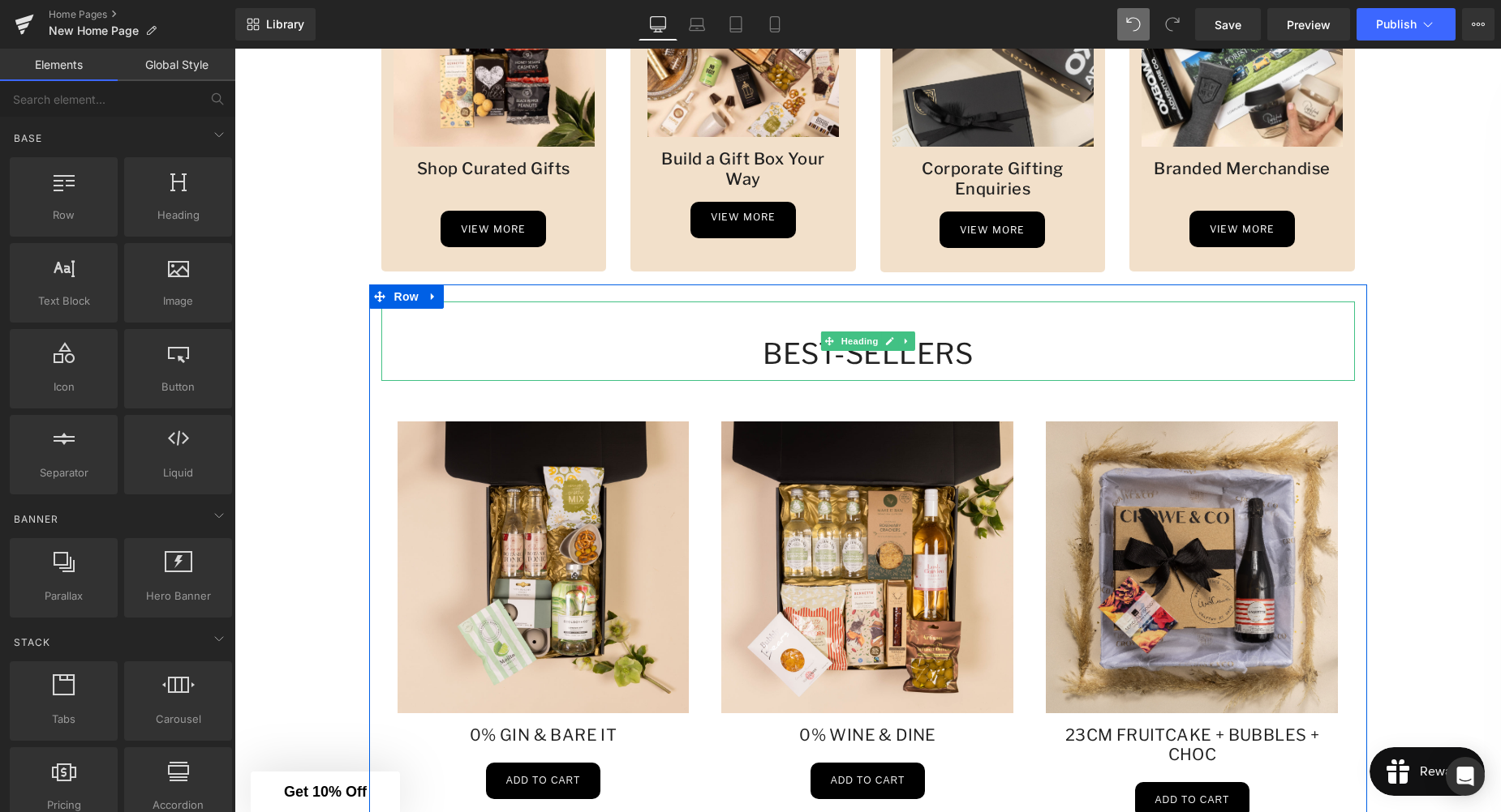
click at [751, 355] on h1 "Best-sellers" at bounding box center [868, 354] width 973 height 36
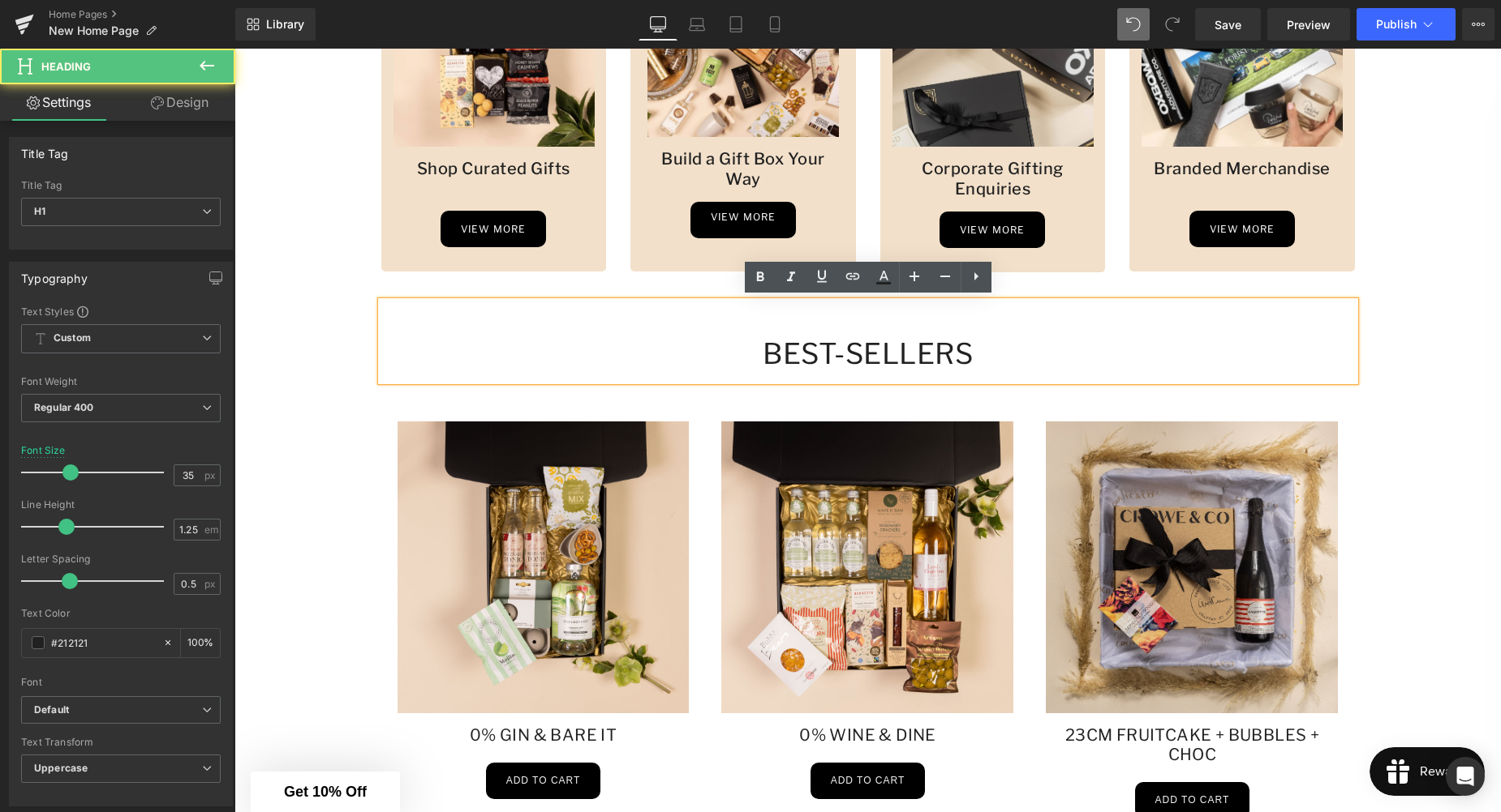
scroll to position [1086, 0]
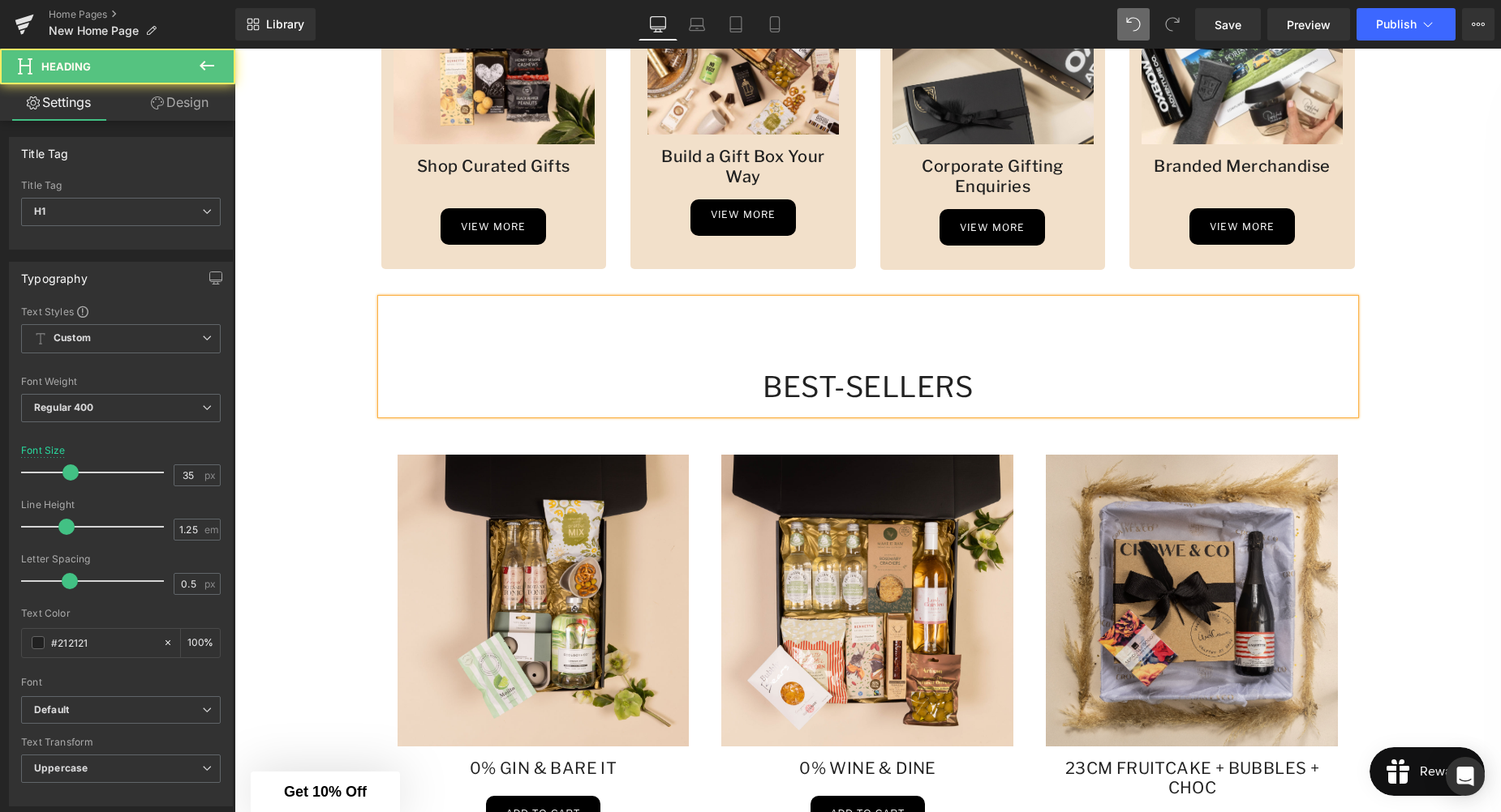
drag, startPoint x: 1213, startPoint y: 384, endPoint x: 1177, endPoint y: 386, distance: 36.1
click at [1212, 384] on h1 "Best-sellers" at bounding box center [868, 387] width 973 height 36
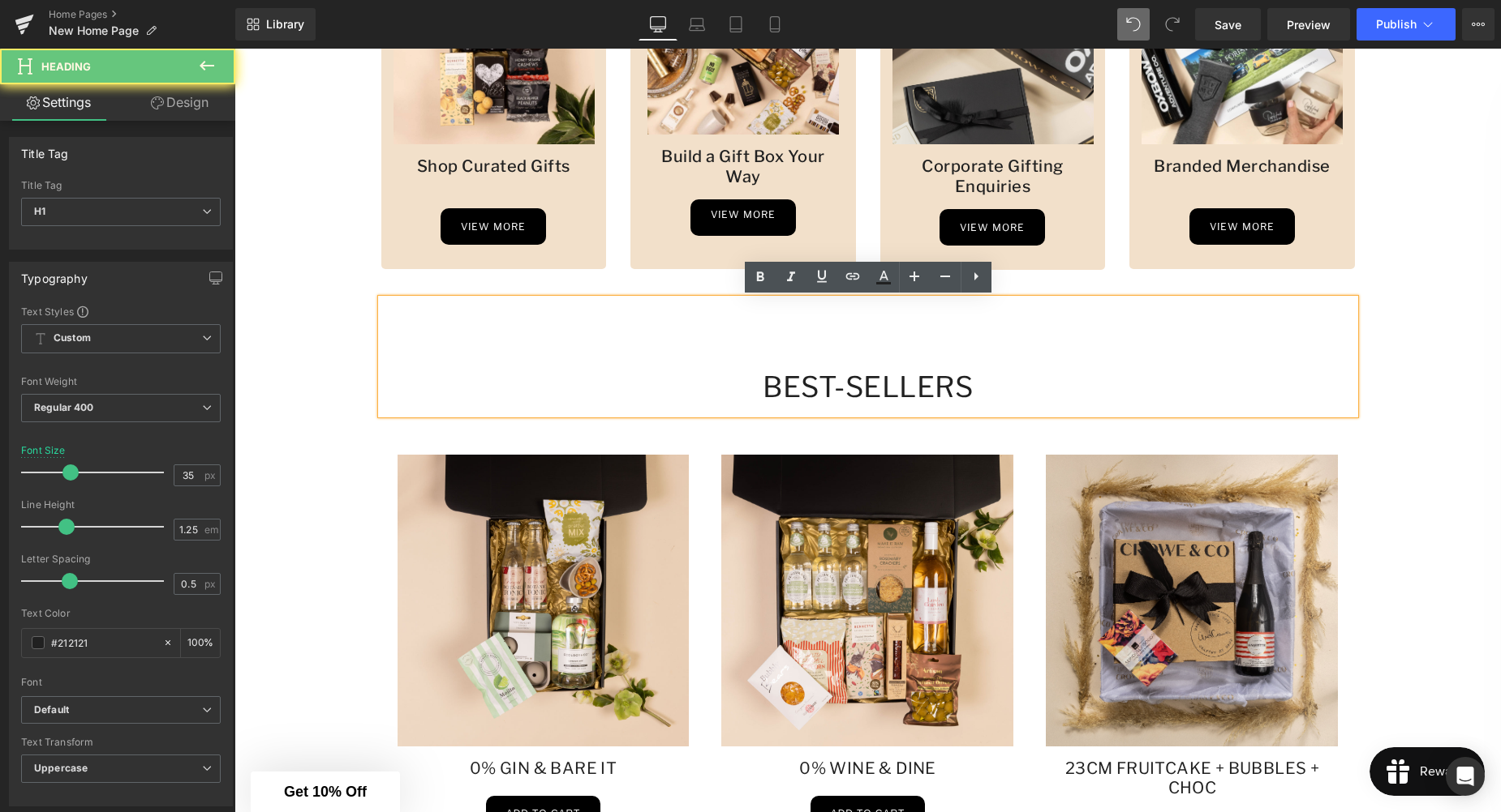
drag, startPoint x: 859, startPoint y: 358, endPoint x: 847, endPoint y: 359, distance: 12.0
click at [858, 358] on h1 at bounding box center [868, 351] width 973 height 36
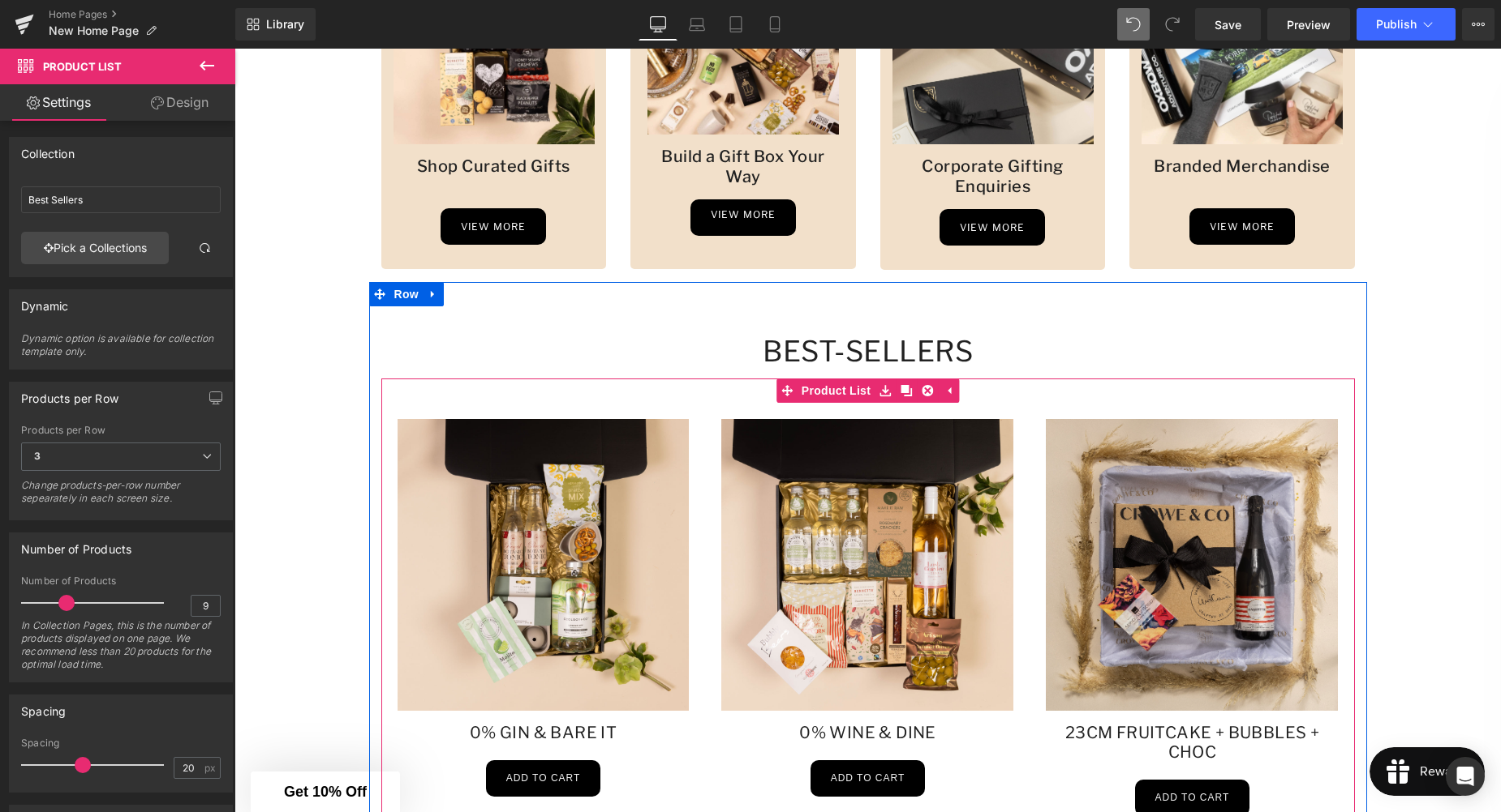
drag, startPoint x: 1014, startPoint y: 380, endPoint x: 1026, endPoint y: 392, distance: 17.0
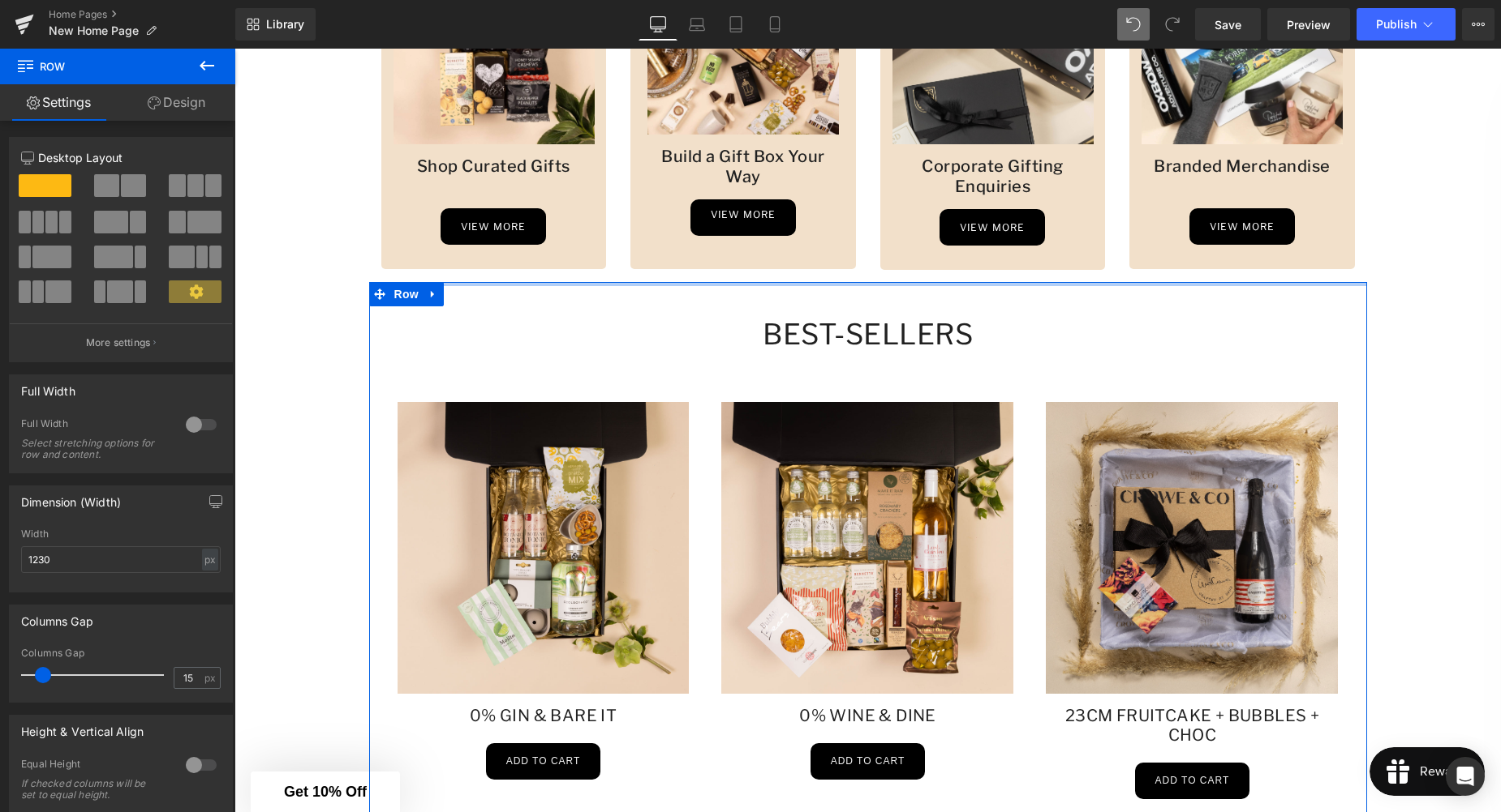
drag, startPoint x: 569, startPoint y: 302, endPoint x: 1402, endPoint y: 473, distance: 850.4
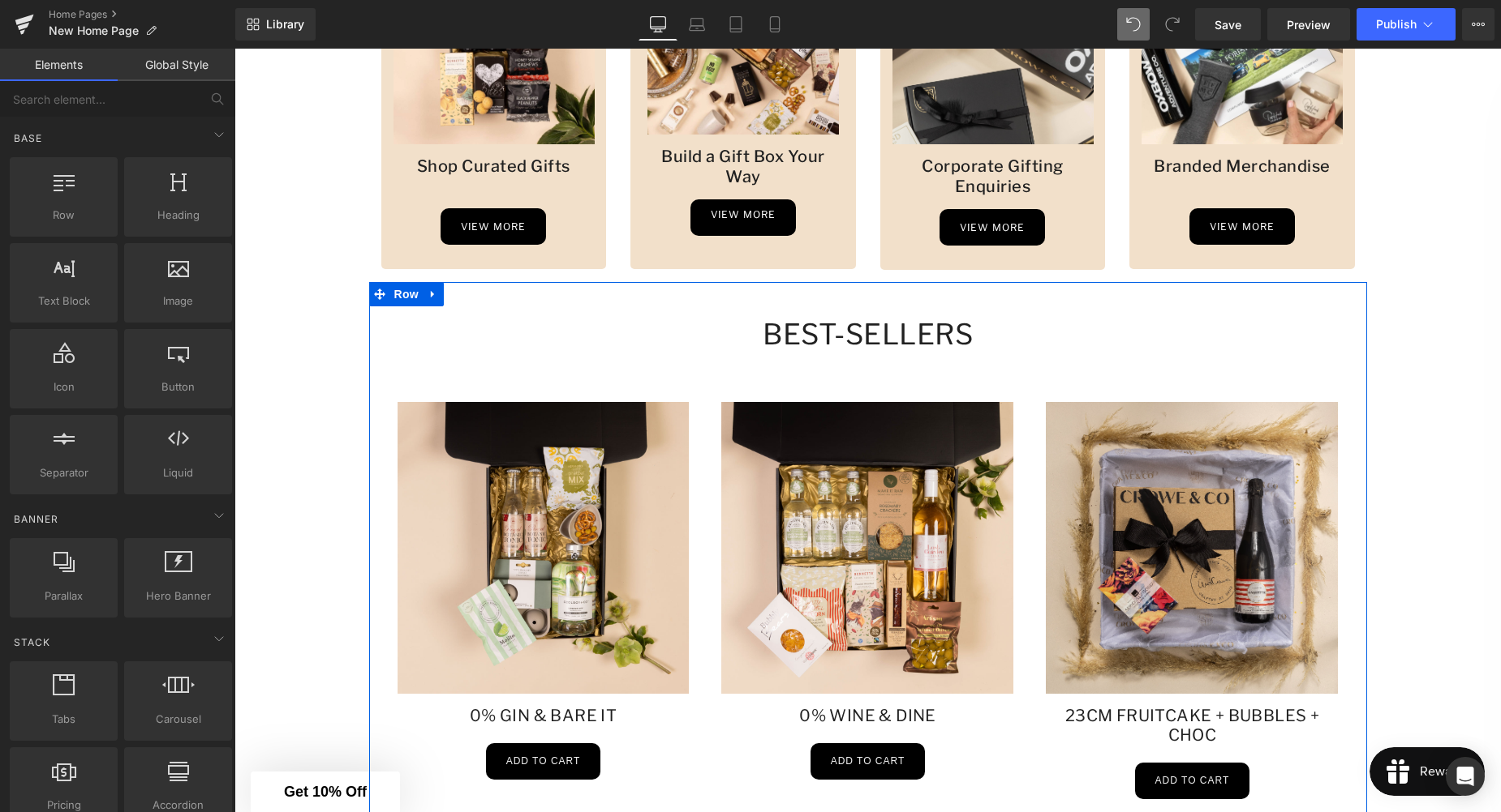
click at [1117, 331] on h1 "Best-sellers" at bounding box center [868, 335] width 973 height 36
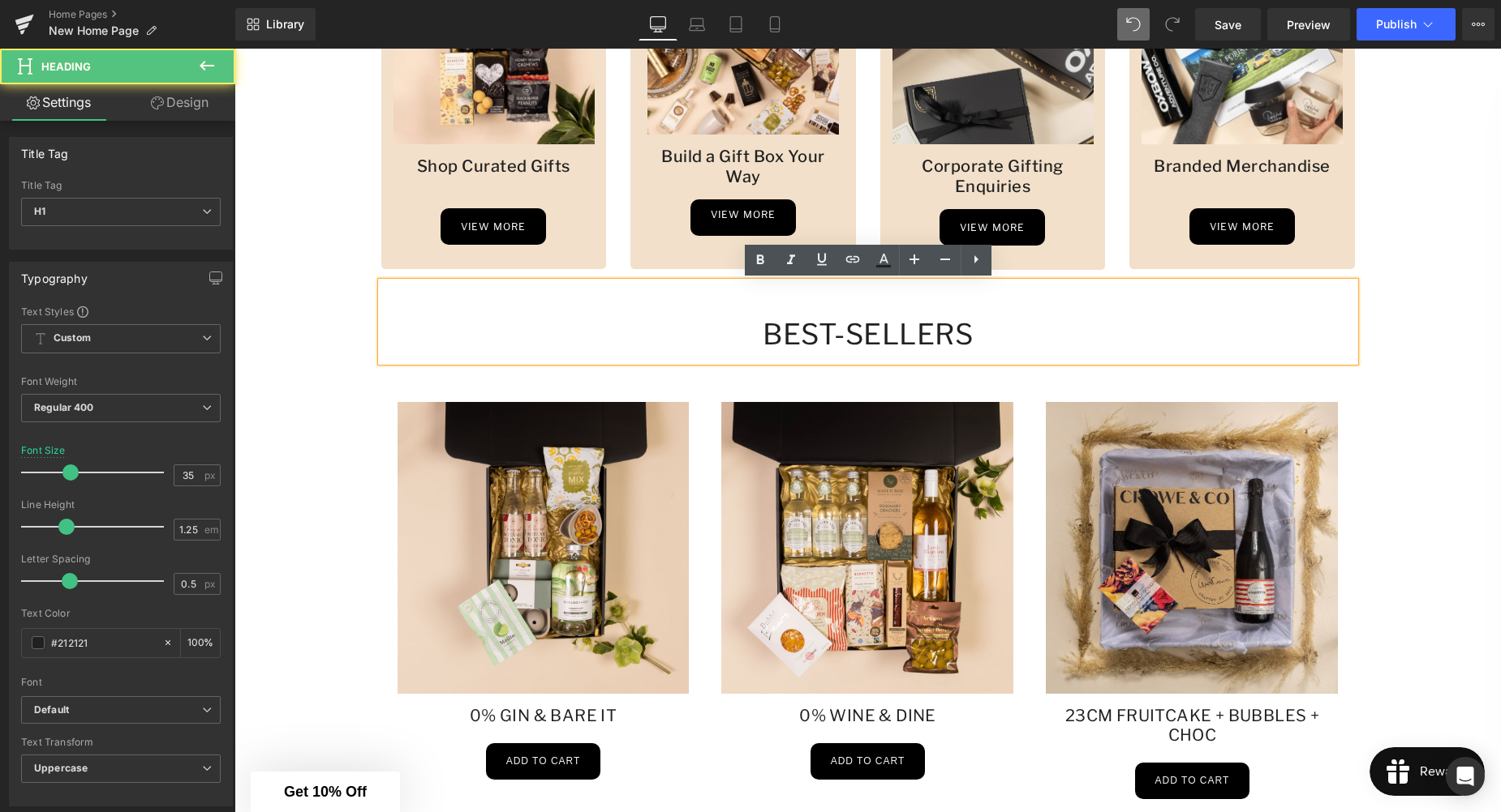
drag, startPoint x: 1373, startPoint y: 407, endPoint x: 1371, endPoint y: 456, distance: 49.0
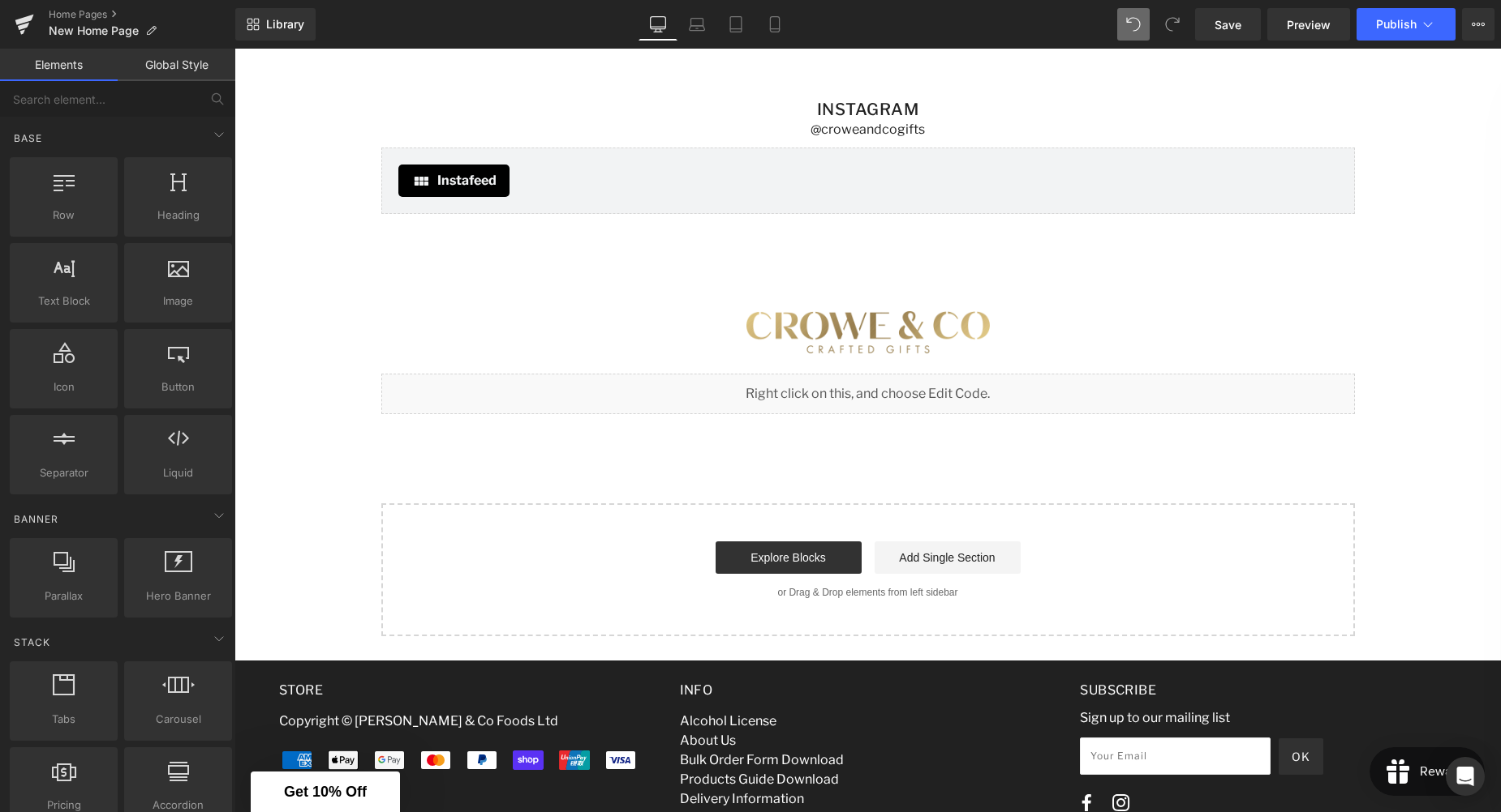
scroll to position [3010, 0]
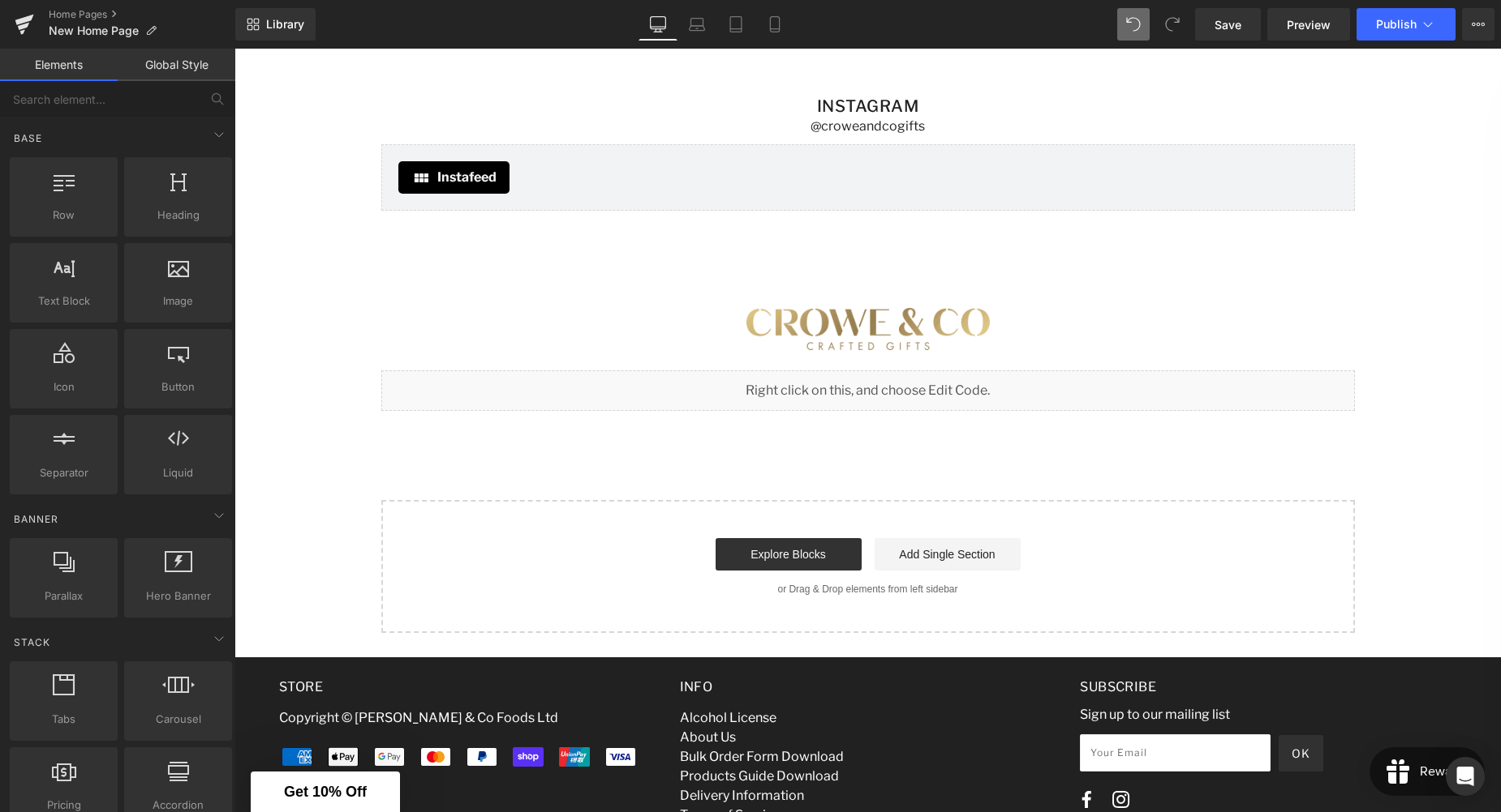
drag, startPoint x: 1221, startPoint y: 25, endPoint x: 1223, endPoint y: 41, distance: 16.1
click at [1221, 25] on span "Save" at bounding box center [1227, 25] width 27 height 17
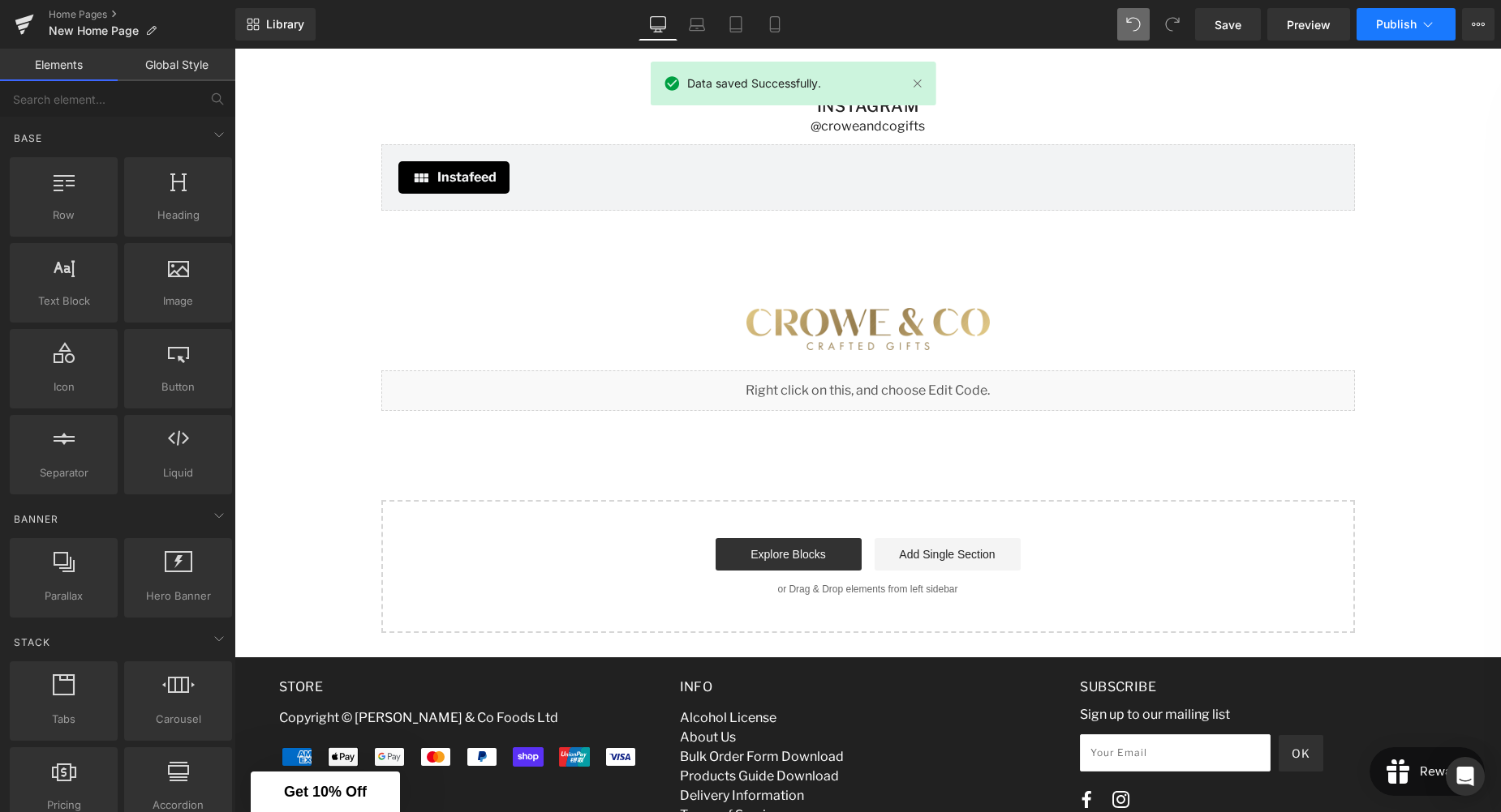
click at [1396, 25] on span "Publish" at bounding box center [1396, 24] width 40 height 13
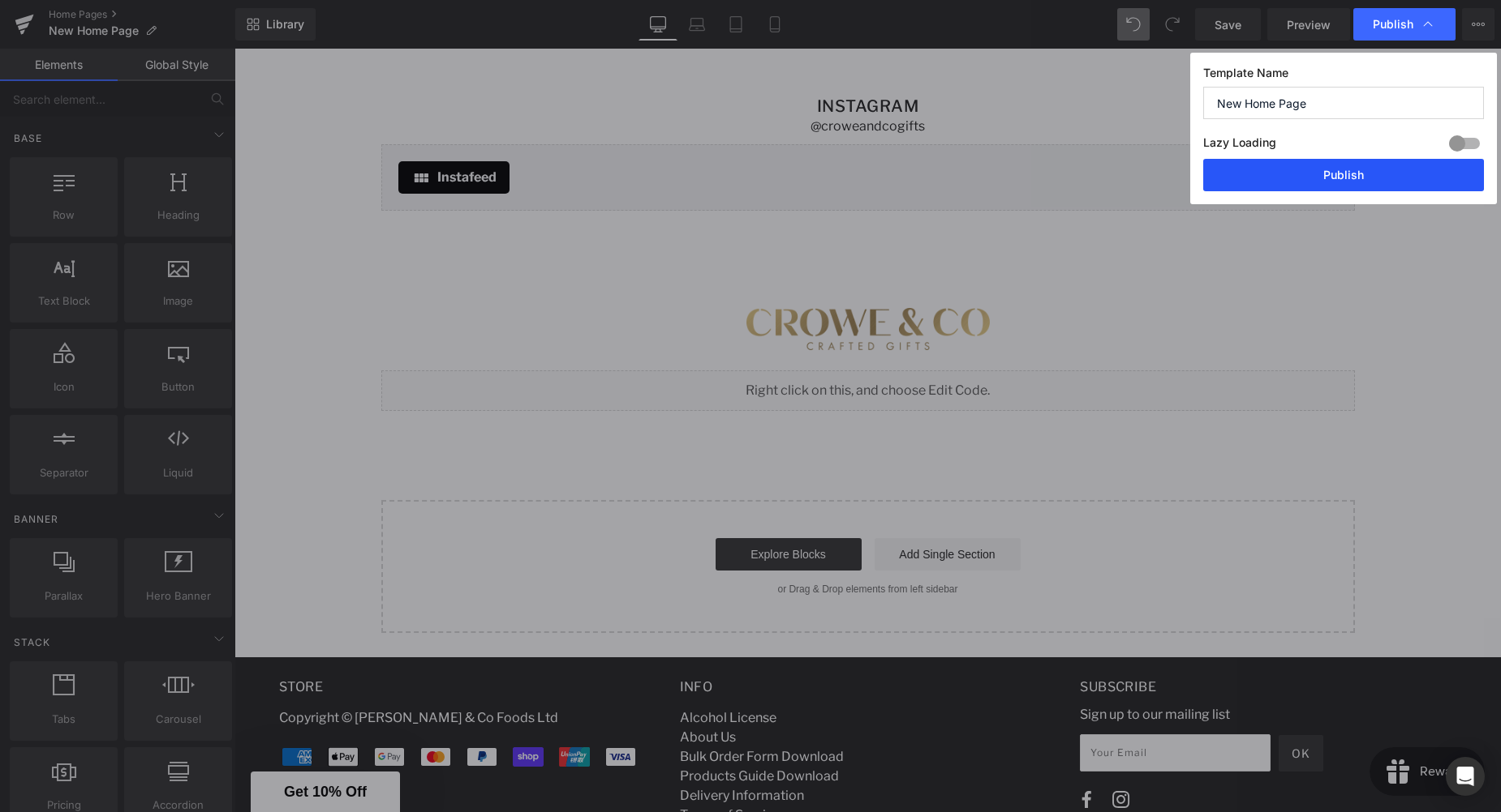
click at [1352, 171] on button "Publish" at bounding box center [1343, 174] width 281 height 32
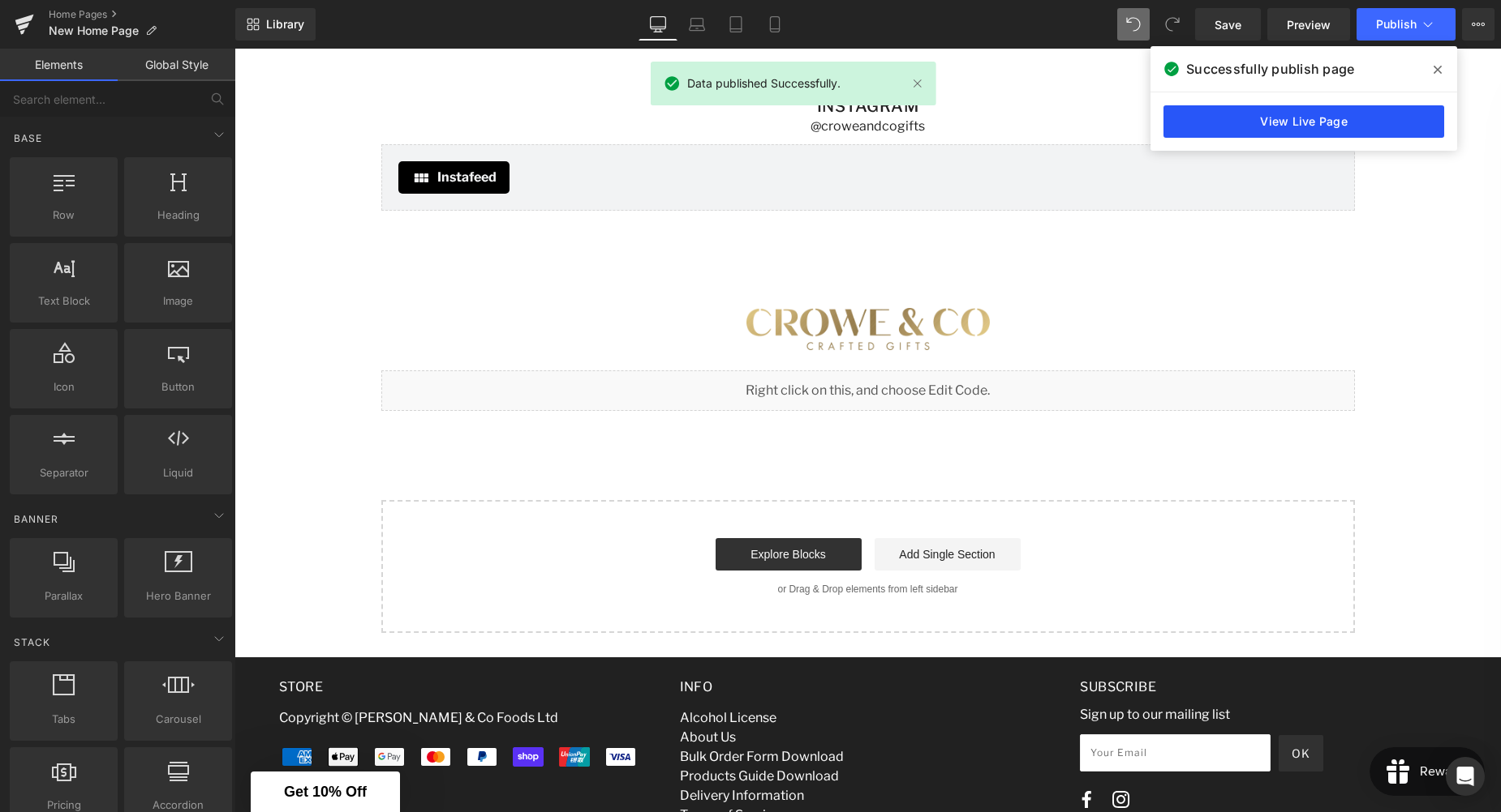
click at [1368, 123] on link "View Live Page" at bounding box center [1304, 121] width 281 height 32
